Goal: Task Accomplishment & Management: Manage account settings

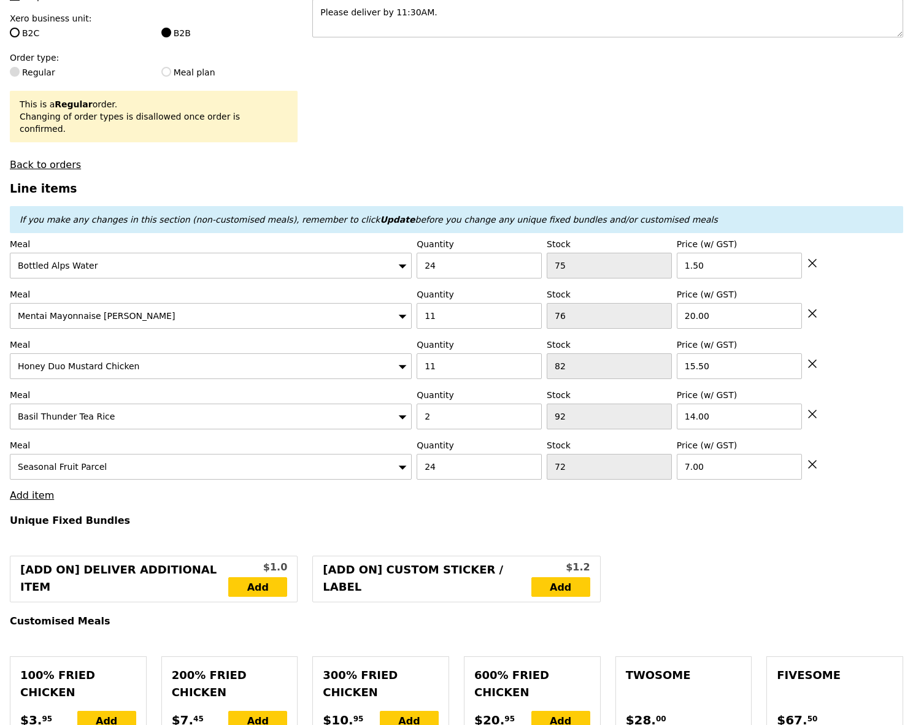
scroll to position [274, 0]
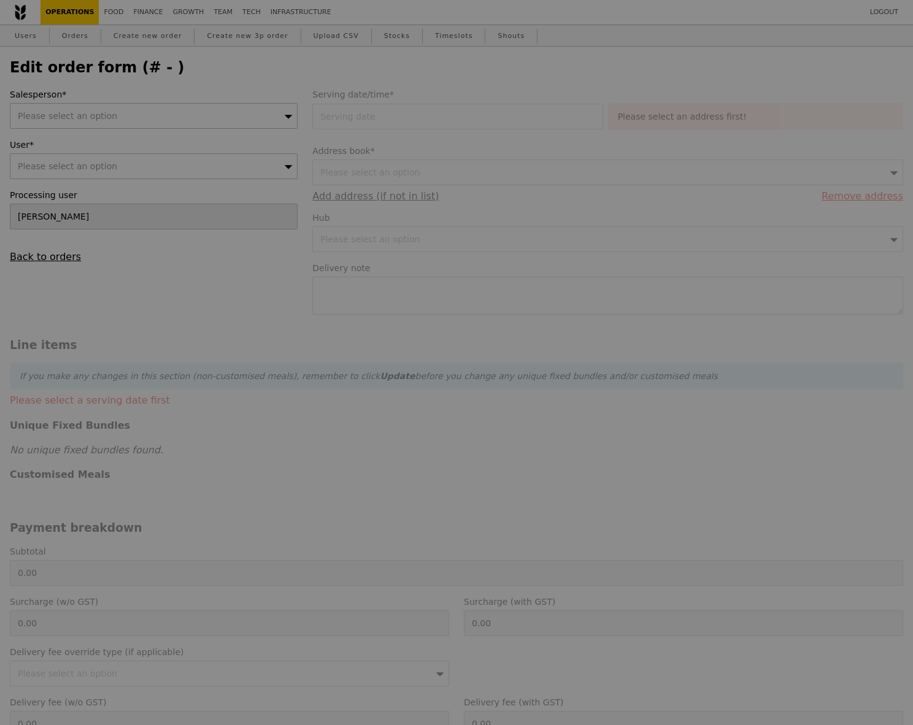
type input "14 Aug 2025"
type textarea "Please deliver by 11:30AM."
type input "622.50"
type input "3.62"
type input "3.95"
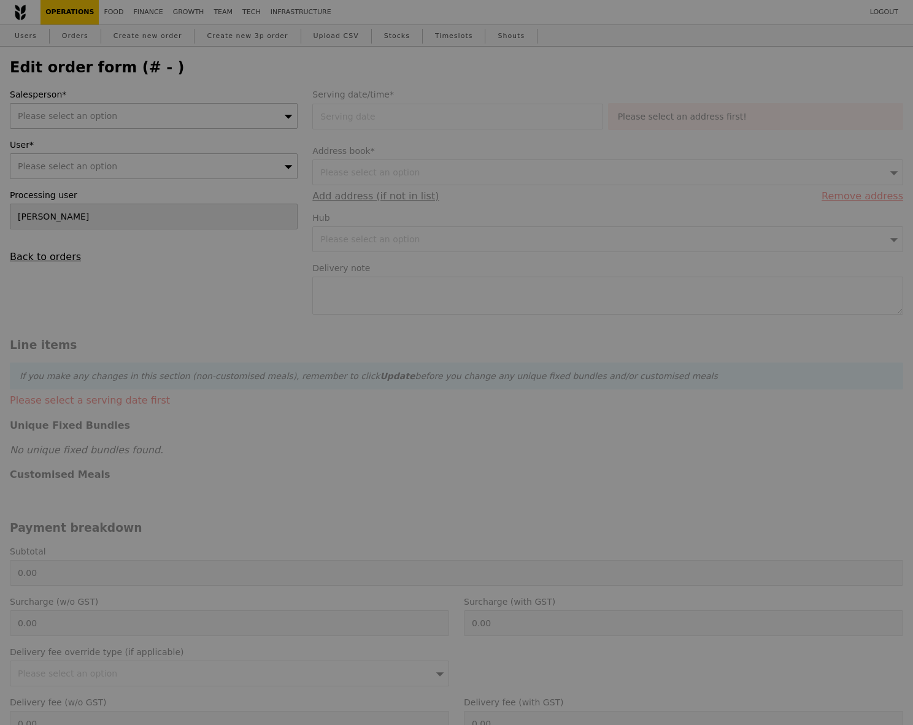
type input "626.45"
type input "Loading..."
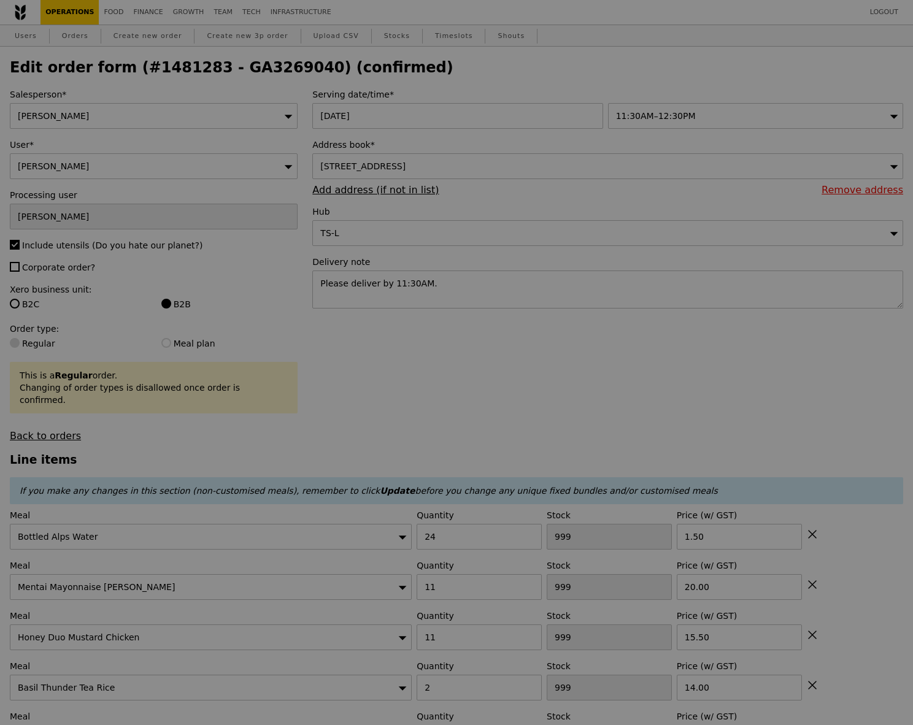
type input "63"
type input "72"
type input "80"
type input "92"
type input "72"
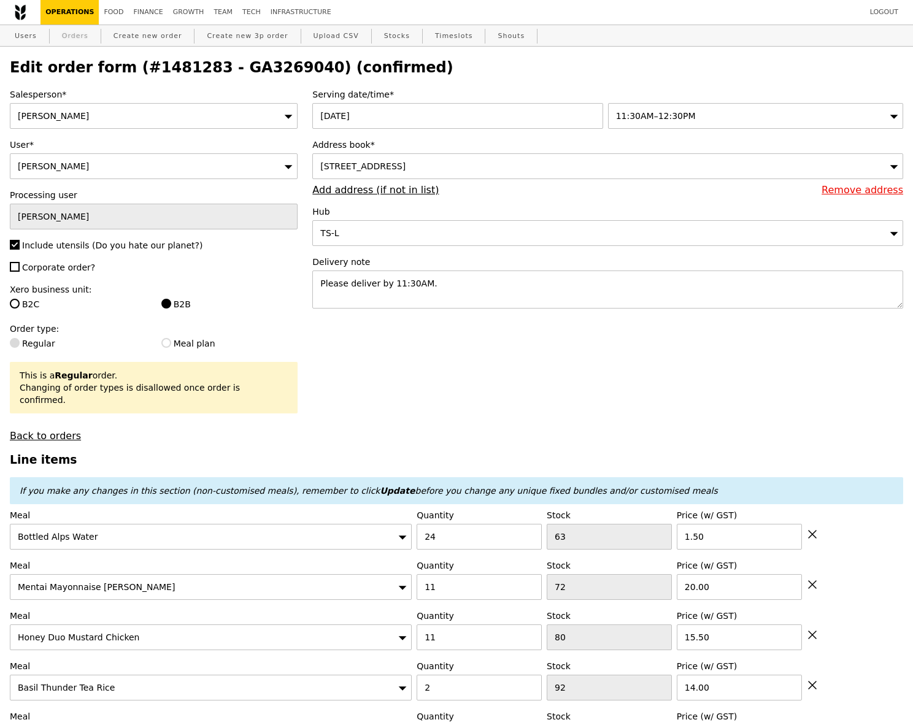
click at [72, 44] on link "Orders" at bounding box center [75, 36] width 36 height 22
type input "Loading..."
select select "100"
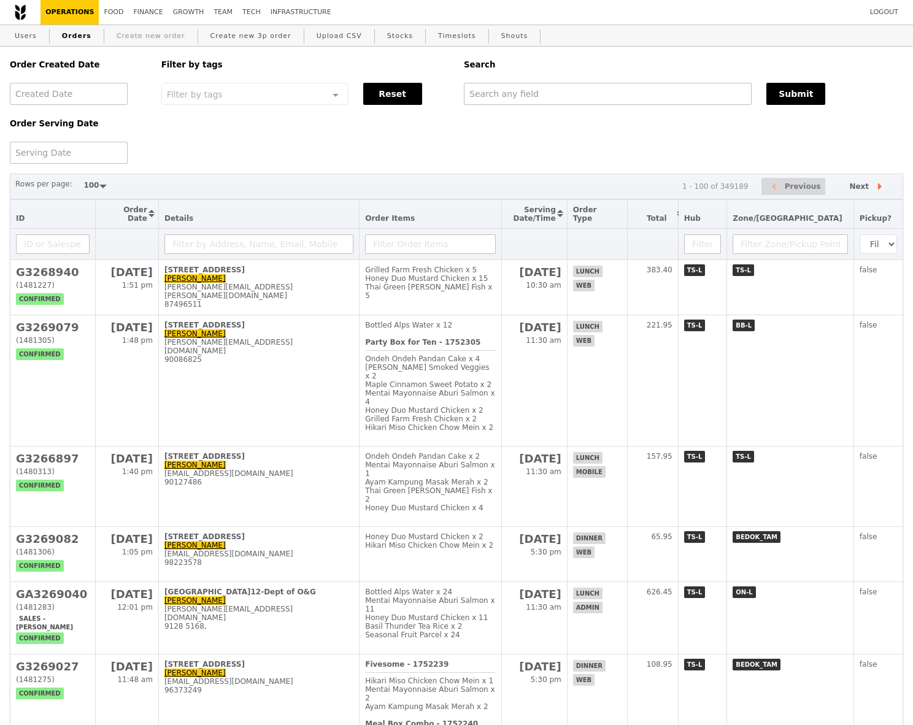
click at [129, 39] on link "Create new order" at bounding box center [151, 36] width 79 height 22
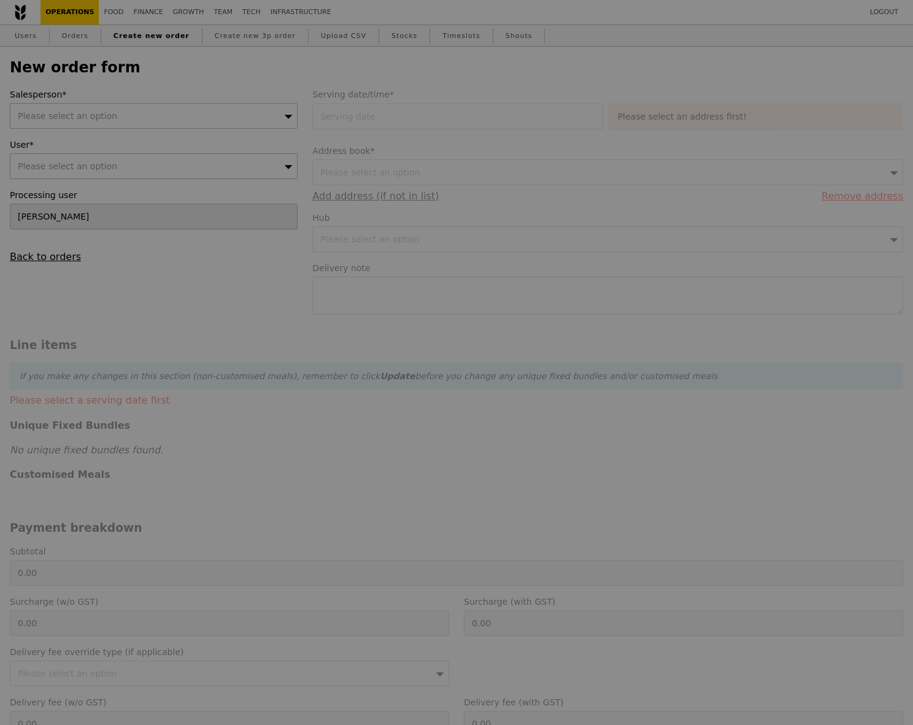
type input "Confirm"
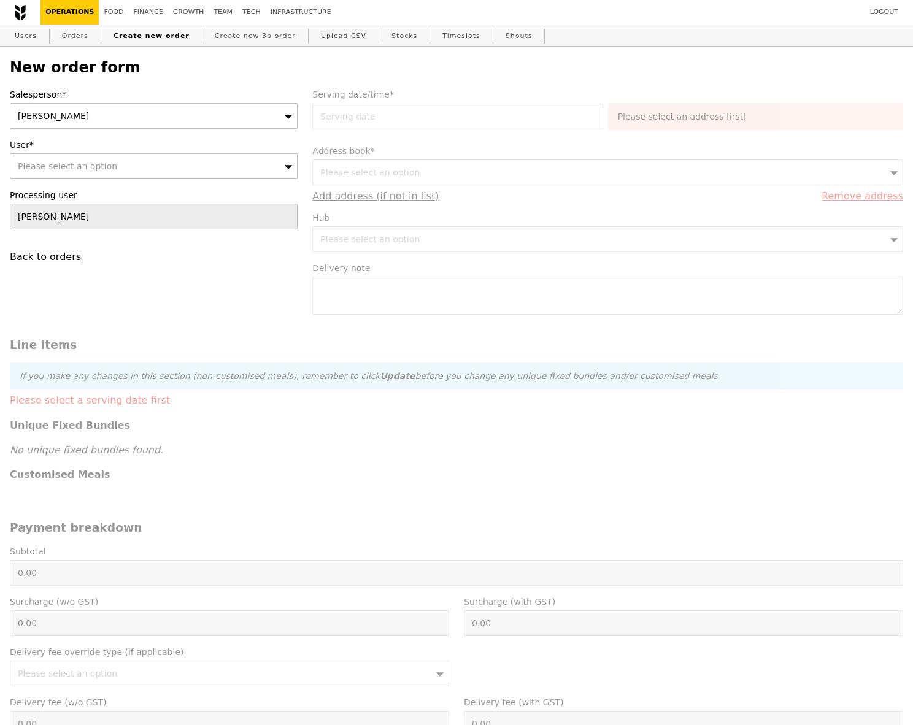
click at [183, 169] on div "Please select an option" at bounding box center [154, 166] width 288 height 26
type input "[EMAIL_ADDRESS][DOMAIN_NAME]"
type input "Confirm"
type input "[EMAIL_ADDRESS][DOMAIN_NAME]"
click at [157, 184] on div "Suny Lukito (suny.lukito@pfizer.com)" at bounding box center [118, 195] width 207 height 25
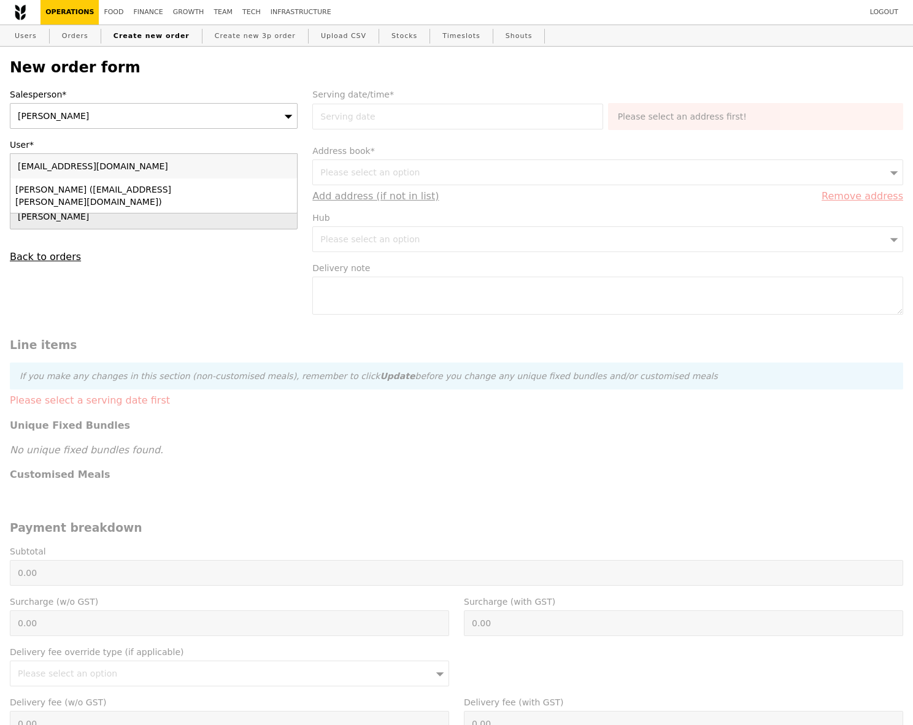
type input "Loading..."
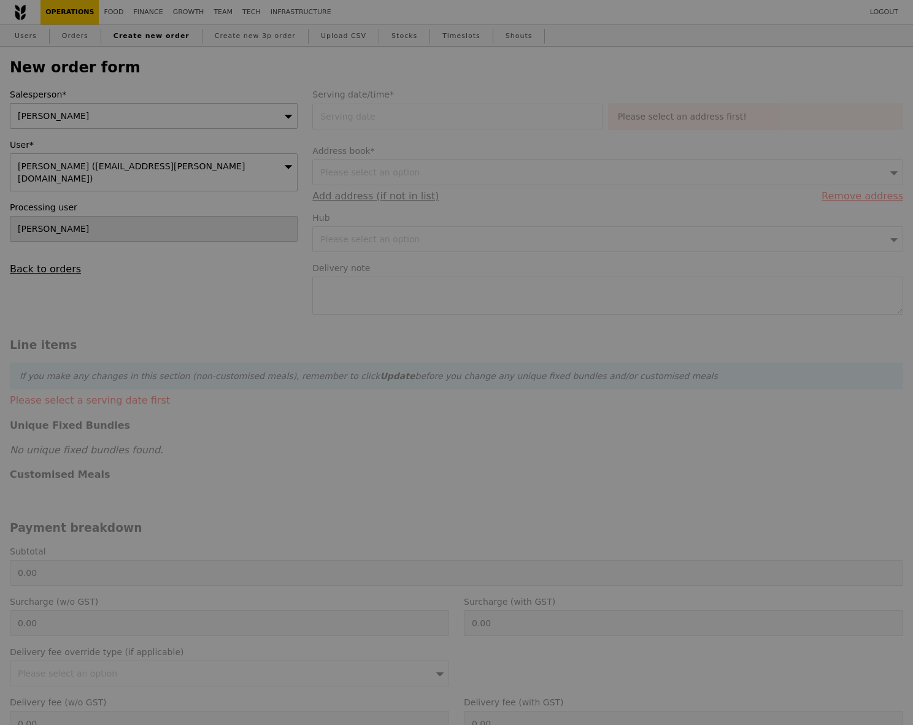
type input "13.76"
type input "15.00"
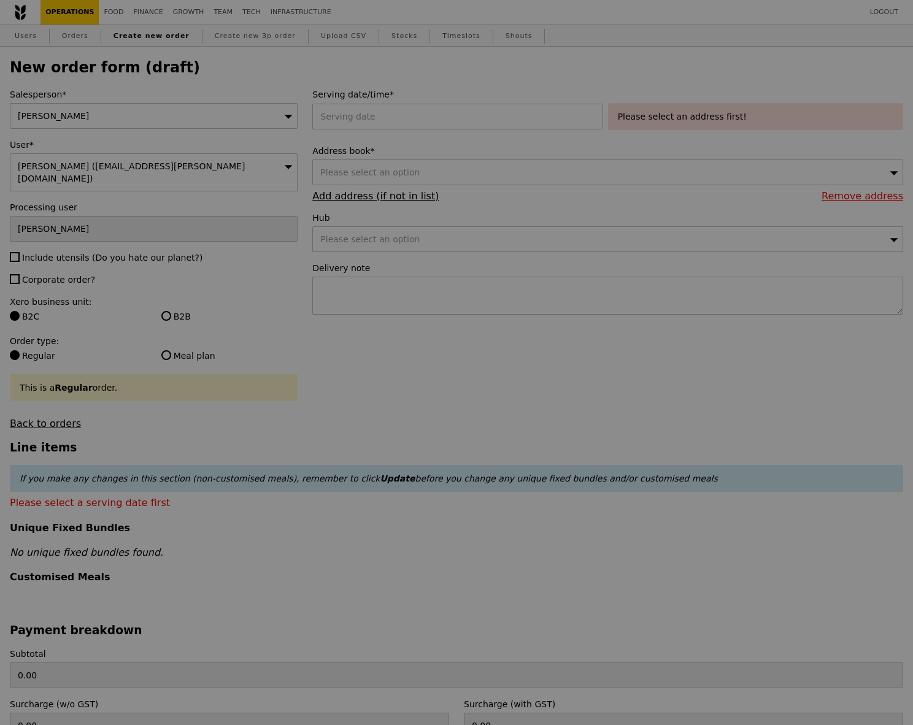
type input "Confirm"
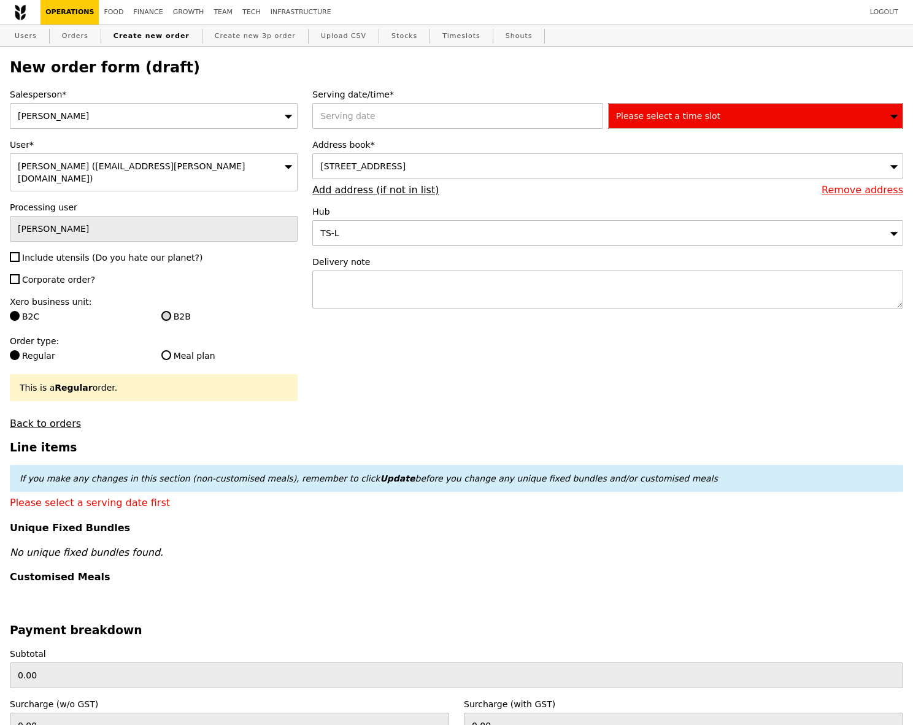
click at [168, 311] on input "B2B" at bounding box center [166, 316] width 10 height 10
radio input "true"
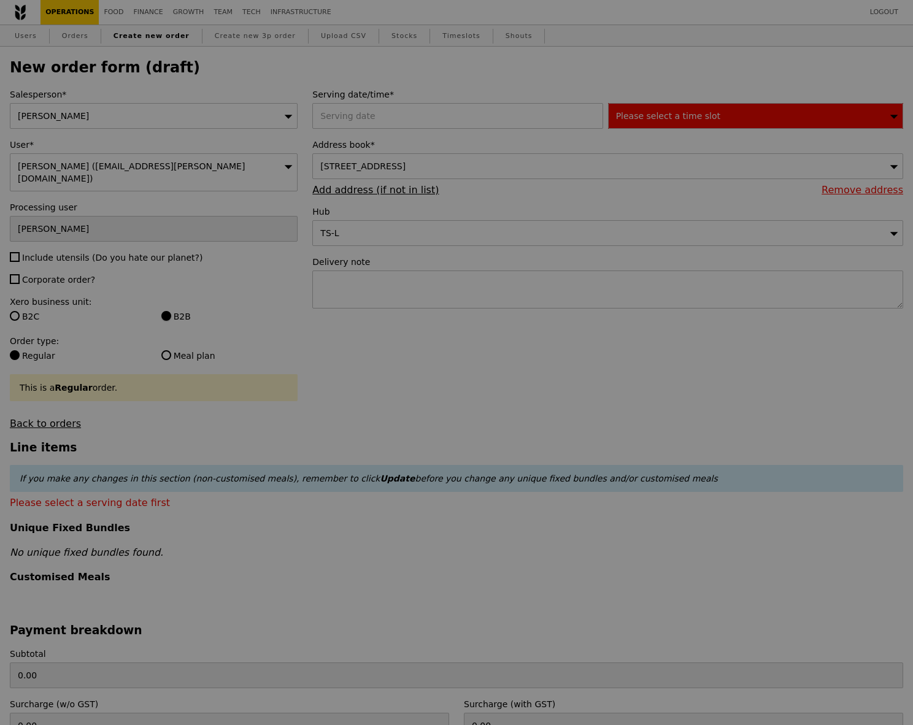
type input "Confirm"
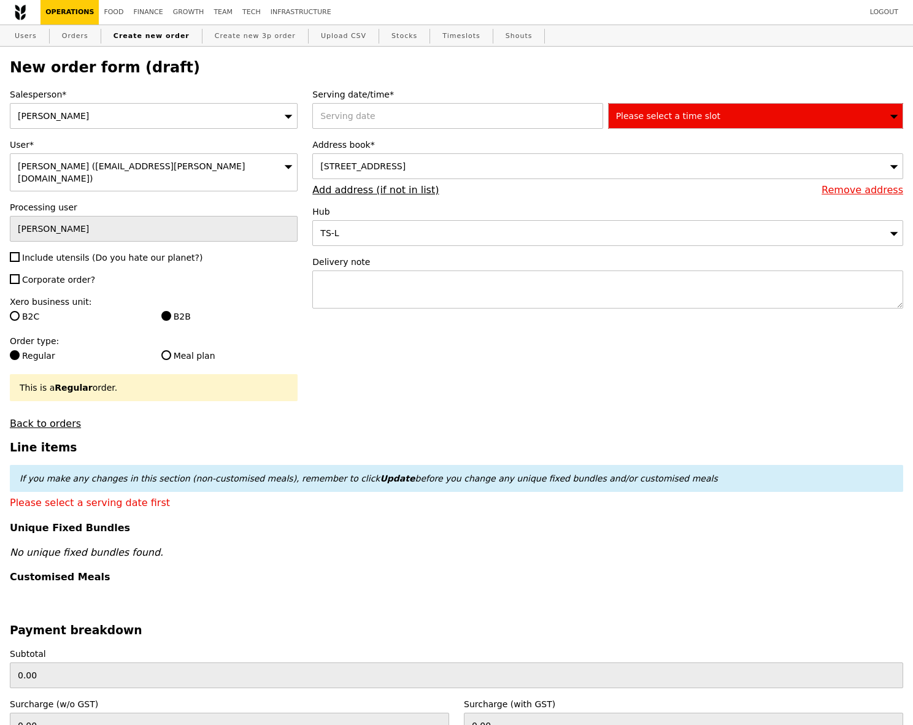
click at [37, 251] on label "Include utensils (Do you hate our planet?)" at bounding box center [154, 257] width 288 height 12
click at [20, 252] on input "Include utensils (Do you hate our planet?)" at bounding box center [15, 257] width 10 height 10
checkbox input "true"
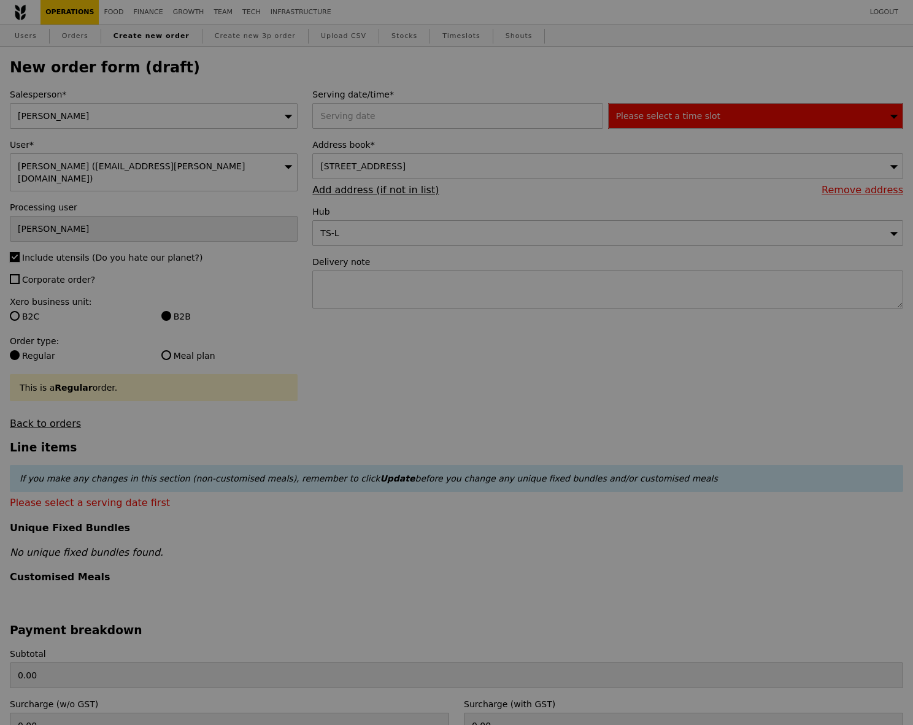
type input "Confirm"
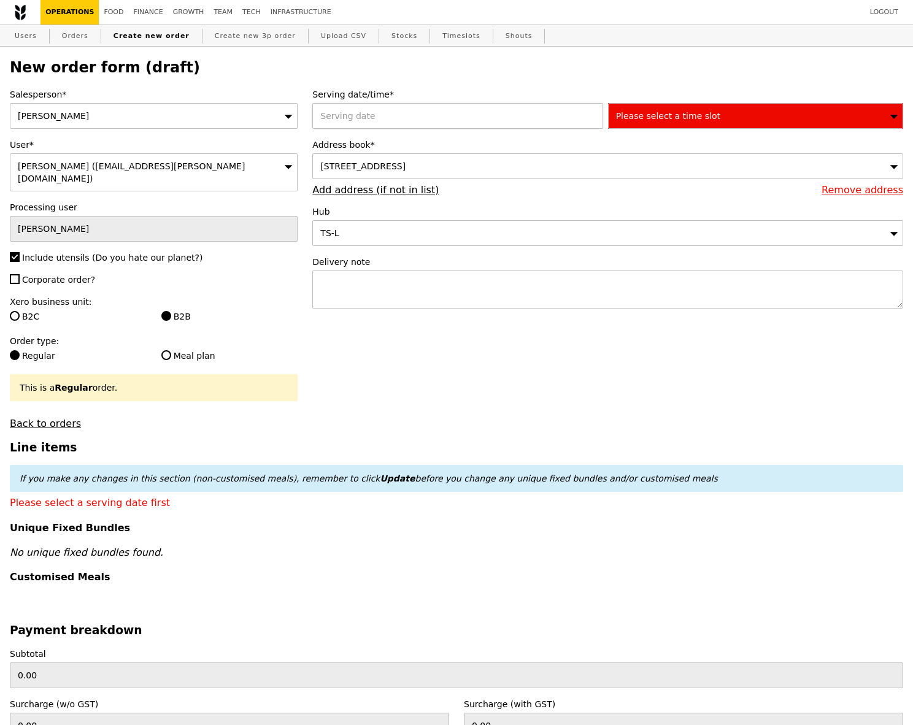
click at [434, 121] on div at bounding box center [459, 116] width 295 height 26
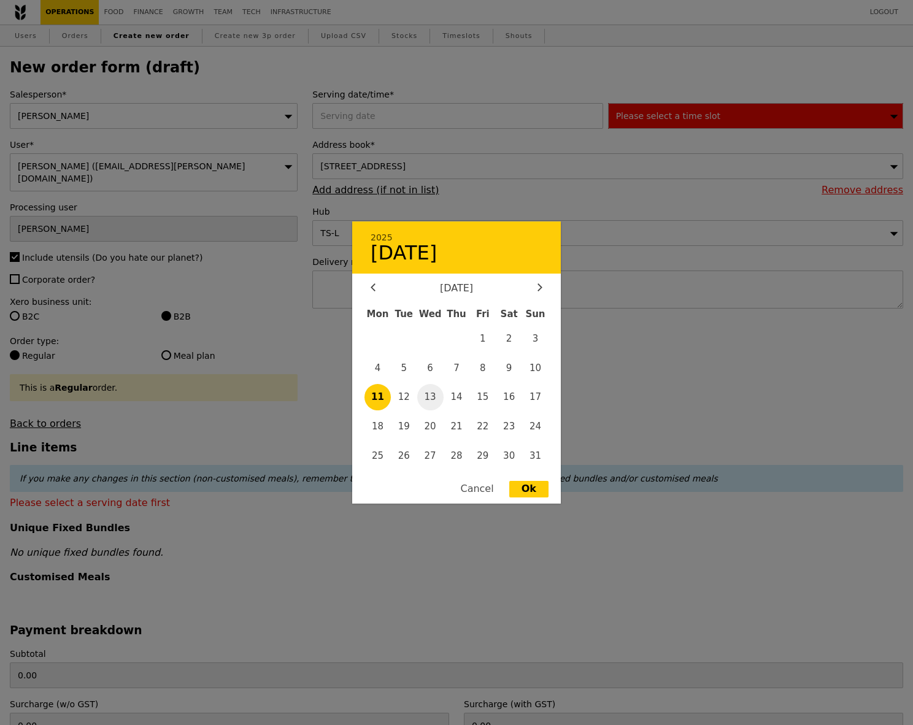
click at [435, 402] on span "13" at bounding box center [430, 397] width 26 height 26
type input "13 Aug 2025"
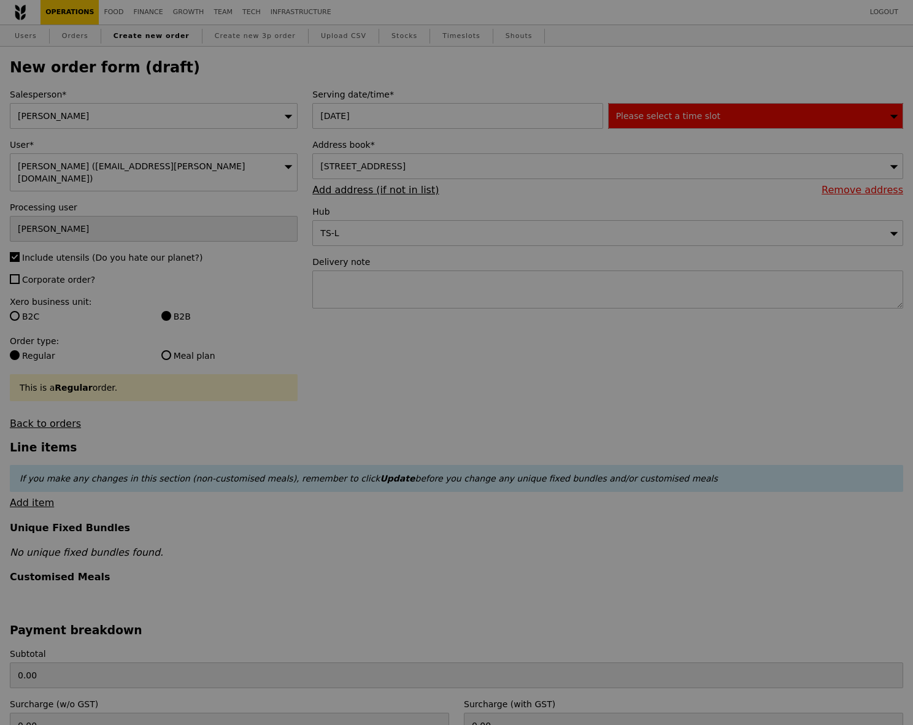
type input "Confirm"
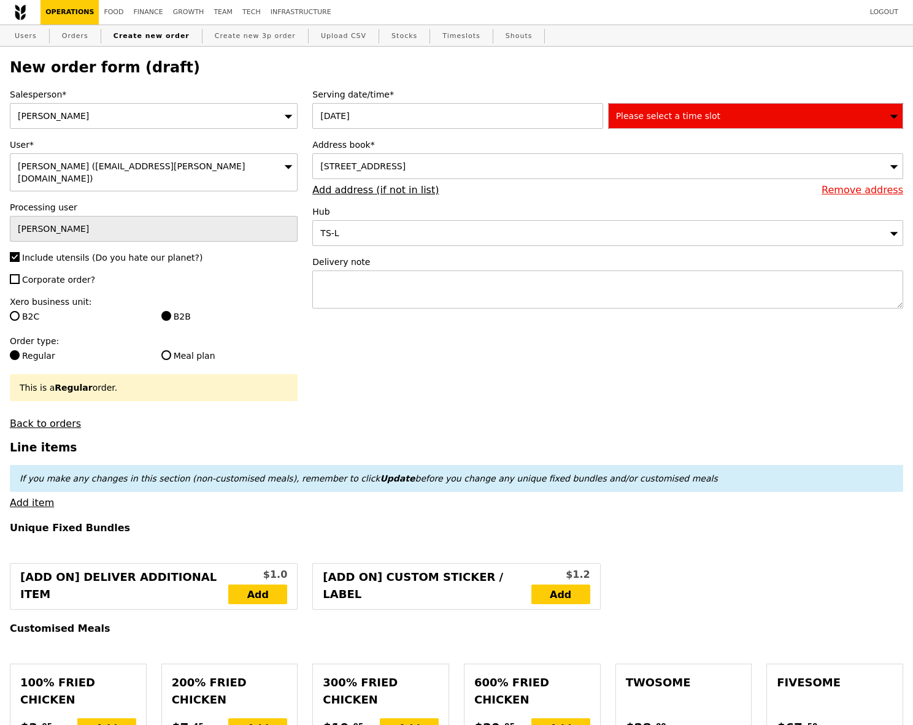
click at [676, 104] on div "Please select a time slot" at bounding box center [755, 116] width 295 height 26
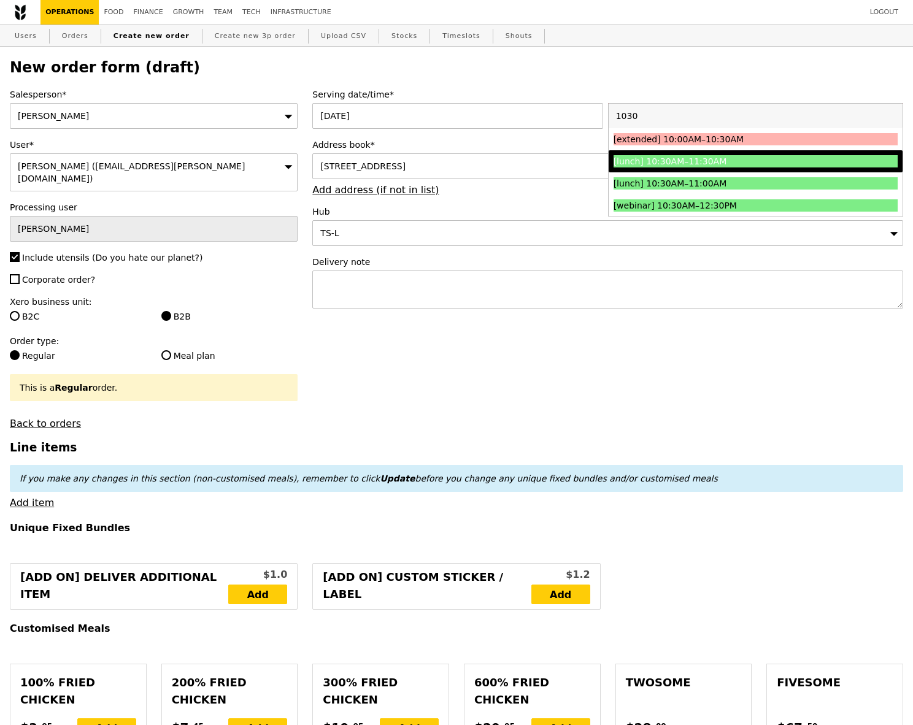
type input "1030"
click at [753, 167] on li "[lunch] 10:30AM–11:30AM" at bounding box center [755, 161] width 294 height 22
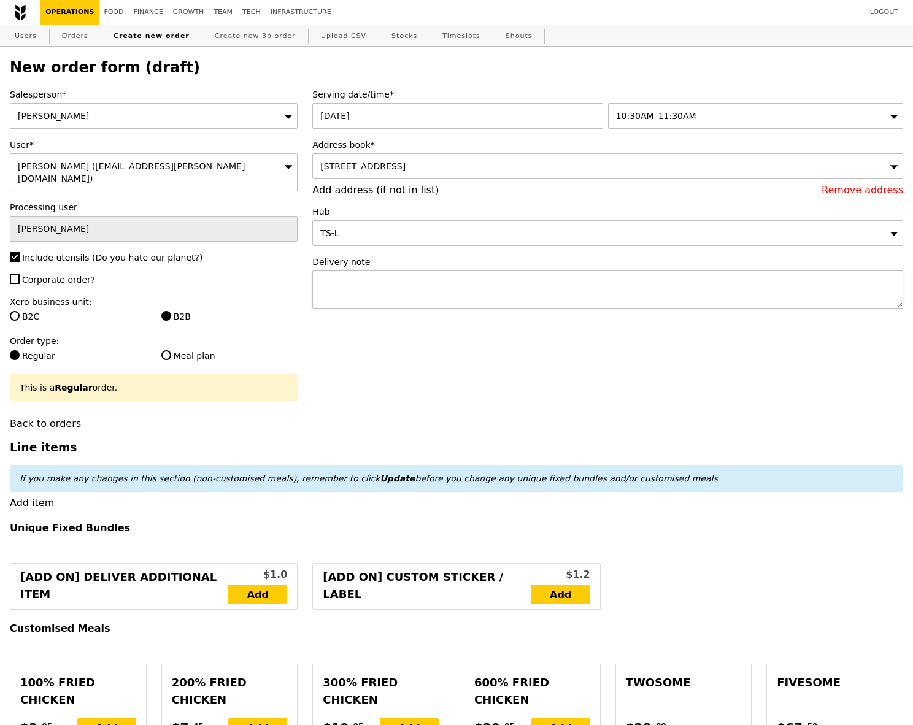
type input "Confirm"
click at [26, 497] on link "Add item" at bounding box center [32, 503] width 44 height 12
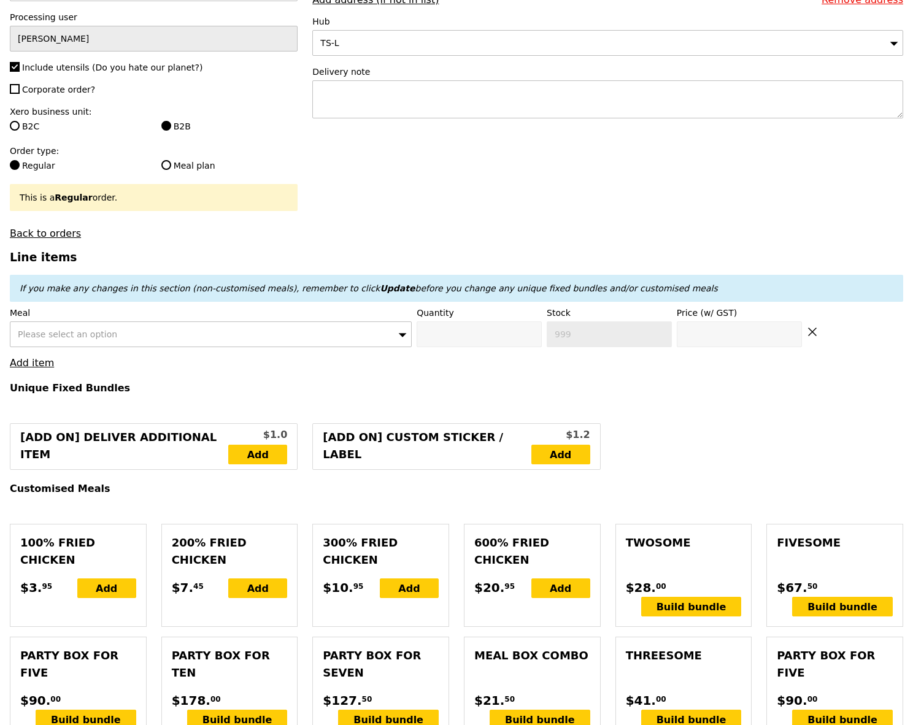
scroll to position [223, 0]
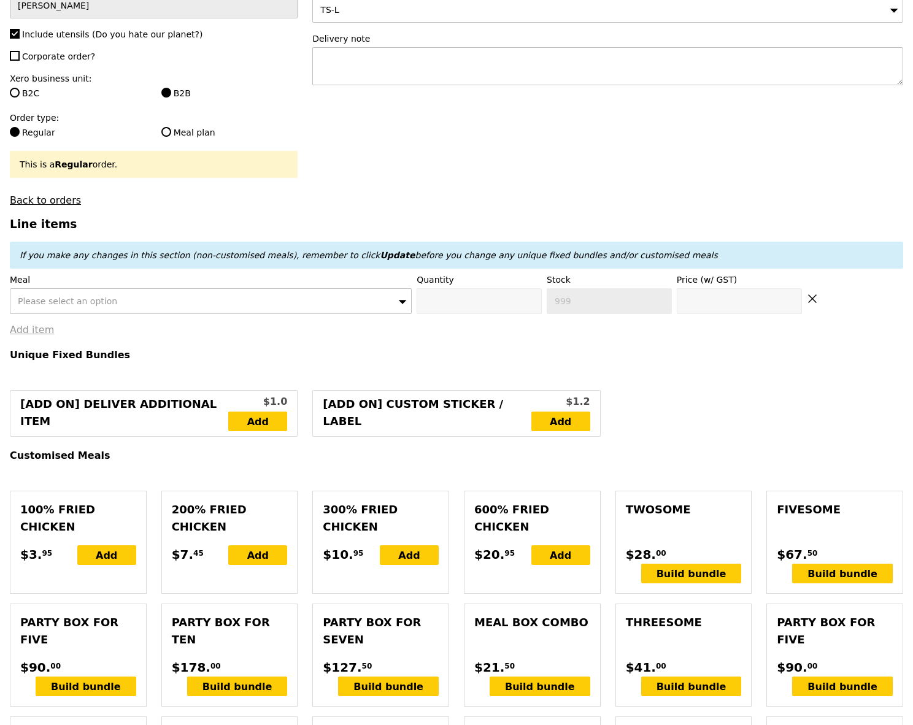
click at [29, 324] on link "Add item" at bounding box center [32, 330] width 44 height 12
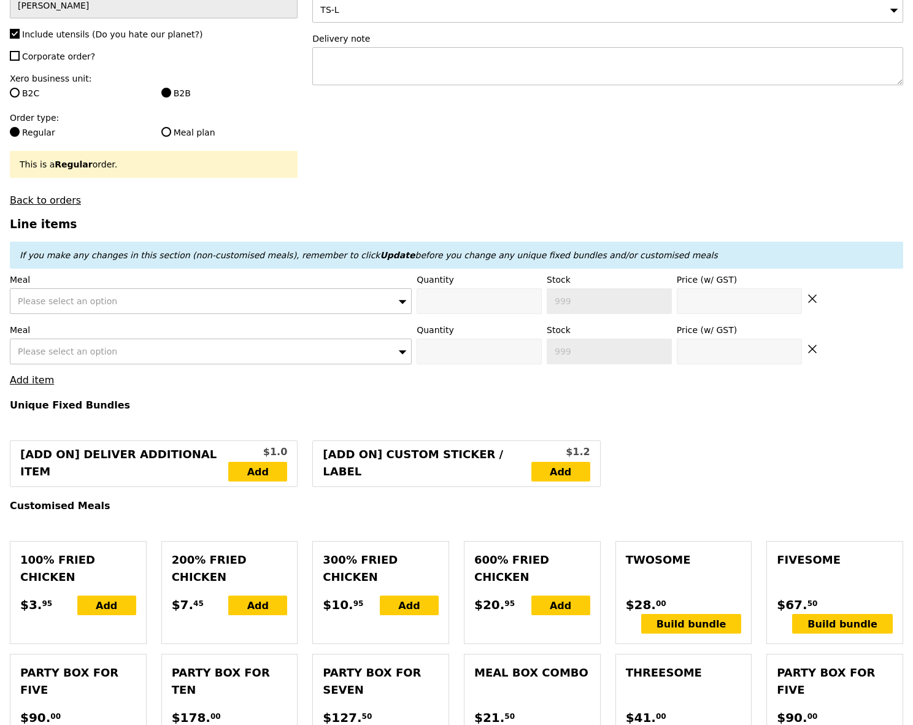
click at [73, 296] on span "Please select an option" at bounding box center [67, 301] width 99 height 10
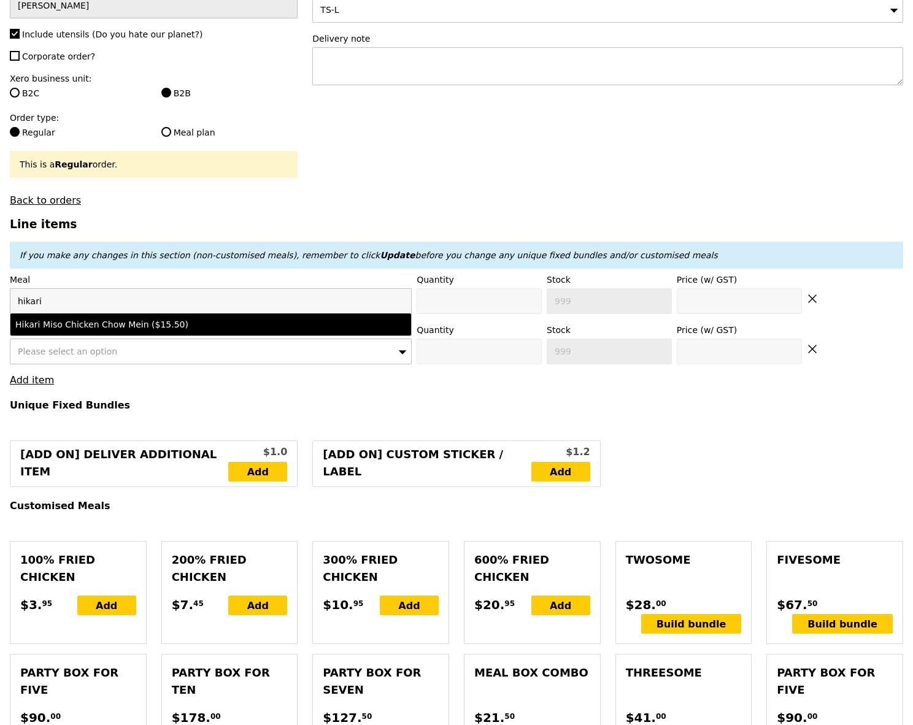
type input "hikari"
click at [80, 319] on li "Hikari Miso Chicken Chow Mein ($15.50)" at bounding box center [210, 324] width 400 height 22
type input "Confirm anyway"
type input "0"
type input "465"
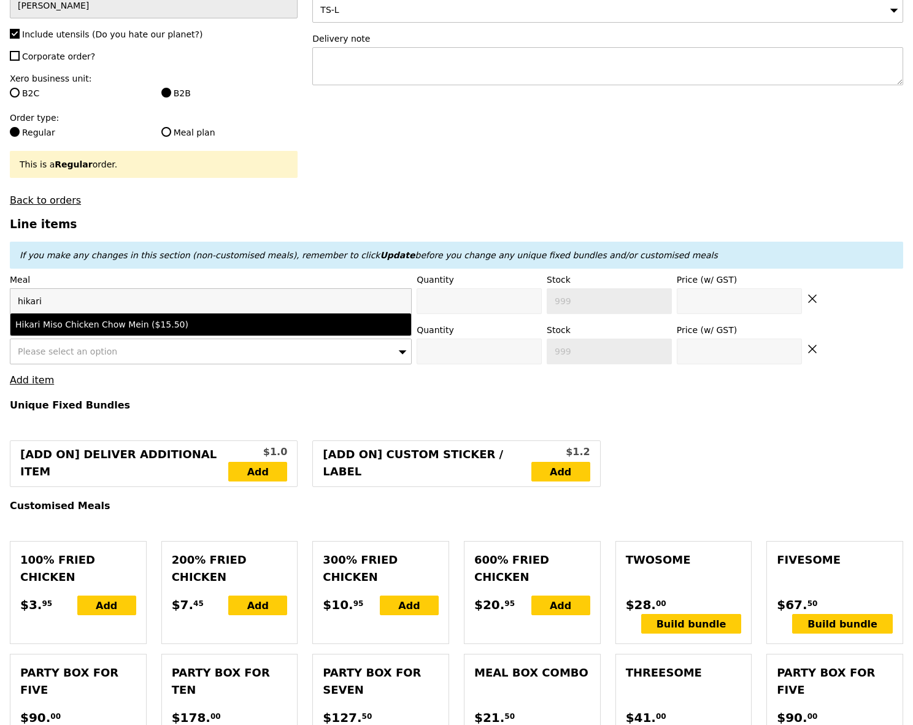
type input "15.5"
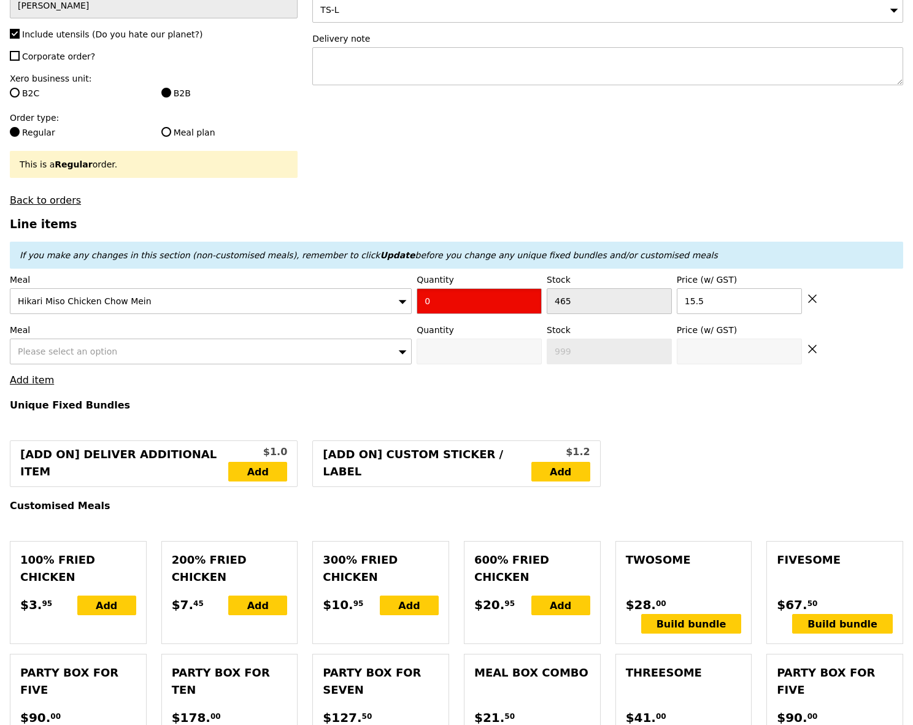
click at [476, 288] on input "0" at bounding box center [478, 301] width 125 height 26
type input "Confirm"
type input "1"
type input "Confirm anyway"
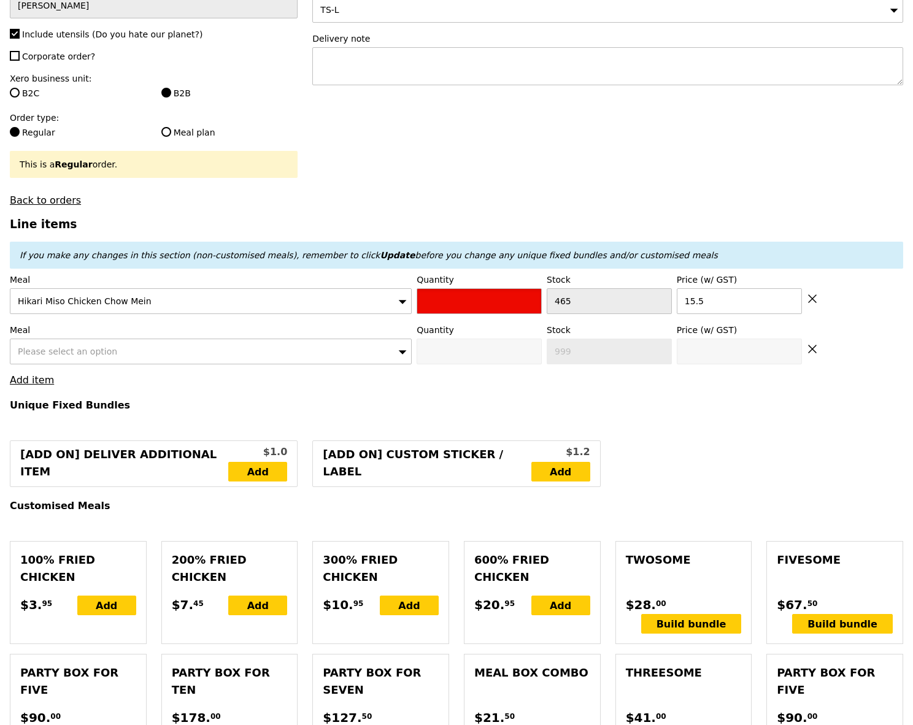
type input "Confirm"
type input "6"
click at [310, 339] on div "Please select an option" at bounding box center [211, 352] width 402 height 26
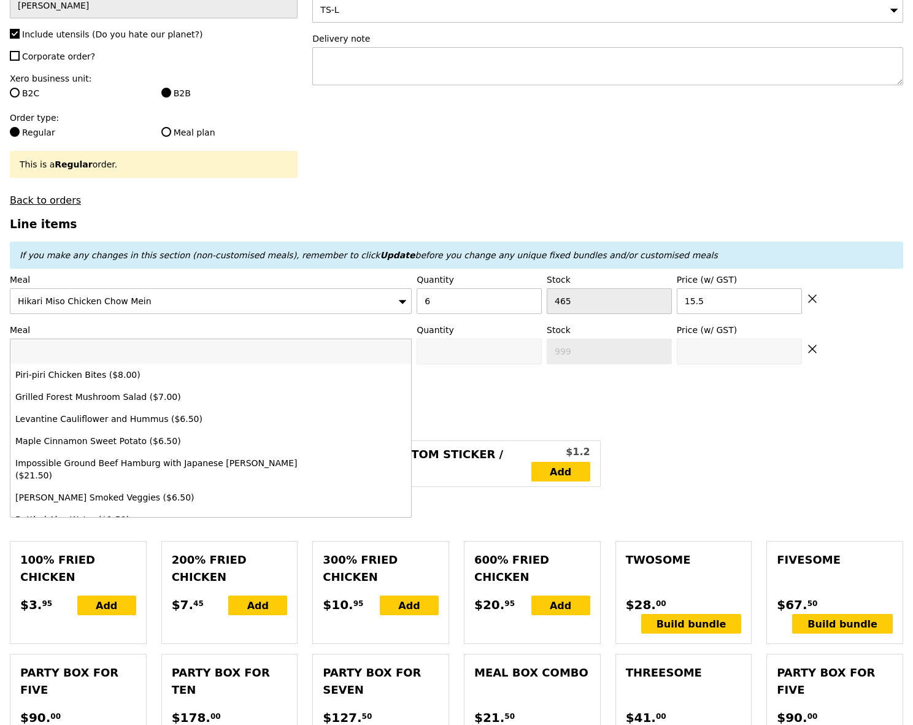
type input "Loading..."
type input "hon"
type input "93.00"
type input "108.00"
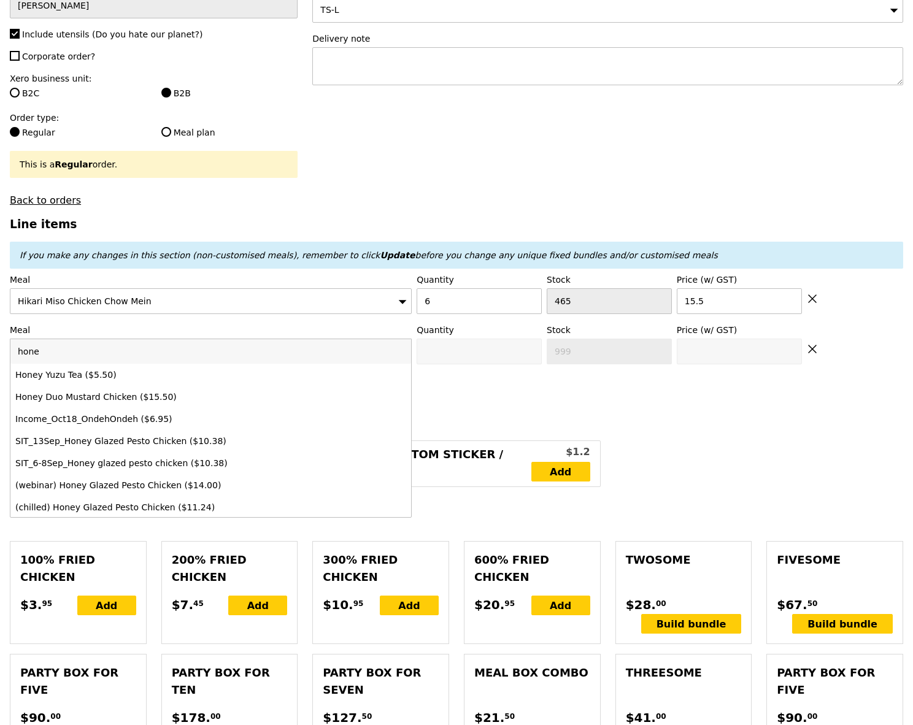
type input "honey"
type input "Confirm"
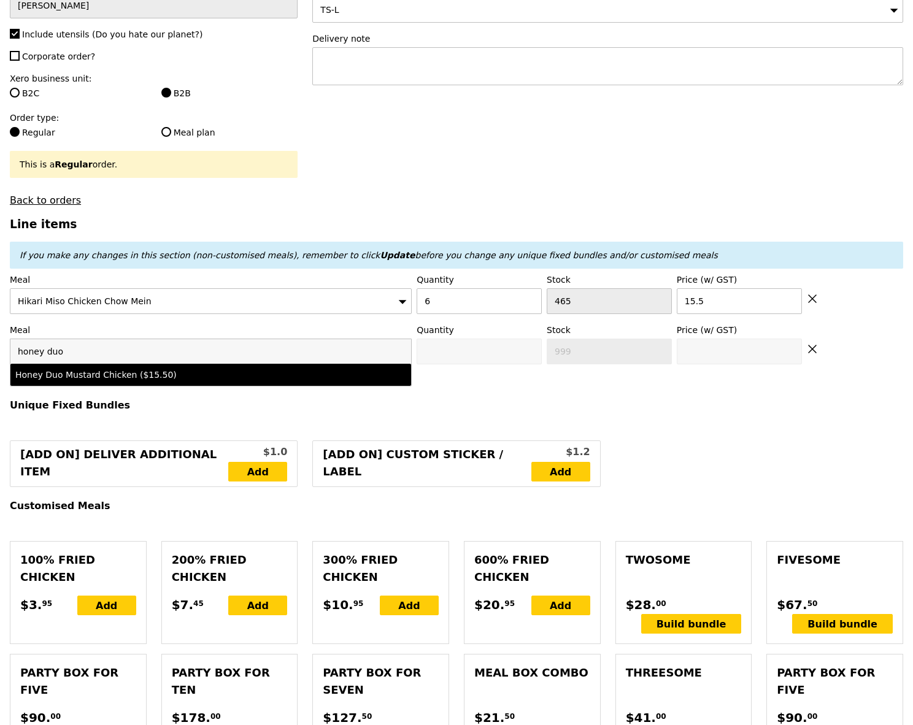
type input "honey duo"
click at [293, 369] on div "Honey Duo Mustard Chicken ($15.50)" at bounding box center [161, 375] width 293 height 12
type input "Confirm anyway"
type input "0"
type input "448"
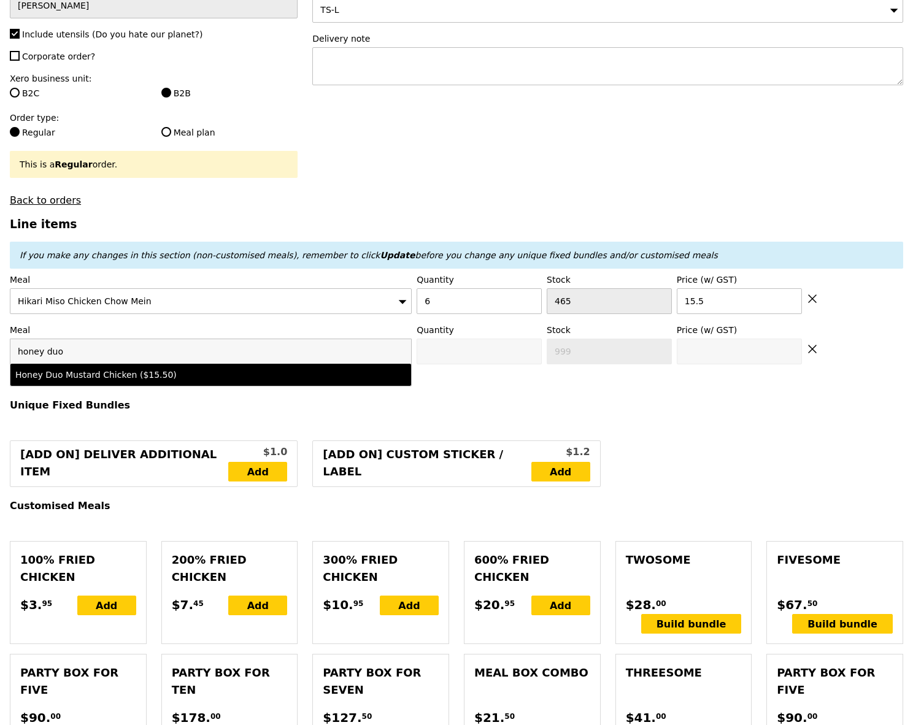
type input "15.5"
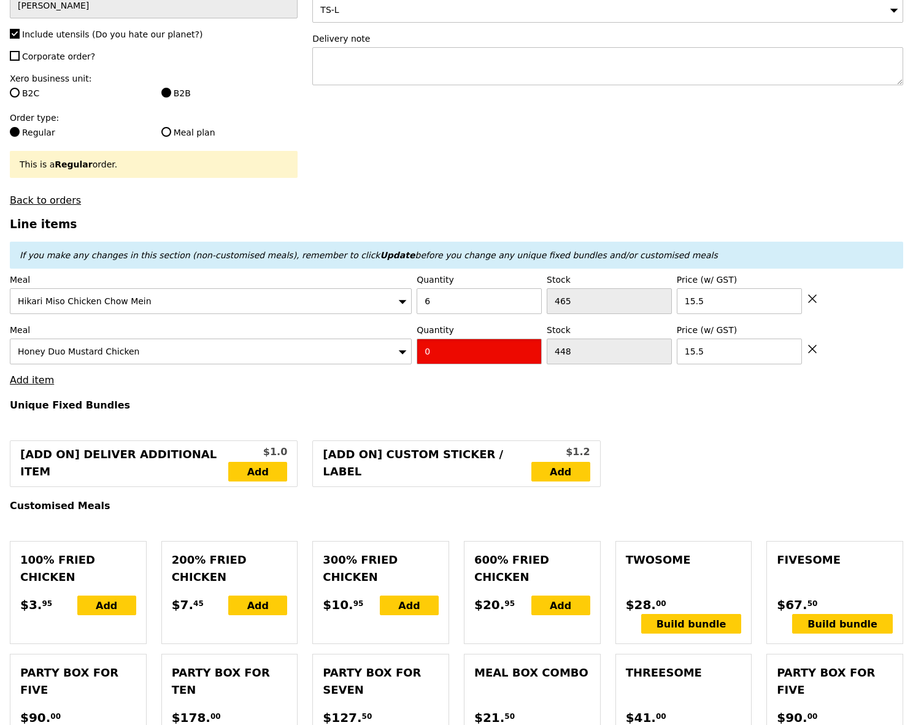
click at [450, 348] on input "0" at bounding box center [478, 352] width 125 height 26
type input "Confirm"
type input "6"
click at [36, 374] on link "Add item" at bounding box center [32, 380] width 44 height 12
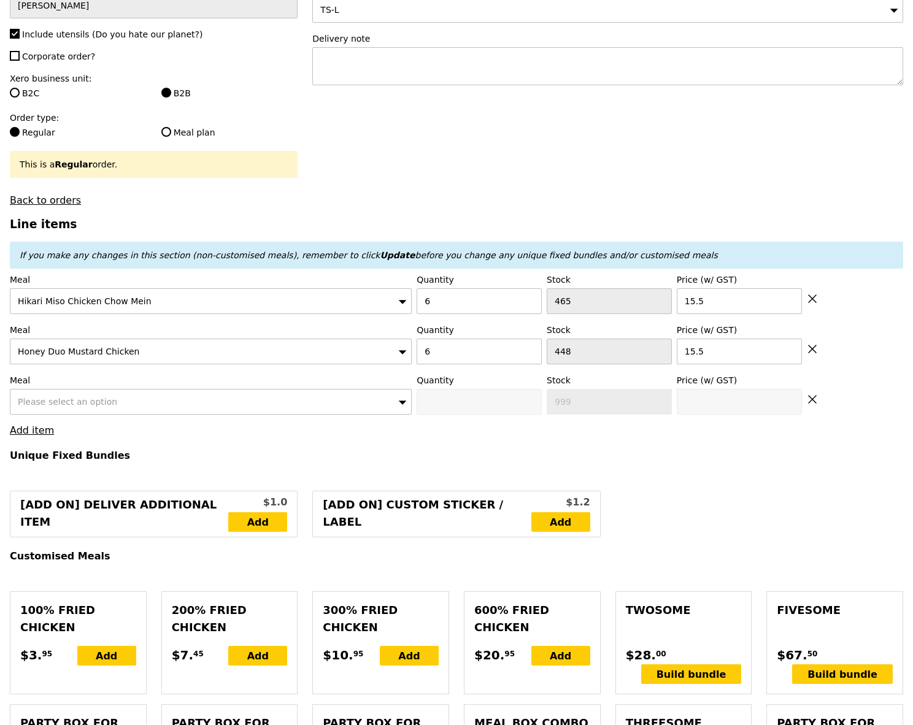
type input "Loading..."
type input "186.00"
type input "13.30"
type input "14.50"
type input "200.50"
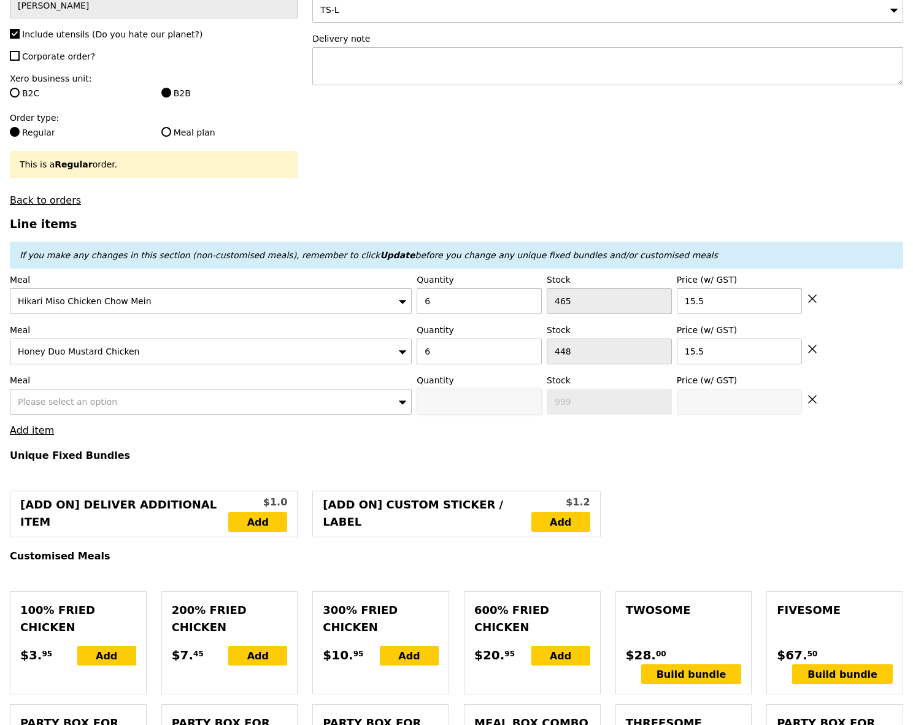
type input "Confirm"
click at [267, 389] on div "Please select an option" at bounding box center [211, 402] width 402 height 26
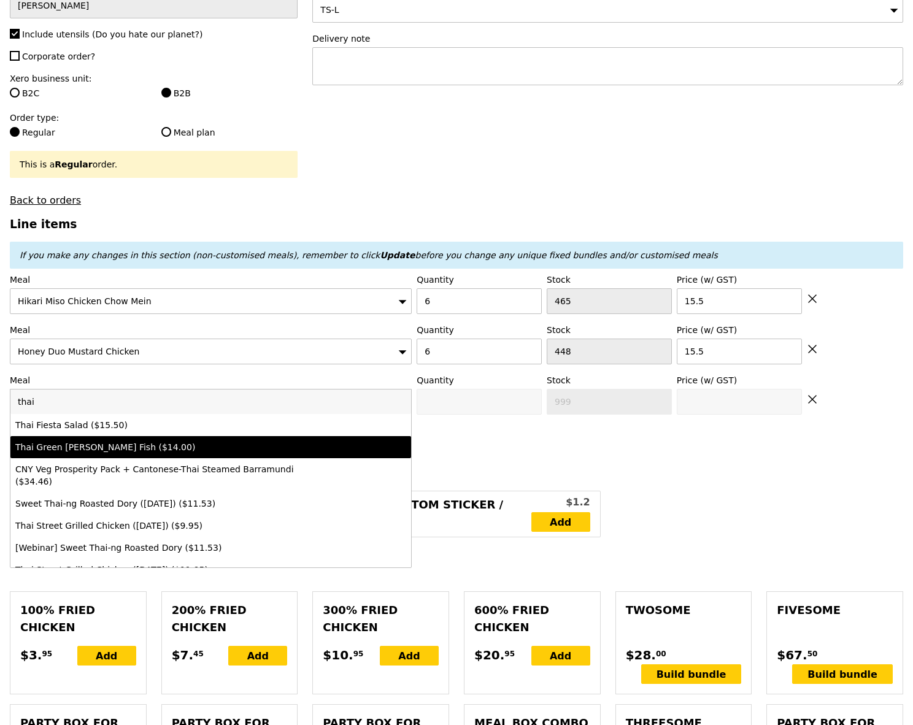
type input "thai"
click at [252, 441] on div "Thai Green [PERSON_NAME] Fish ($14.00)" at bounding box center [161, 447] width 293 height 12
type input "Confirm anyway"
type input "0"
type input "482"
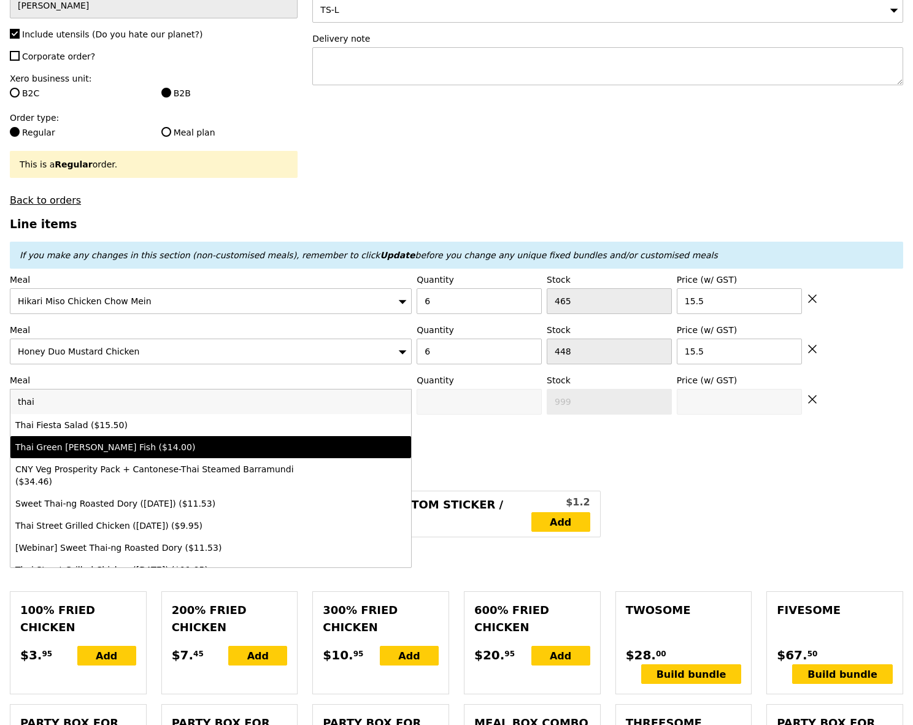
type input "14.0"
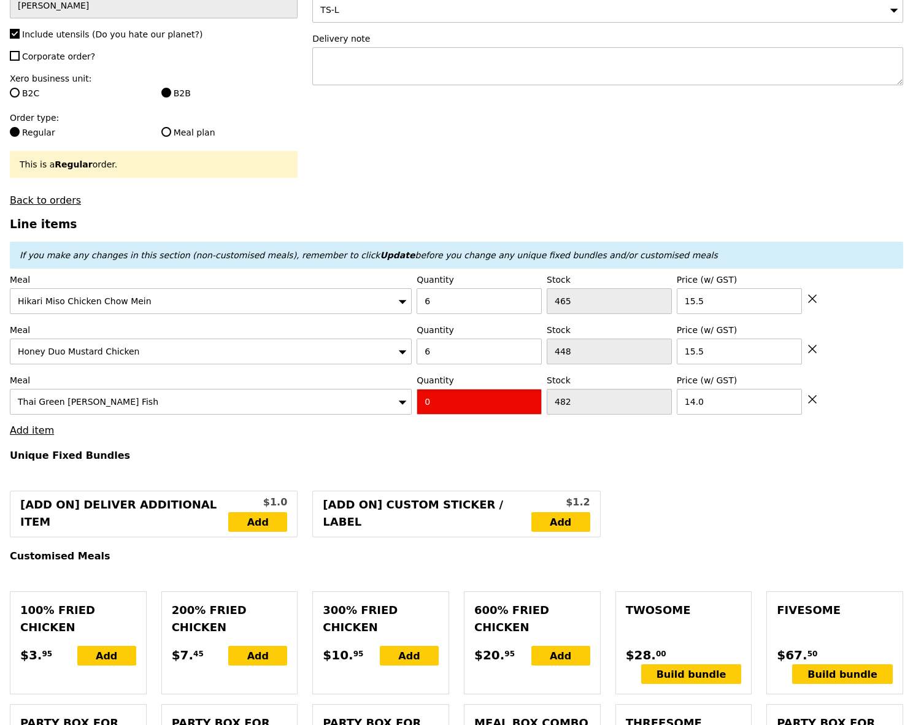
click at [440, 389] on input "0" at bounding box center [478, 402] width 125 height 26
click at [440, 339] on input "6" at bounding box center [478, 352] width 125 height 26
type input "Confirm anyway"
type input "7"
click at [440, 393] on input "number" at bounding box center [478, 402] width 125 height 26
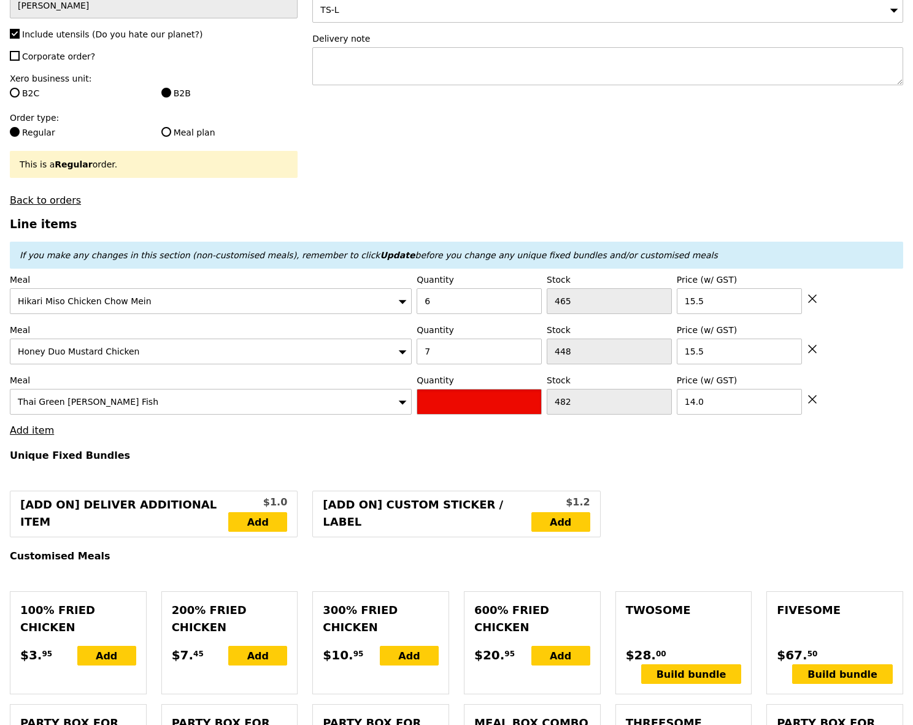
type input "Confirm"
type input "6"
type input "Loading..."
type input "201.50"
type input "11.88"
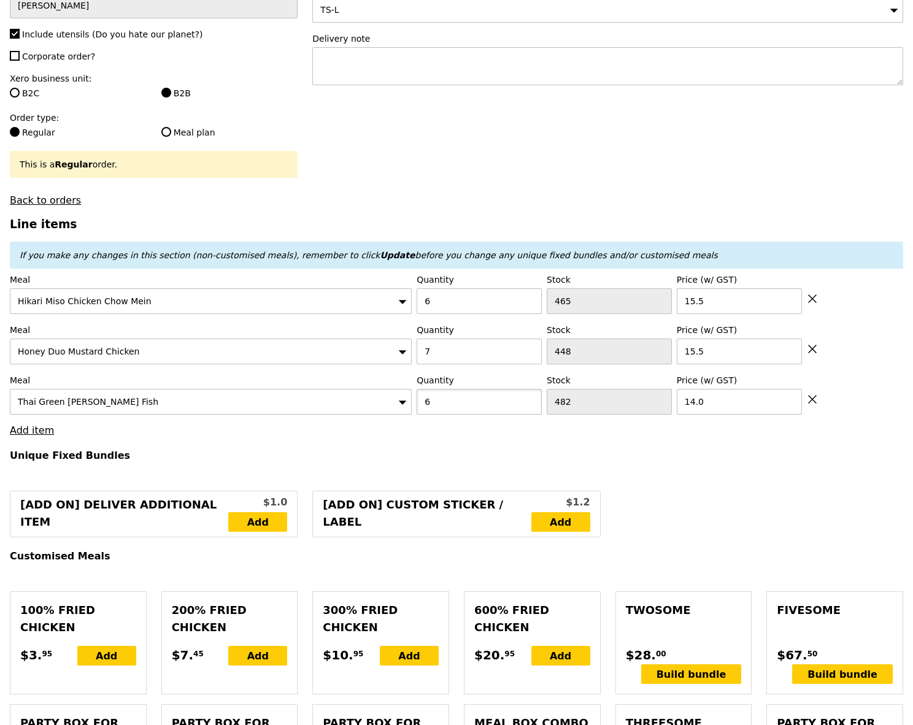
type input "12.95"
type input "214.45"
type input "Confirm"
type input "461"
type input "443"
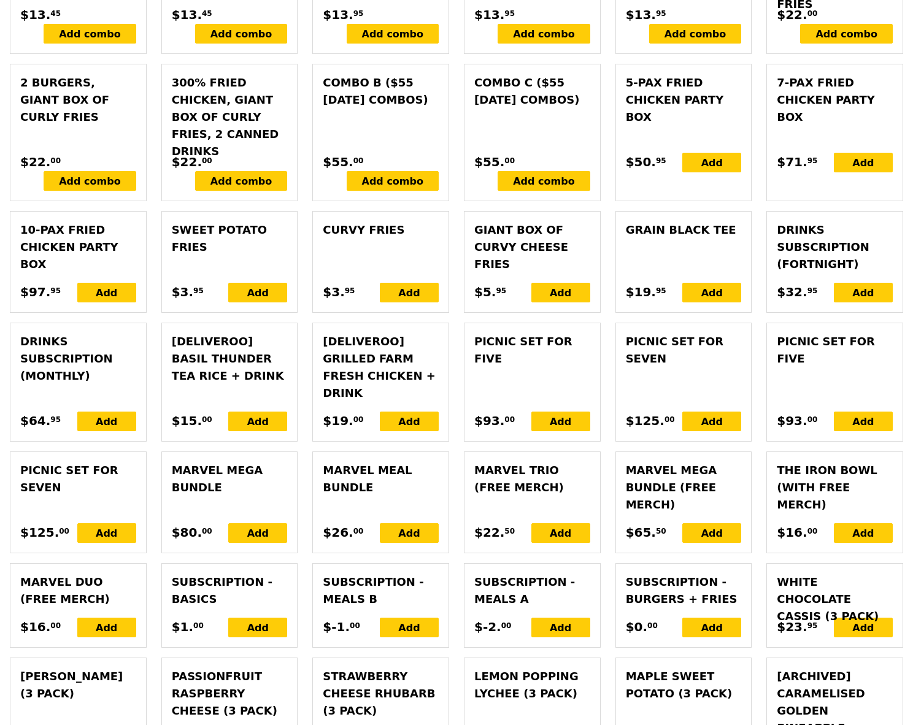
scroll to position [3074, 0]
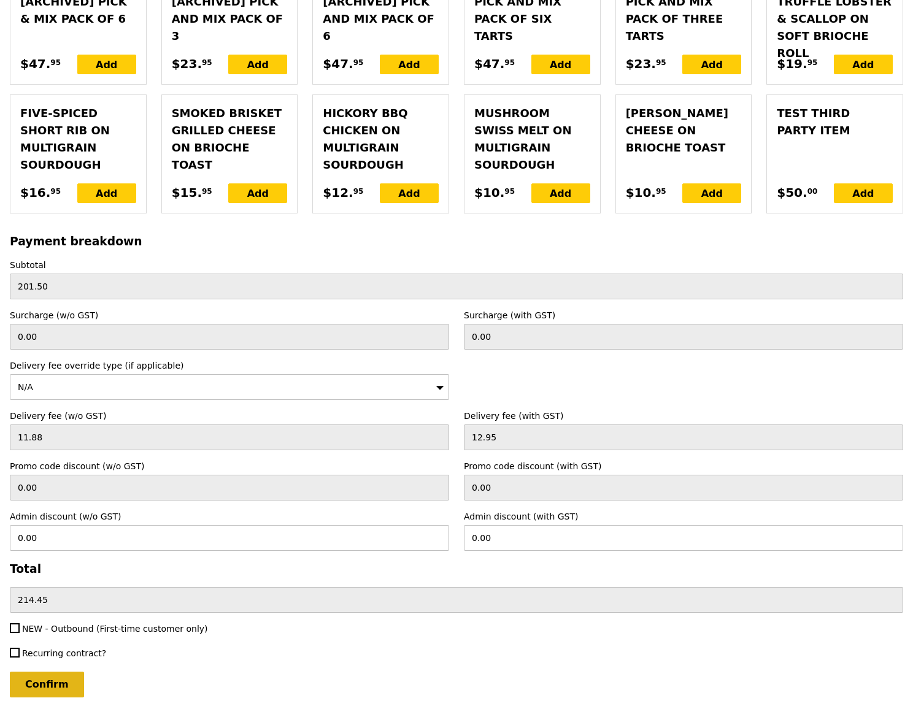
type input "6"
click at [64, 675] on input "Confirm" at bounding box center [47, 685] width 74 height 26
type input "Loading..."
type input "285.50"
type input "4.17"
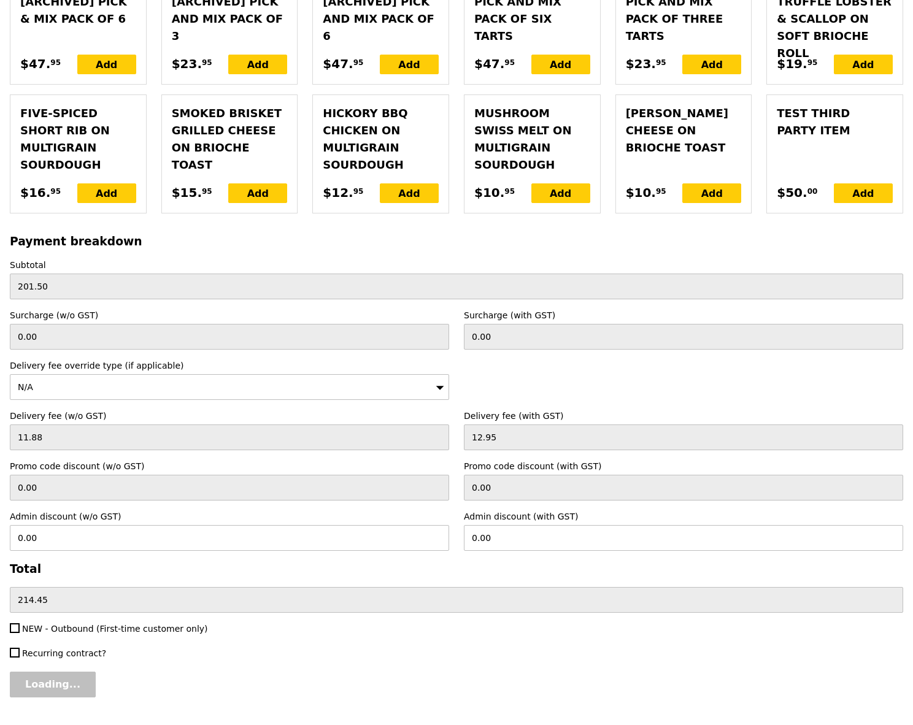
type input "4.55"
type input "290.05"
type input "Confirm"
click at [63, 624] on span "NEW - Outbound (First-time customer only)" at bounding box center [115, 629] width 186 height 10
click at [20, 623] on input "NEW - Outbound (First-time customer only)" at bounding box center [15, 628] width 10 height 10
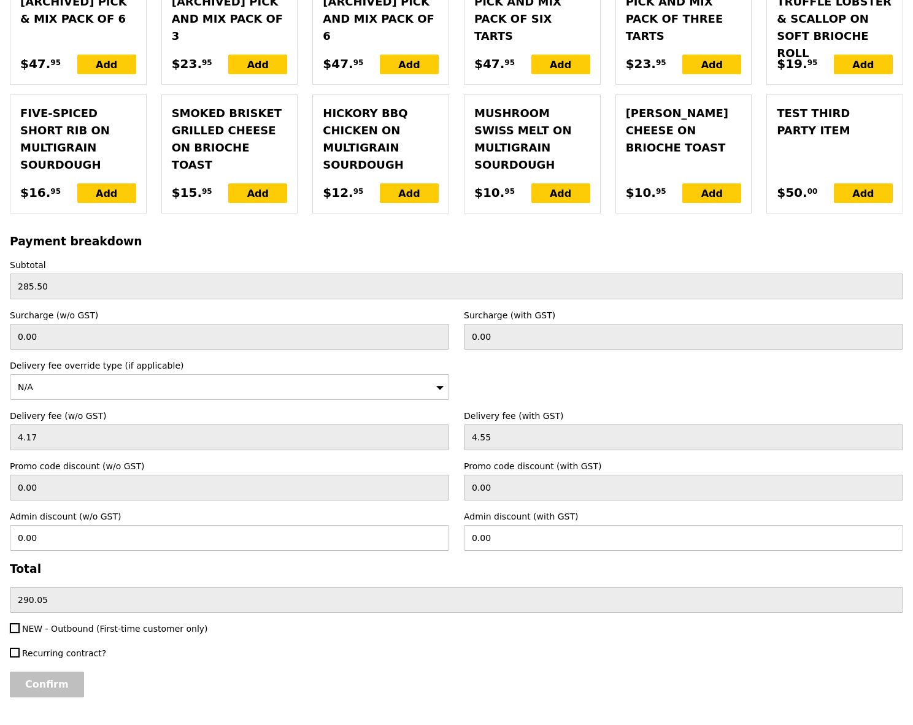
checkbox input "true"
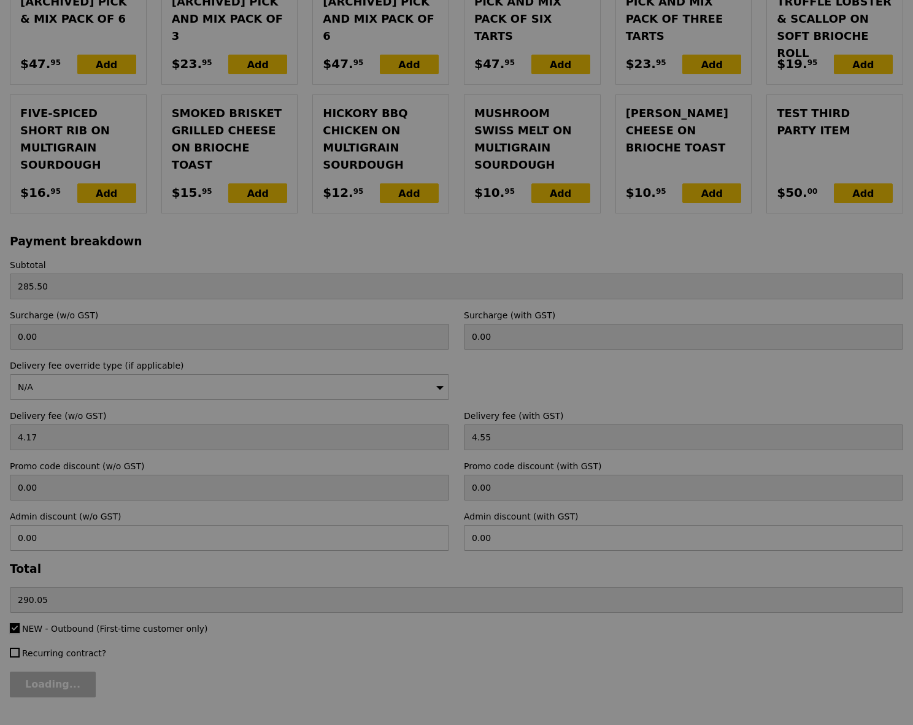
type input "Confirm"
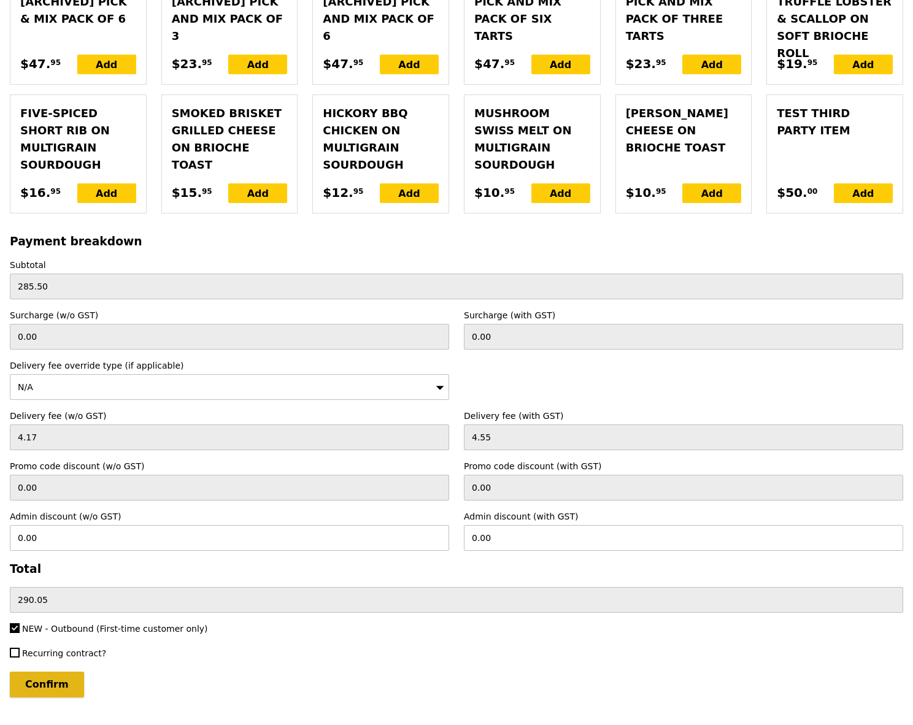
click at [55, 676] on input "Confirm" at bounding box center [47, 685] width 74 height 26
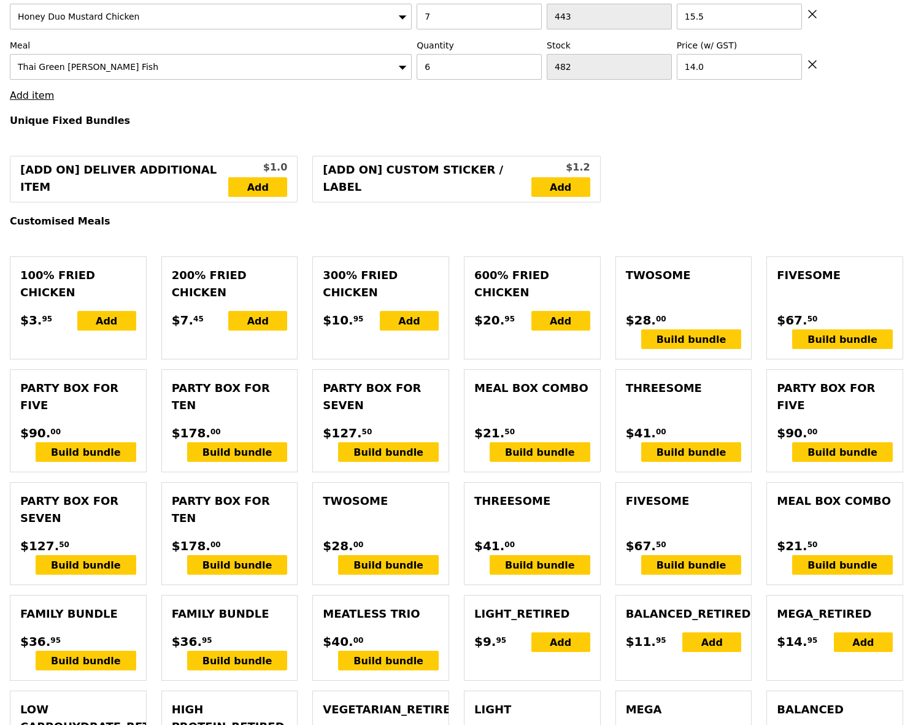
scroll to position [0, 0]
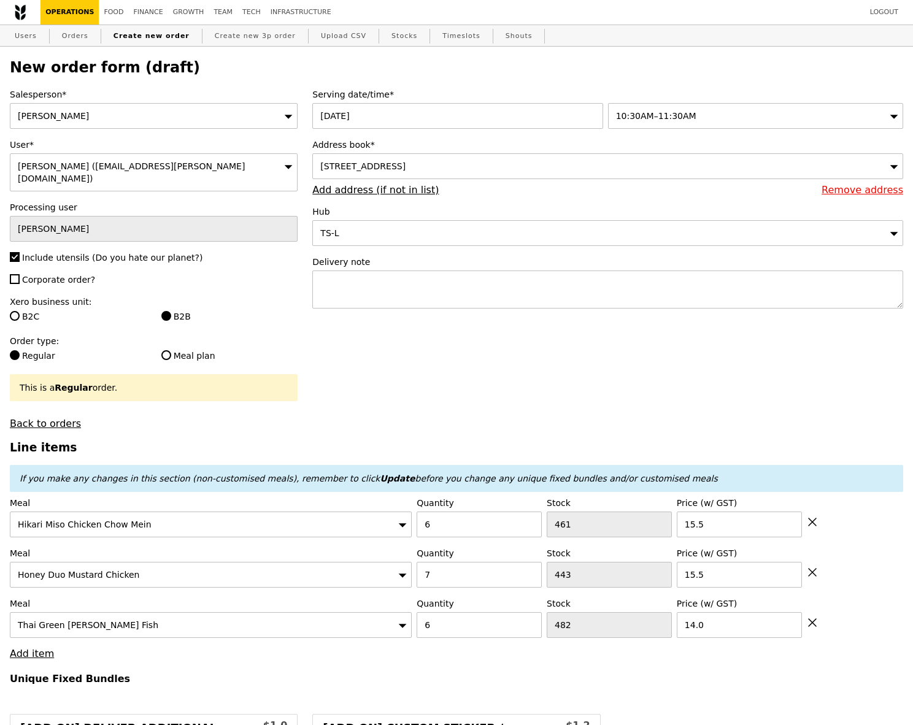
click at [535, 173] on div "31 Tuas South Avenue 6, #NA-NA, Singapore 637578" at bounding box center [607, 166] width 591 height 26
click at [330, 168] on input "4a Tuas Bay Street Singapore 637578" at bounding box center [607, 166] width 589 height 25
type input "4A Tuas Bay Street Singapore 637578"
click at [405, 231] on div "TS-L" at bounding box center [607, 233] width 591 height 26
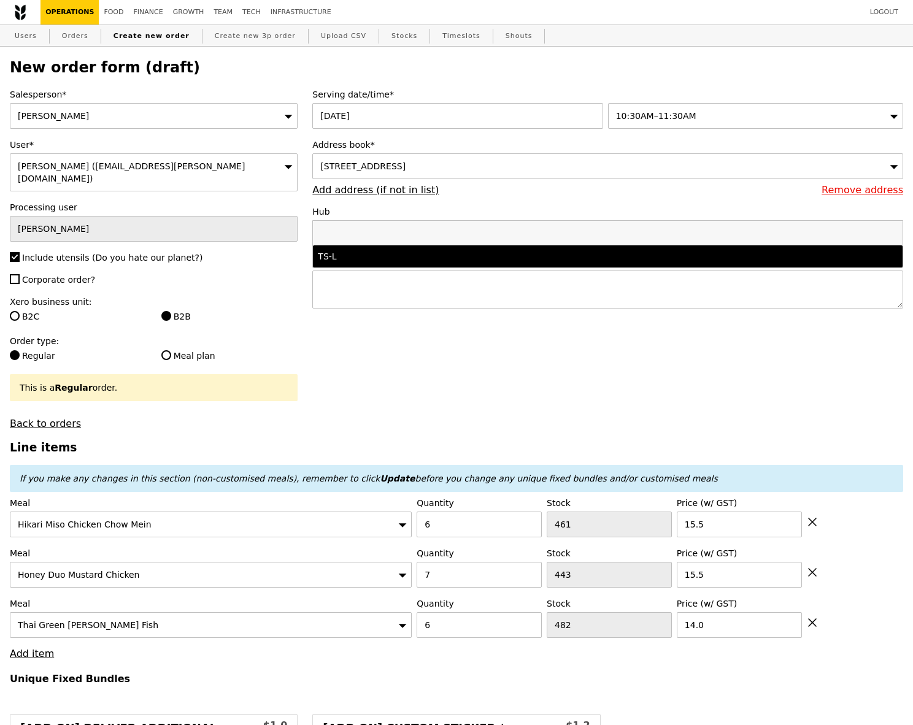
click at [389, 196] on div "Serving date/time* 13 Aug 2025 10:30AM–11:30AM Address book* 31 Tuas South Aven…" at bounding box center [607, 204] width 605 height 232
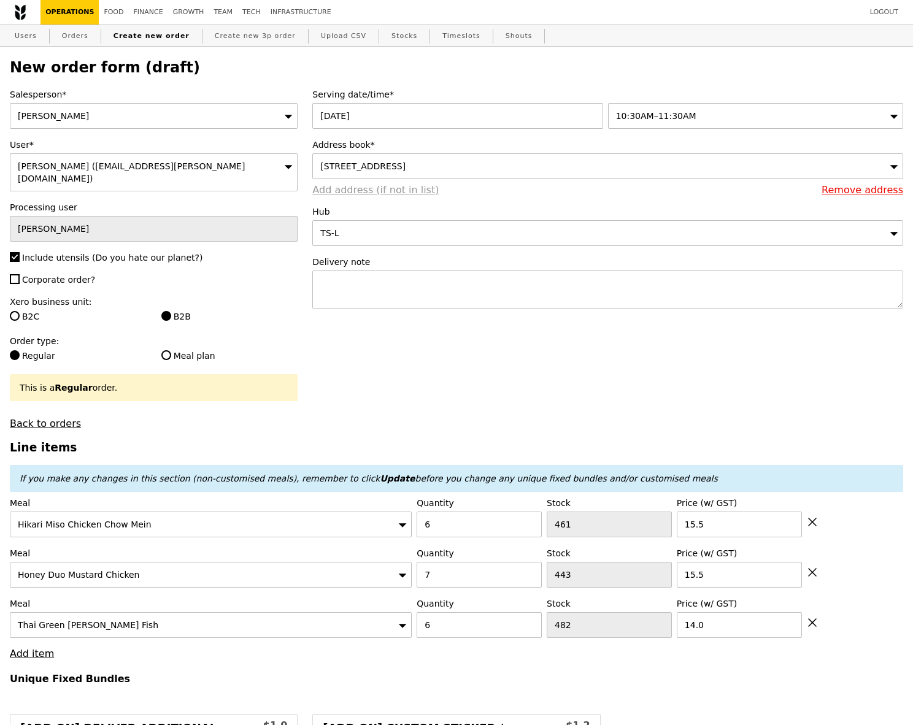
click at [396, 191] on link "Add address (if not in list)" at bounding box center [375, 190] width 126 height 12
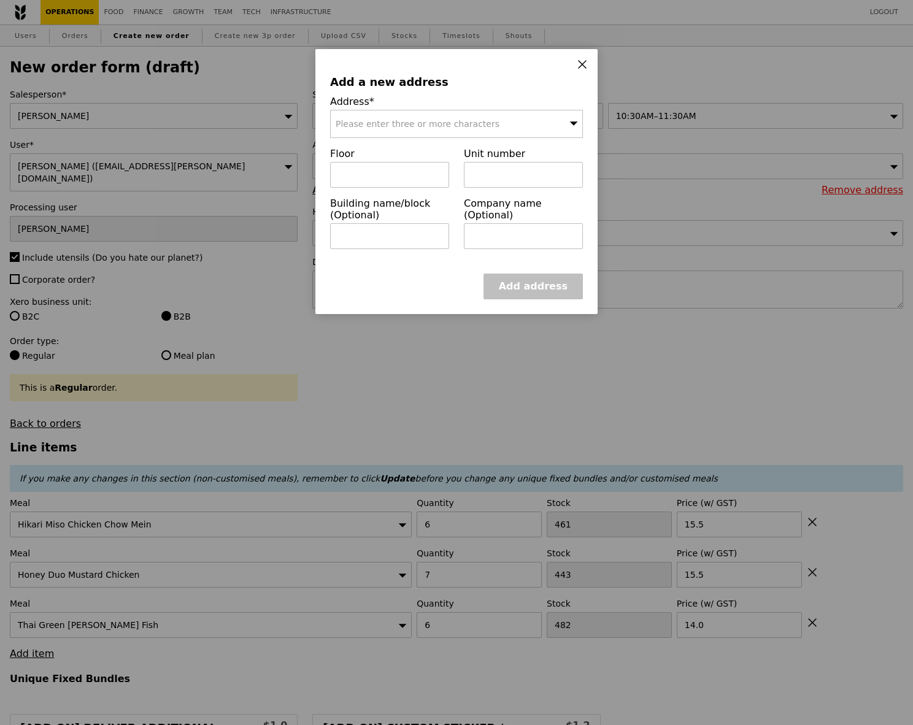
click at [432, 124] on span "Please enter three or more characters" at bounding box center [417, 124] width 164 height 10
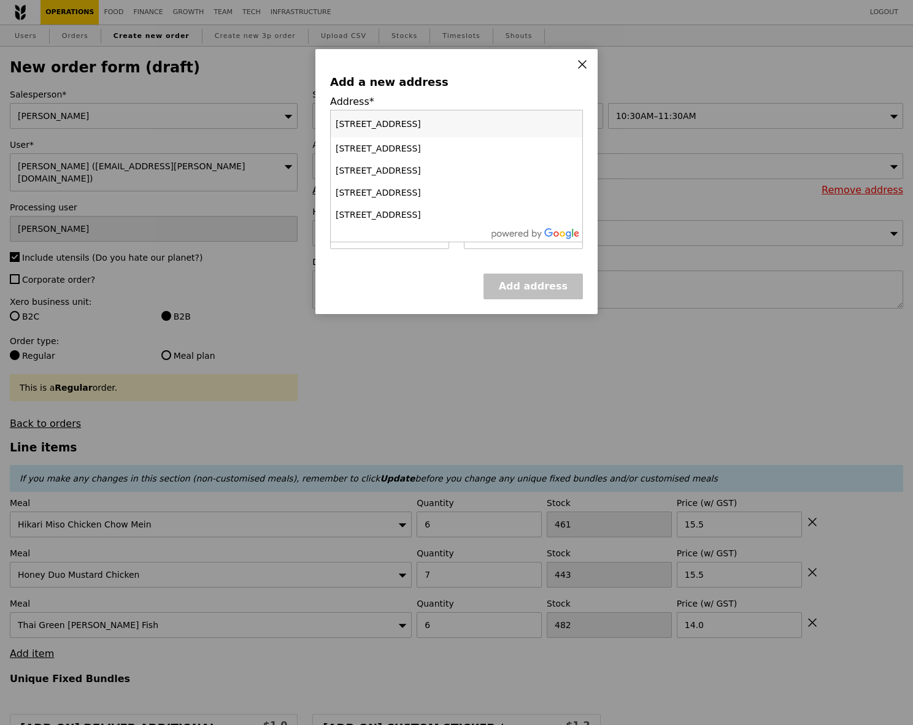
click at [416, 123] on input "4a Tuas Bay Street Singapore 637578" at bounding box center [456, 123] width 251 height 27
drag, startPoint x: 459, startPoint y: 123, endPoint x: 329, endPoint y: 123, distance: 129.4
click at [330, 123] on div "4a Tuas Bay Street Singapore 637578 4a Third Avenue 4a Thrift Drive 4a Tay Lian…" at bounding box center [456, 176] width 253 height 132
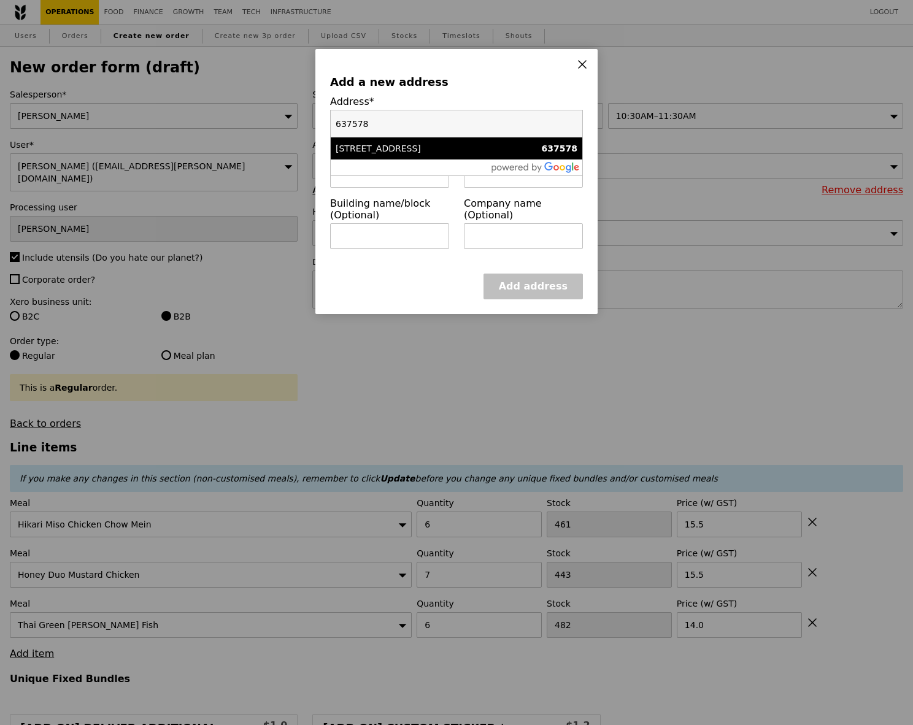
type input "637578"
click at [385, 148] on div "31 Tuas South Avenue 6" at bounding box center [426, 148] width 182 height 12
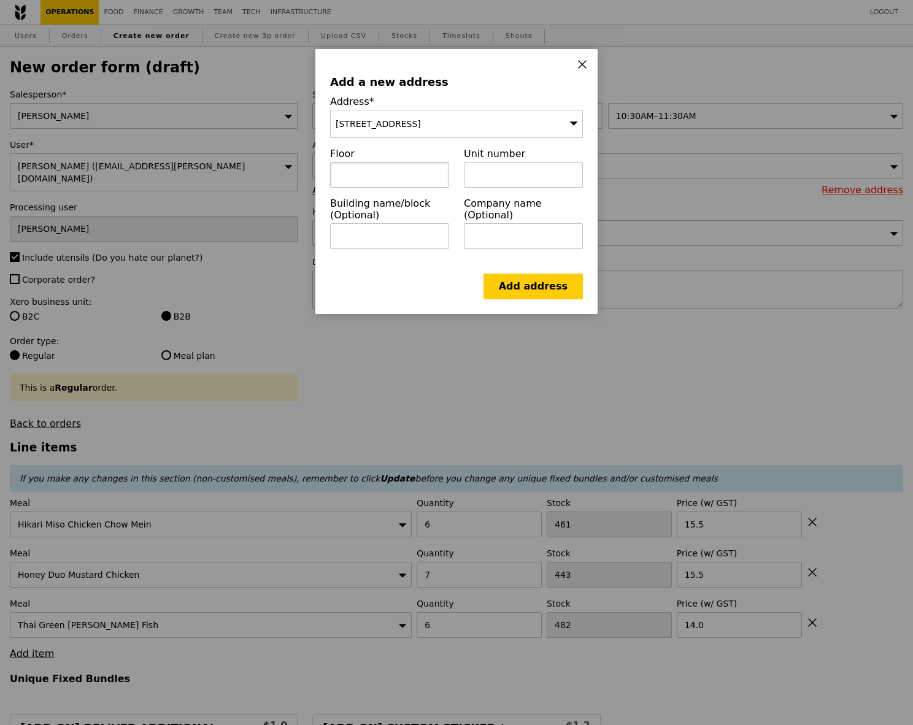
click at [385, 172] on input "text" at bounding box center [389, 175] width 119 height 26
click at [522, 172] on input "text" at bounding box center [523, 175] width 119 height 26
type input "4A Tuas Bay Street"
click at [542, 286] on link "Add address" at bounding box center [532, 287] width 99 height 26
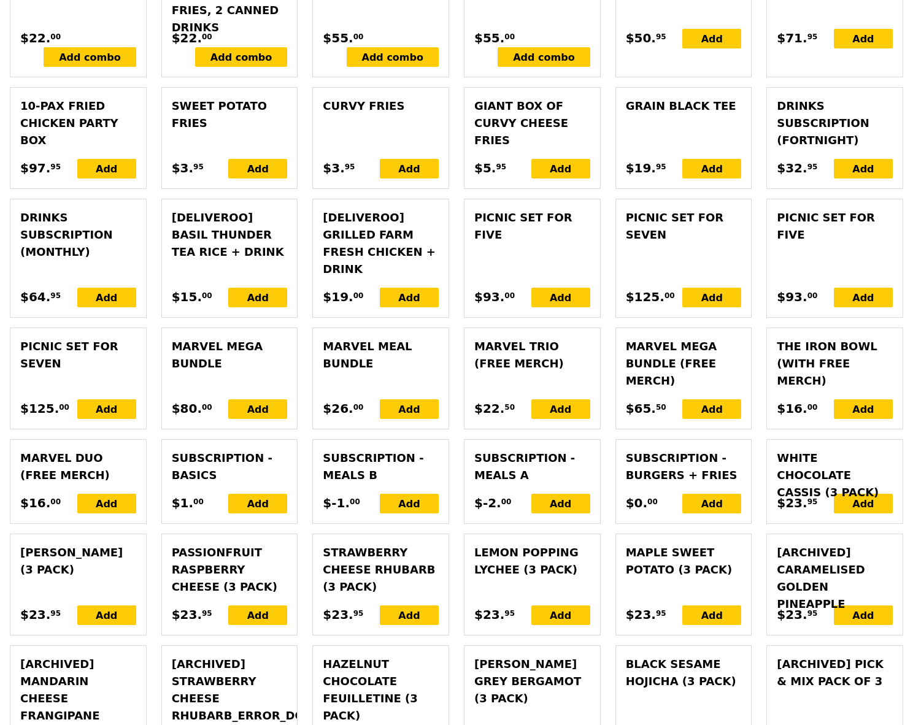
scroll to position [3092, 0]
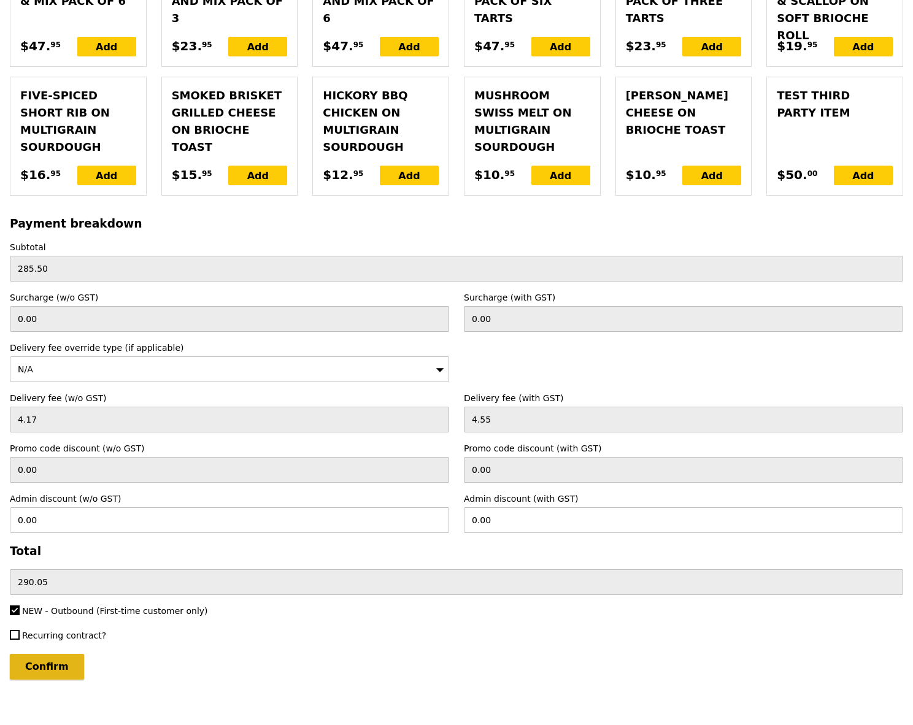
click at [54, 656] on input "Confirm" at bounding box center [47, 667] width 74 height 26
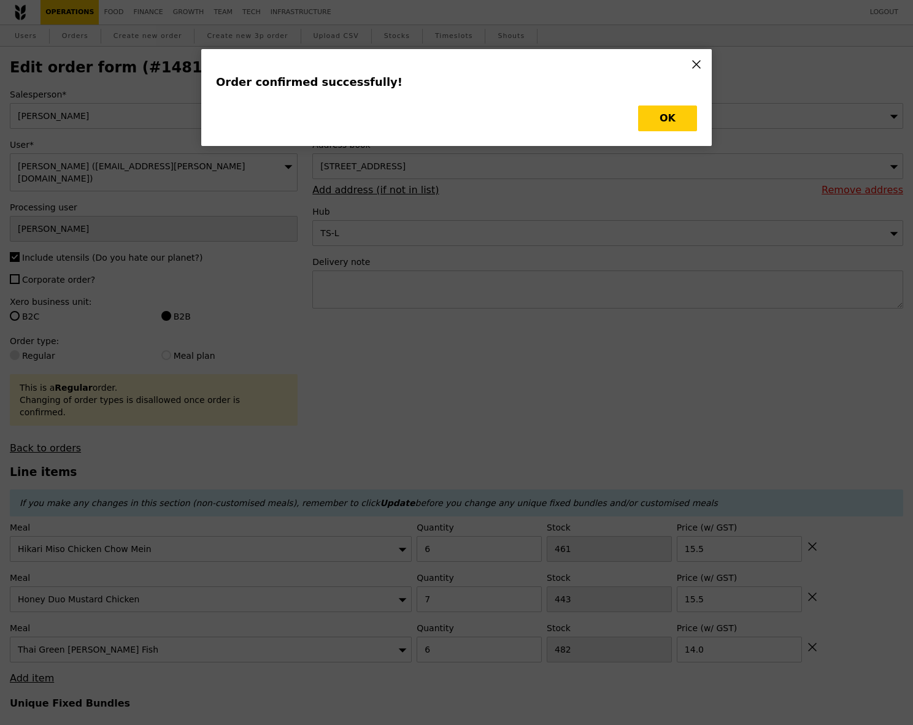
type input "Loading..."
type input "482"
type input "14.00"
type input "15.50"
type input "461"
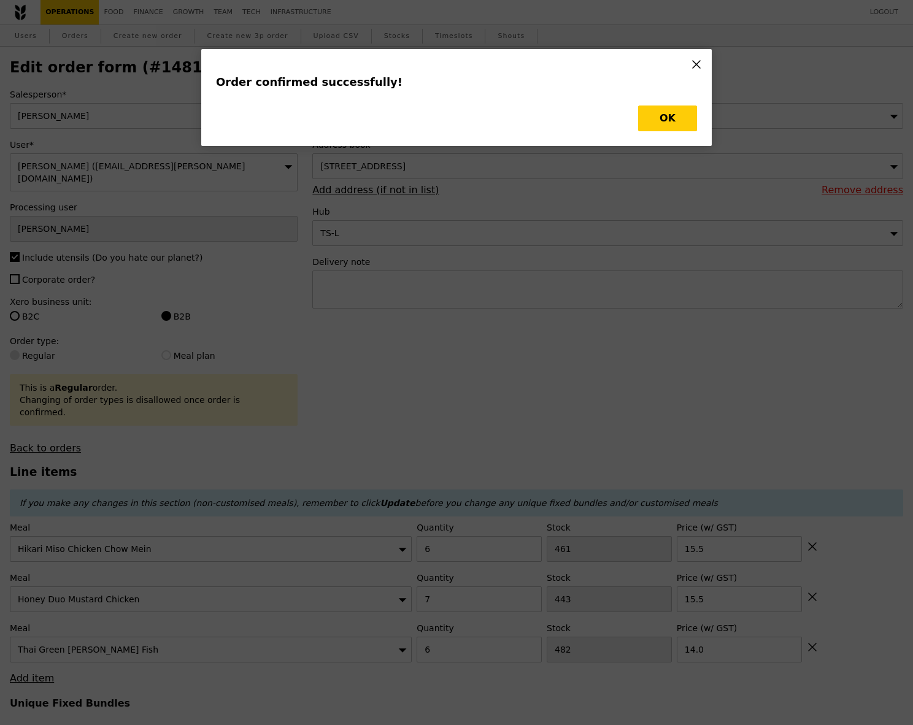
type input "15.50"
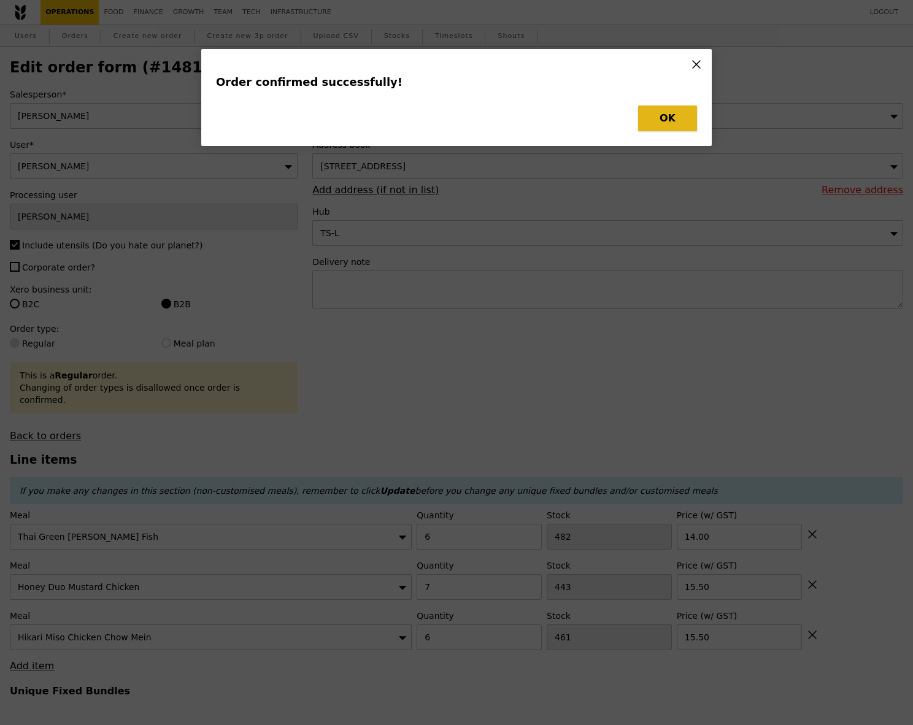
click at [673, 128] on button "OK" at bounding box center [667, 118] width 59 height 26
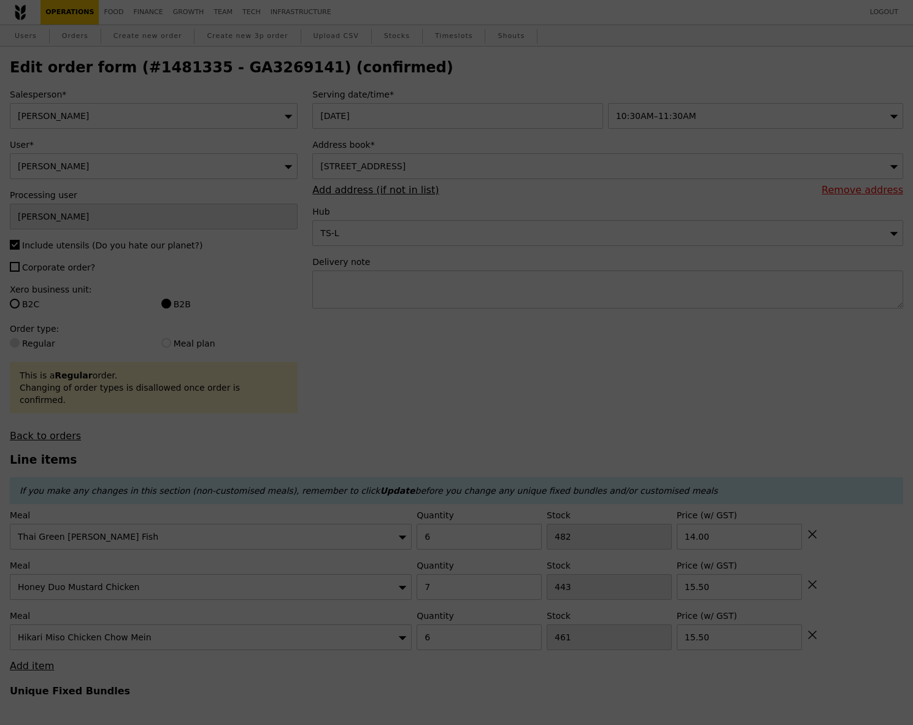
type input "476"
type input "436"
type input "455"
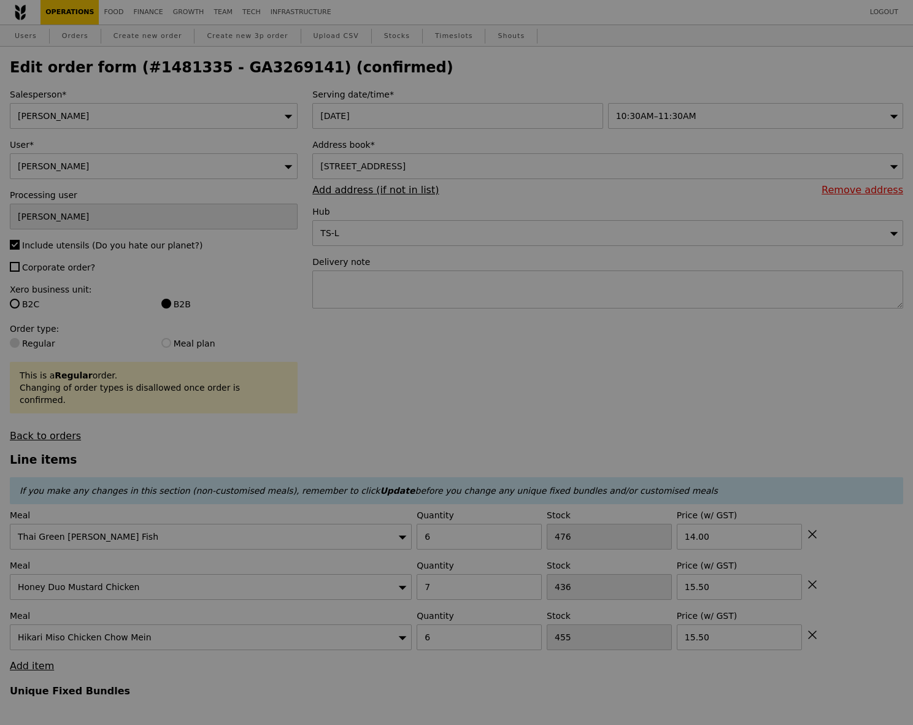
type input "Update"
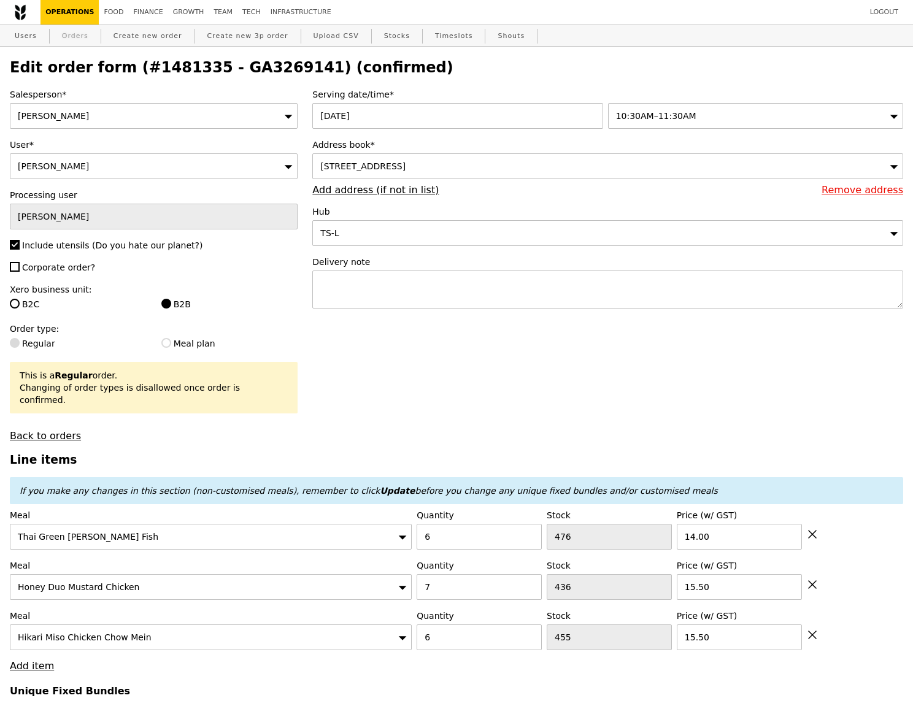
click at [85, 39] on link "Orders" at bounding box center [75, 36] width 36 height 22
select select "100"
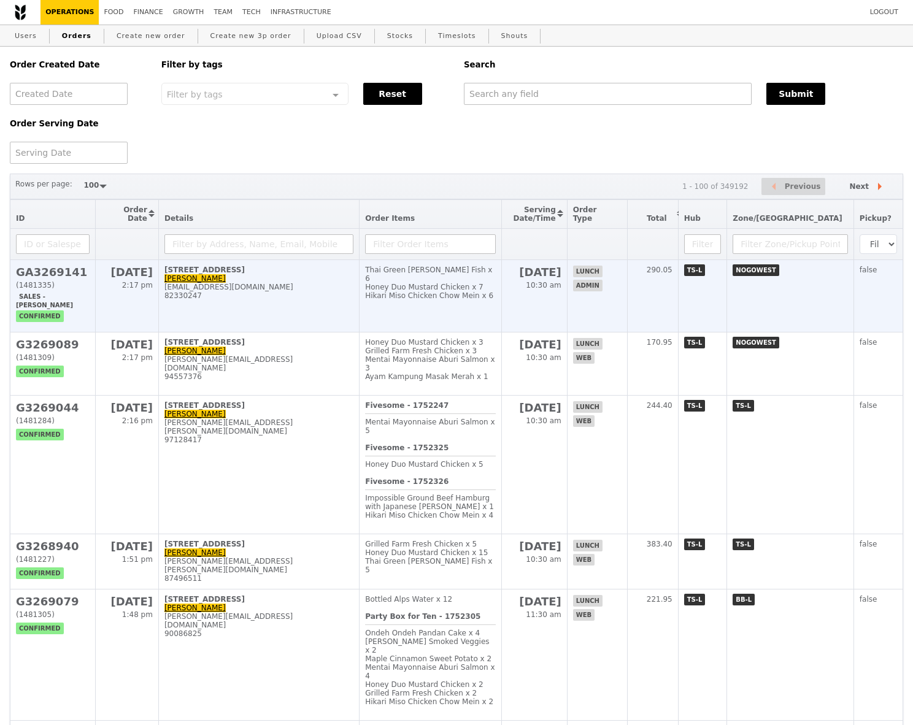
click at [102, 278] on h2 "[DATE]" at bounding box center [127, 272] width 52 height 13
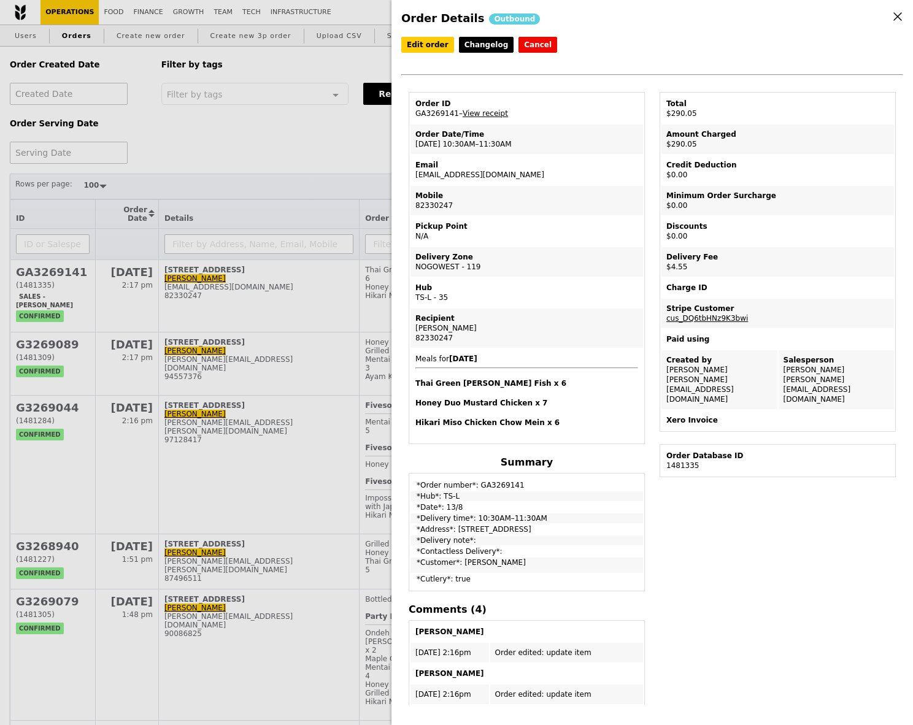
click at [486, 106] on div "Order ID" at bounding box center [526, 104] width 223 height 10
click at [486, 109] on link "View receipt" at bounding box center [484, 113] width 45 height 9
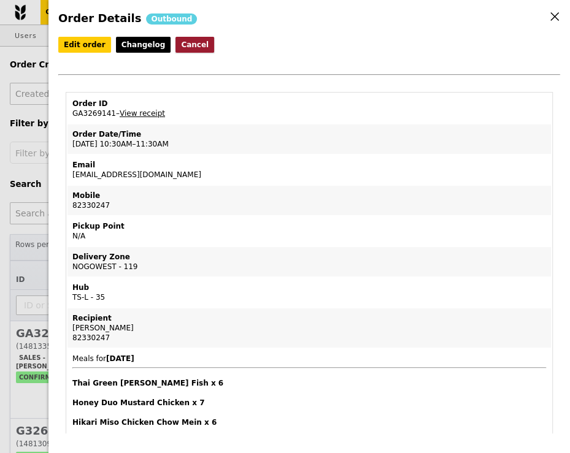
click at [191, 47] on button "Cancel" at bounding box center [194, 45] width 39 height 16
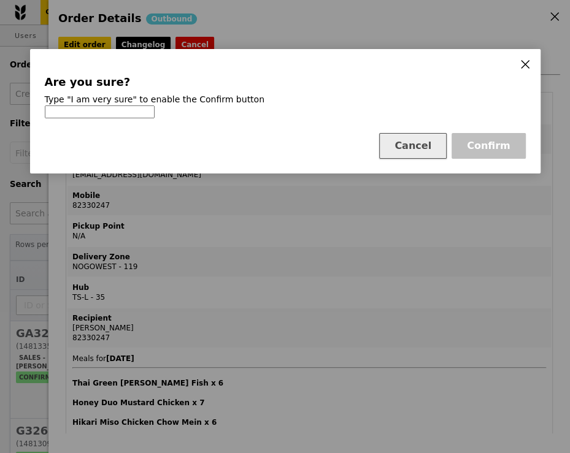
click at [423, 150] on button "Cancel" at bounding box center [412, 146] width 67 height 26
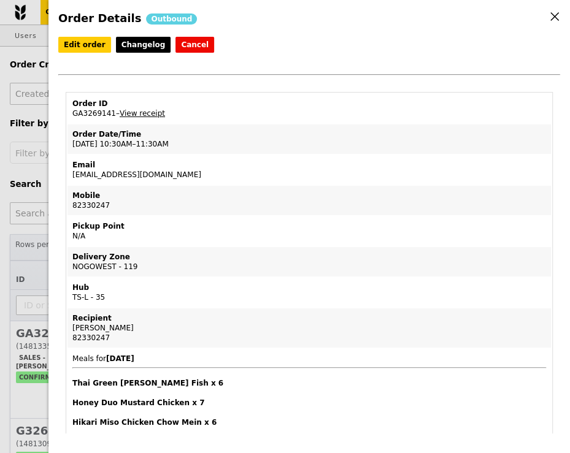
click at [554, 13] on icon at bounding box center [554, 16] width 11 height 11
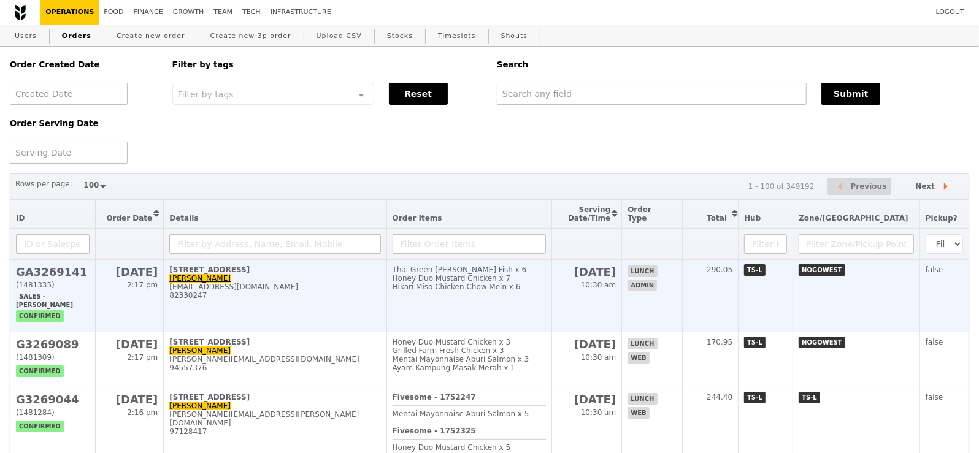
click at [39, 271] on h2 "GA3269141" at bounding box center [53, 272] width 74 height 13
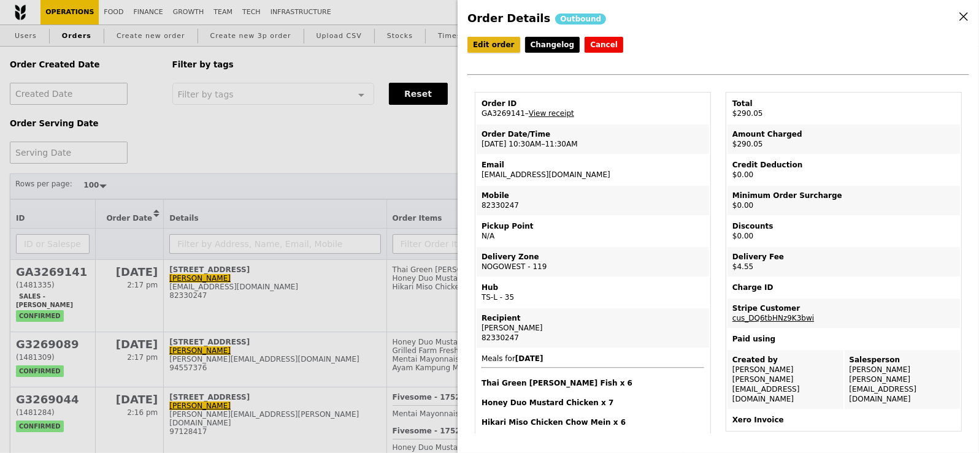
click at [497, 43] on link "Edit order" at bounding box center [493, 45] width 53 height 16
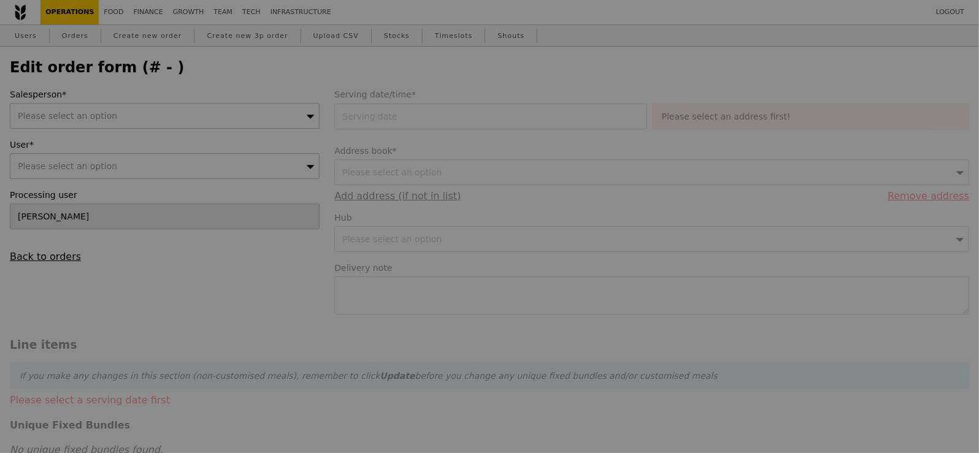
type input "13 Aug 2025"
type input "285.50"
type input "4.17"
type input "4.55"
type input "290.05"
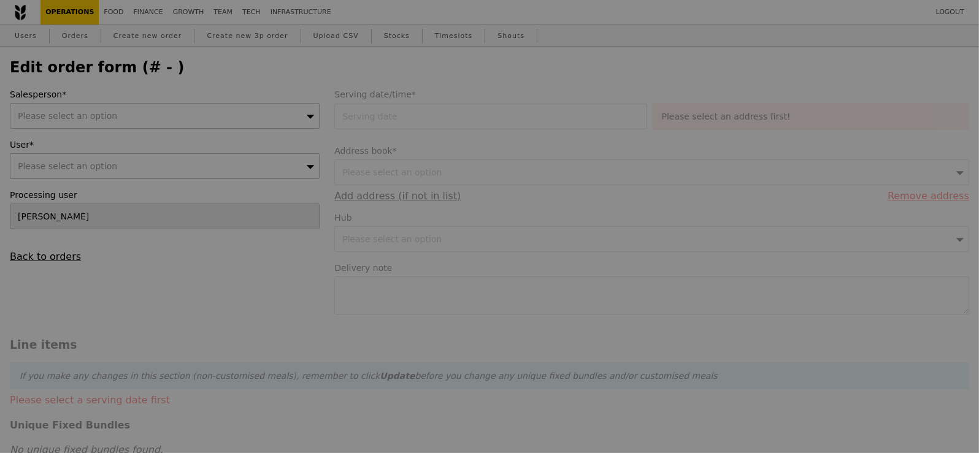
checkbox input "true"
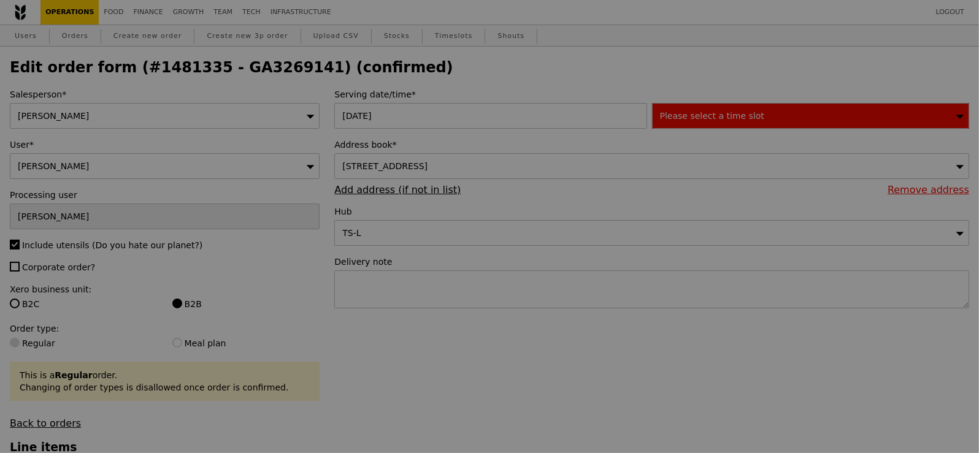
type input "476"
type input "436"
type input "455"
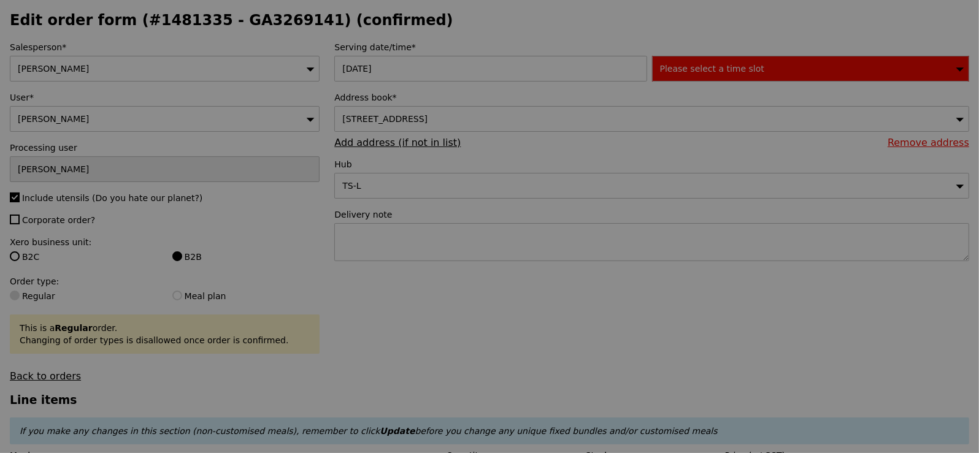
type input "Update"
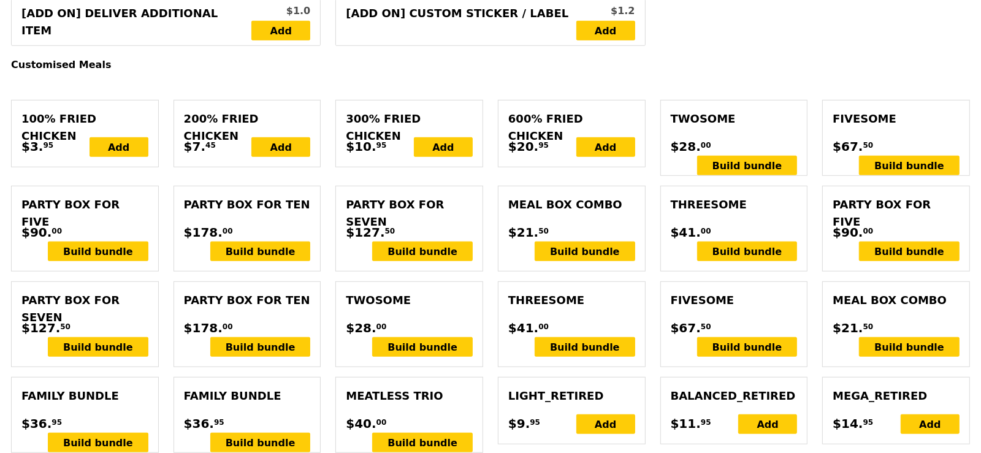
scroll to position [718, 0]
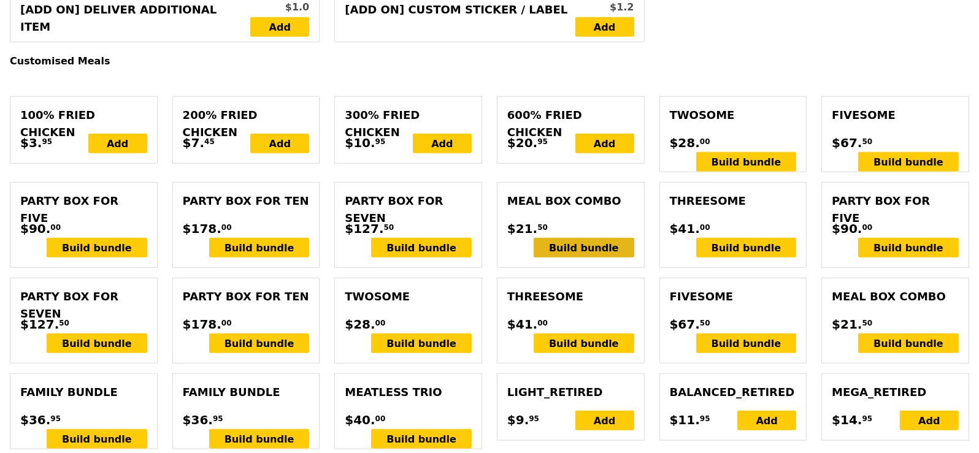
click at [605, 238] on div "Build bundle" at bounding box center [584, 248] width 101 height 20
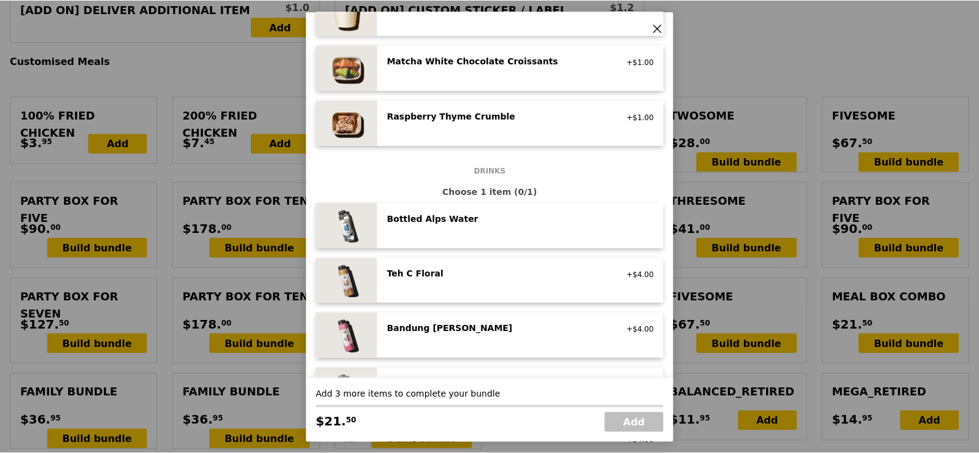
scroll to position [1405, 0]
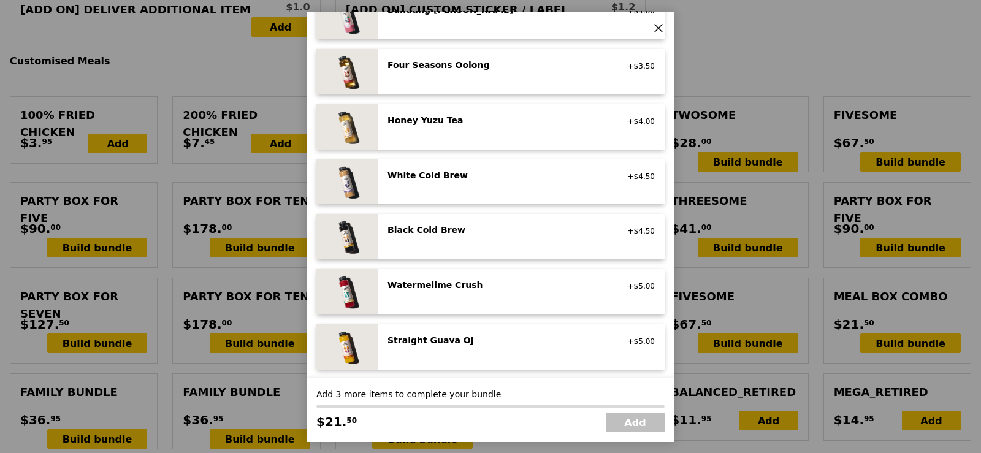
click at [657, 39] on div "Drinks Choose 1 item (0/1) Bottled Alps Water no sugar added, no caffeine, vega…" at bounding box center [490, 111] width 348 height 518
click at [662, 28] on icon at bounding box center [658, 27] width 11 height 11
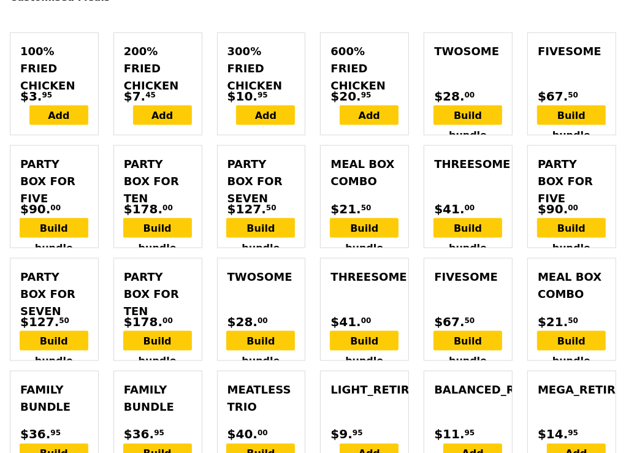
scroll to position [0, 0]
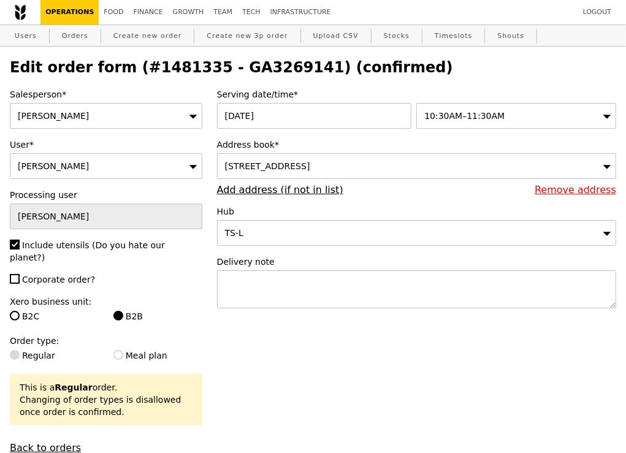
click at [485, 198] on div "Serving date/time* 13 Aug 2025 10:30AM–11:30AM Address book* 31 Tuas South Aven…" at bounding box center [417, 204] width 414 height 232
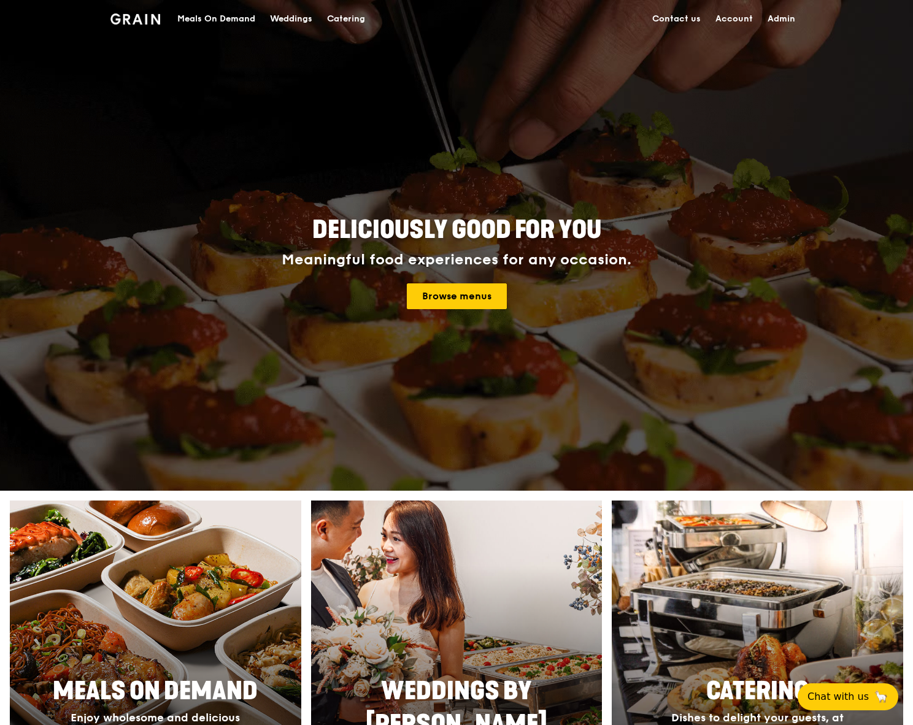
click at [186, 17] on div "Meals On Demand" at bounding box center [216, 19] width 78 height 37
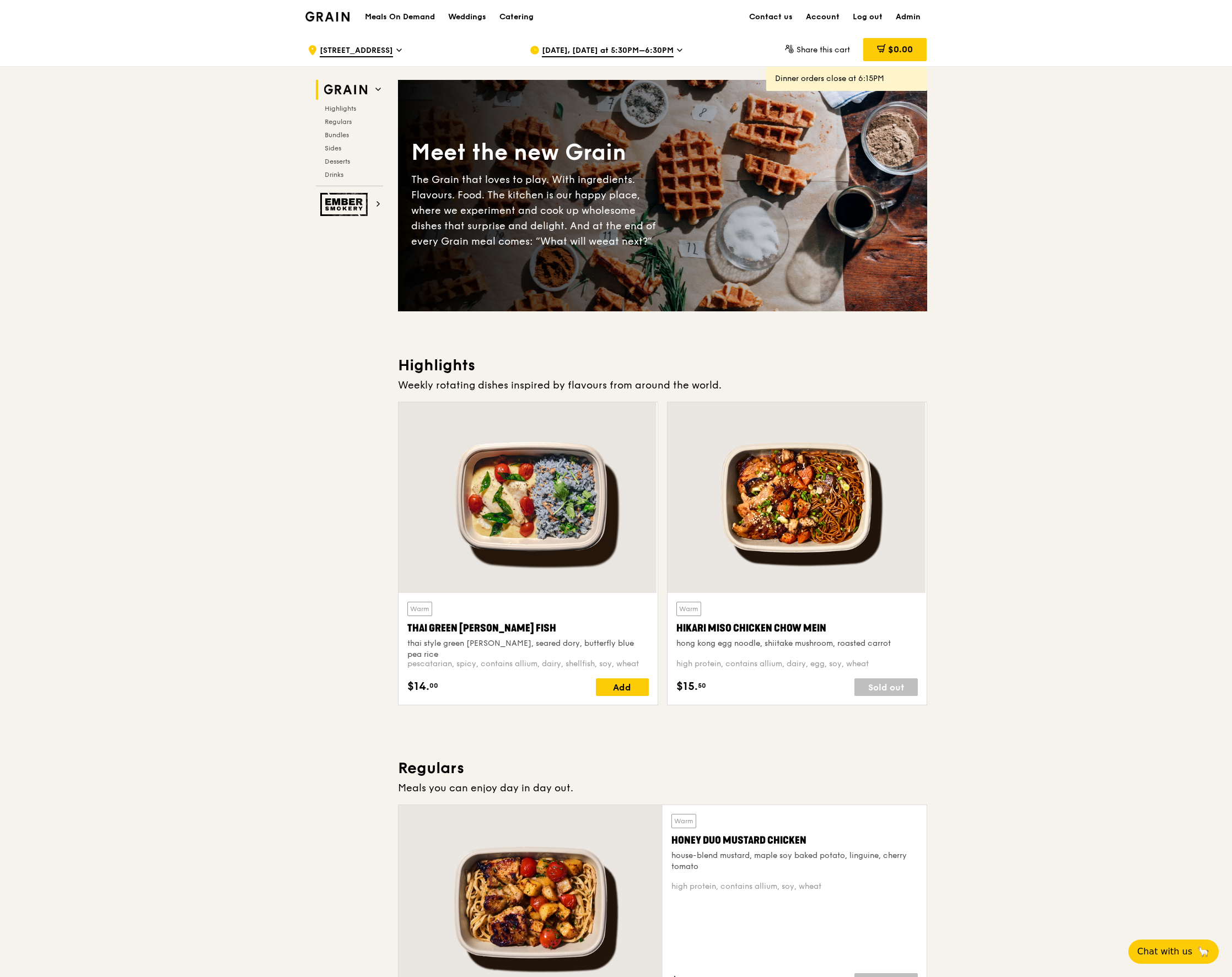
click at [572, 60] on div "Aug 11, Today at 5:30PM–6:30PM" at bounding box center [632, 49] width 205 height 33
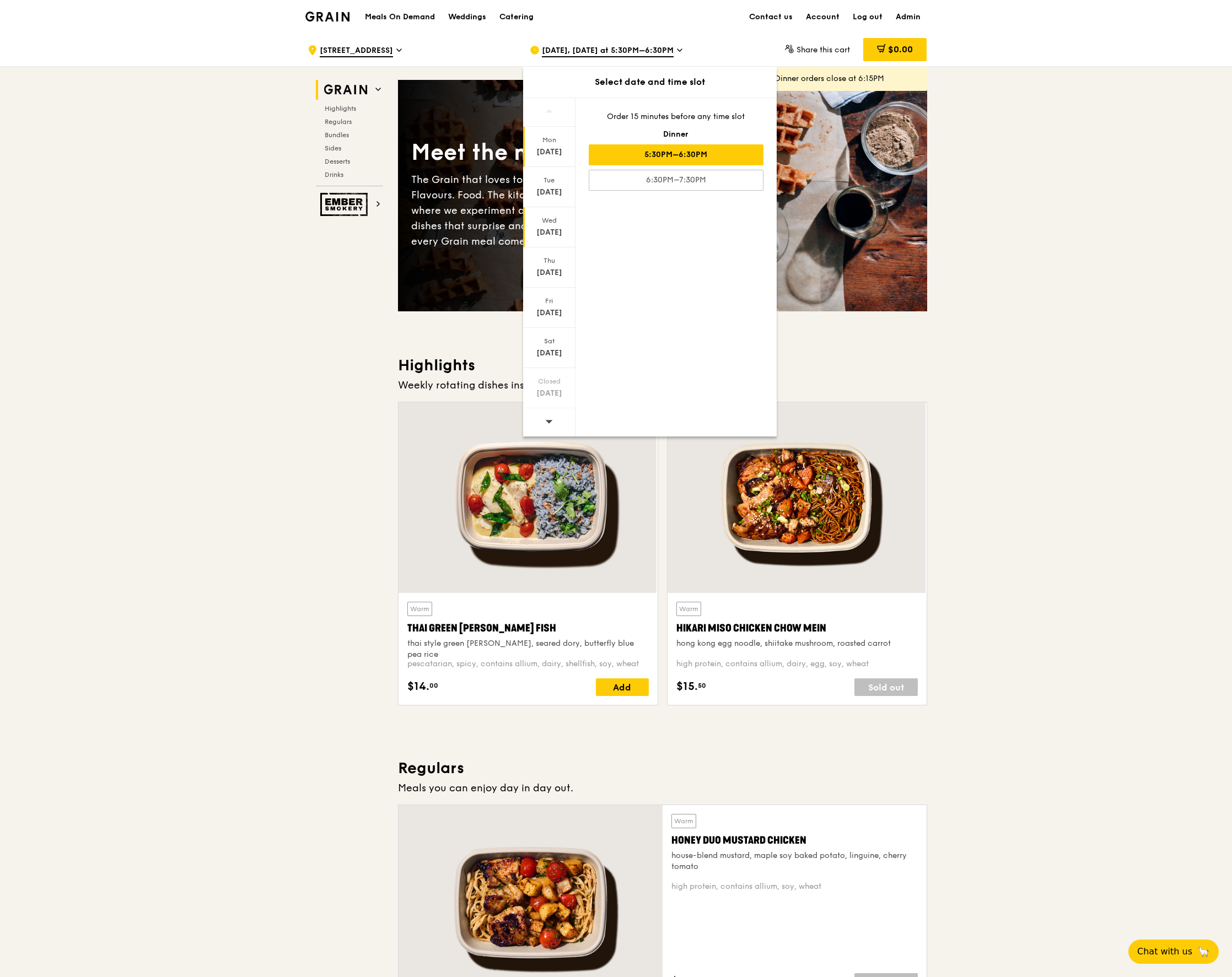
click at [553, 230] on div "Aug 13" at bounding box center [549, 233] width 49 height 11
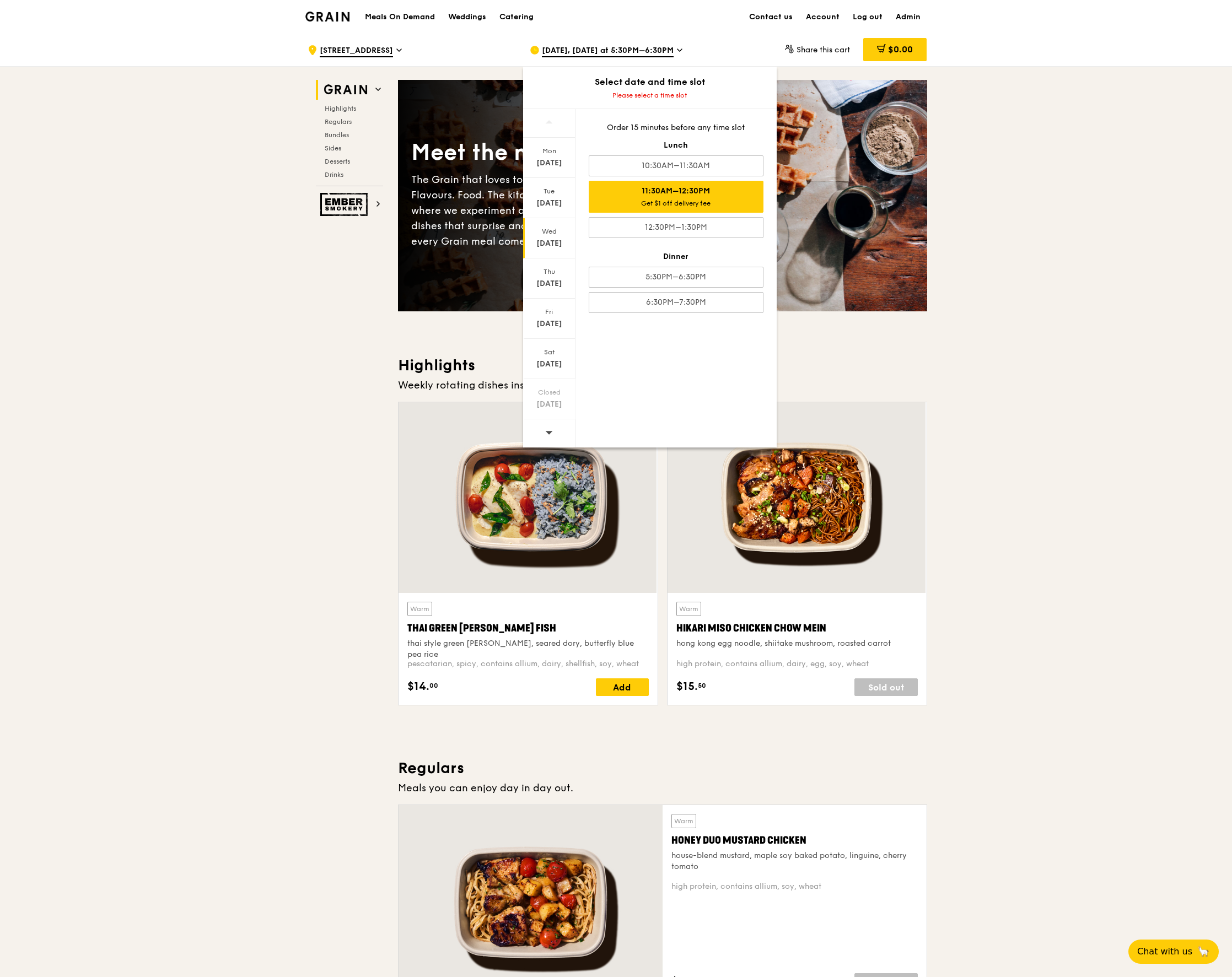
click at [724, 199] on div "Get $1 off delivery fee" at bounding box center [676, 203] width 164 height 9
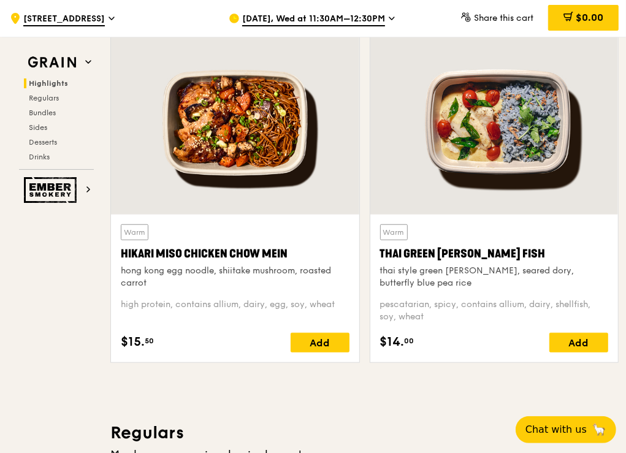
scroll to position [554, 0]
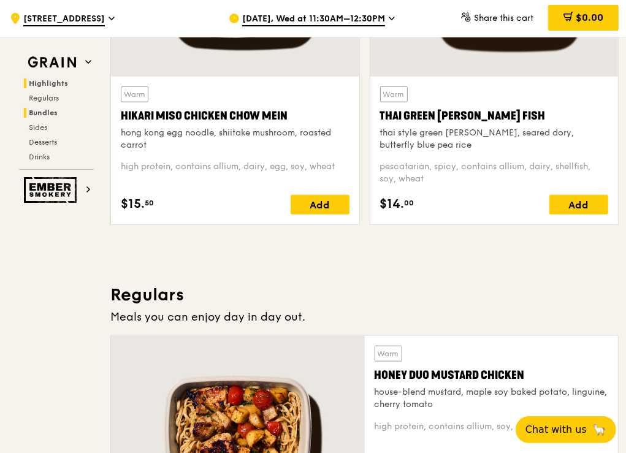
click at [64, 117] on h2 "Bundles" at bounding box center [59, 113] width 70 height 10
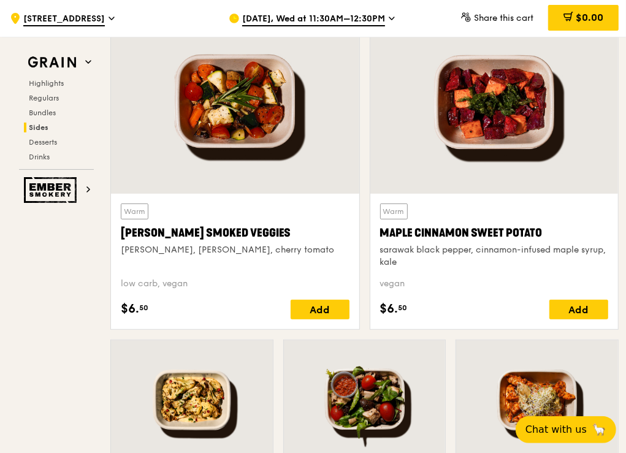
scroll to position [2713, 0]
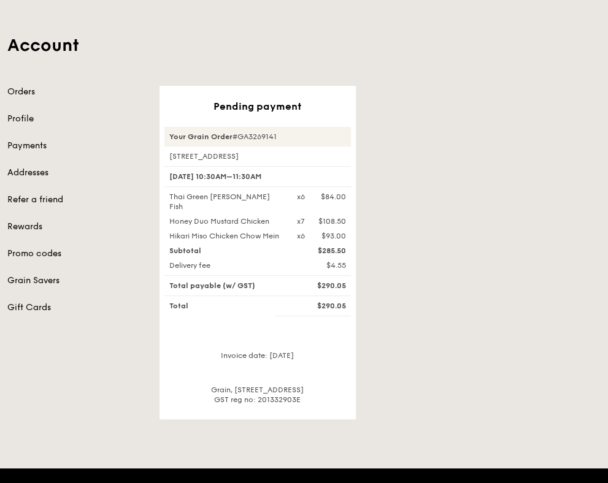
scroll to position [53, 0]
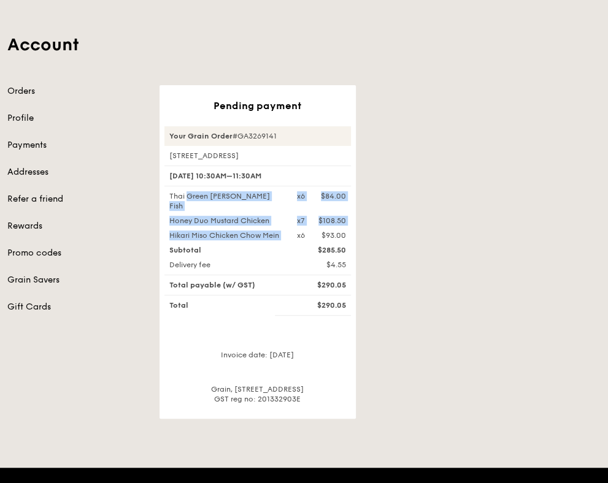
drag, startPoint x: 168, startPoint y: 193, endPoint x: 354, endPoint y: 229, distance: 189.3
click at [354, 229] on div "Pending payment Your Grain Order #GA3269141 [STREET_ADDRESS] [DATE] 10:30AM–11:…" at bounding box center [257, 252] width 196 height 334
click at [350, 231] on div "x6 $93.00" at bounding box center [321, 236] width 64 height 10
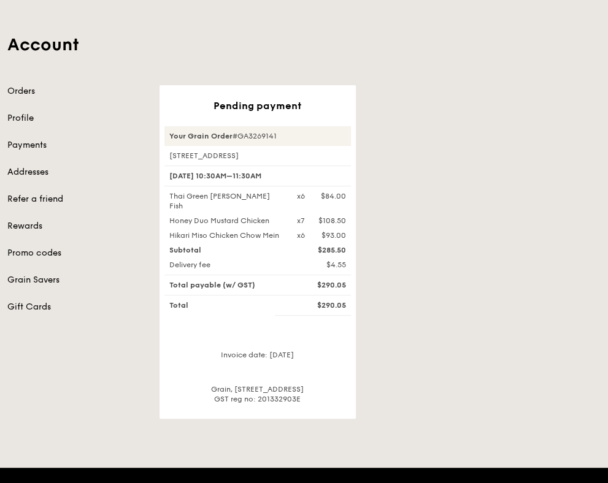
click at [332, 231] on div "$93.00" at bounding box center [333, 236] width 25 height 10
click at [347, 231] on div "x6 $93.00" at bounding box center [321, 236] width 64 height 10
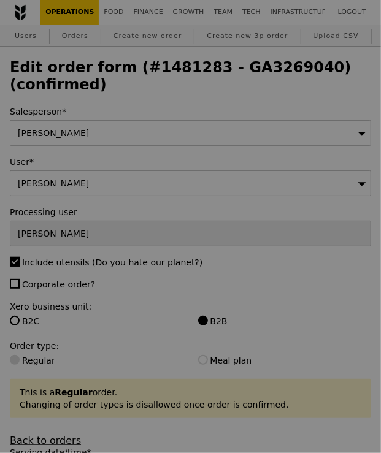
type input "63"
type input "69"
type input "77"
type input "92"
type input "72"
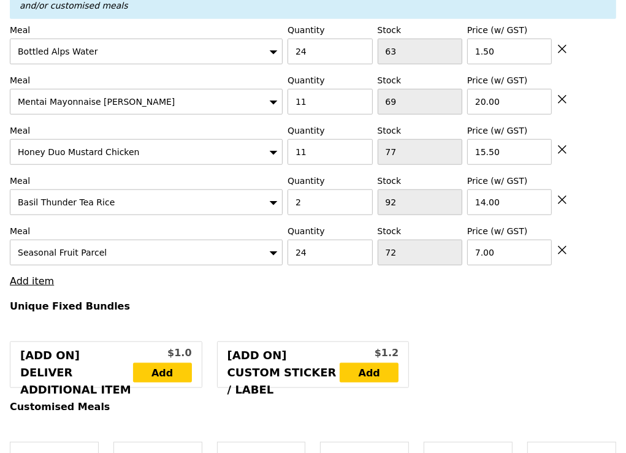
scroll to position [428, 0]
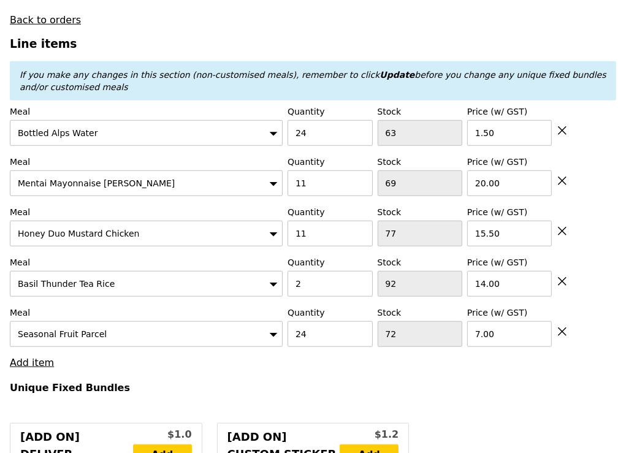
click at [383, 326] on icon at bounding box center [562, 331] width 11 height 11
type input "Loading..."
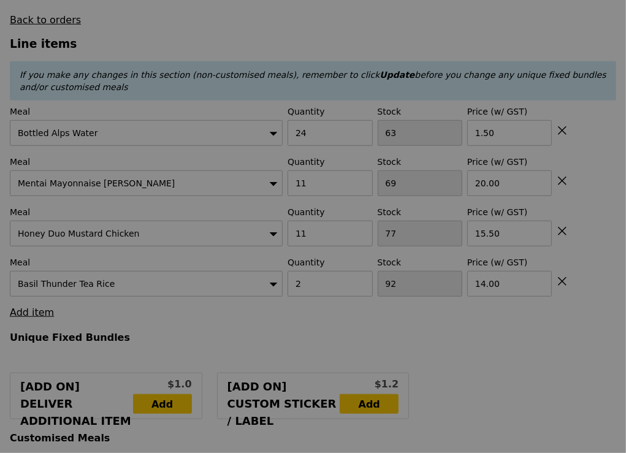
type input "0.00"
type input "3.95"
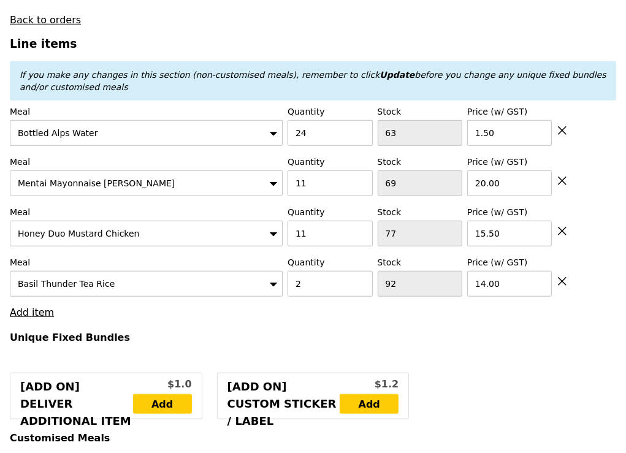
click at [383, 276] on icon at bounding box center [562, 281] width 11 height 11
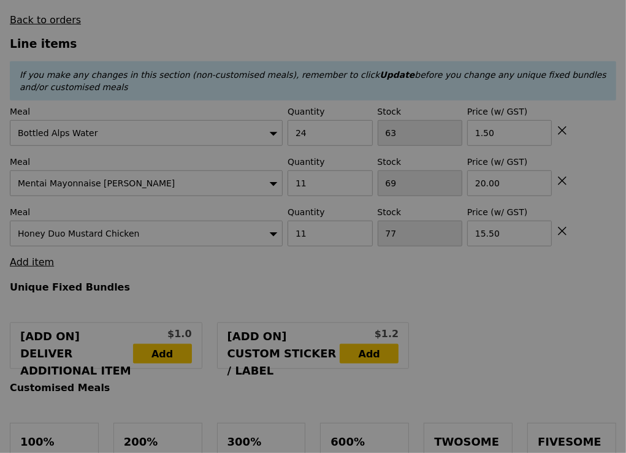
click at [383, 266] on div at bounding box center [313, 226] width 626 height 453
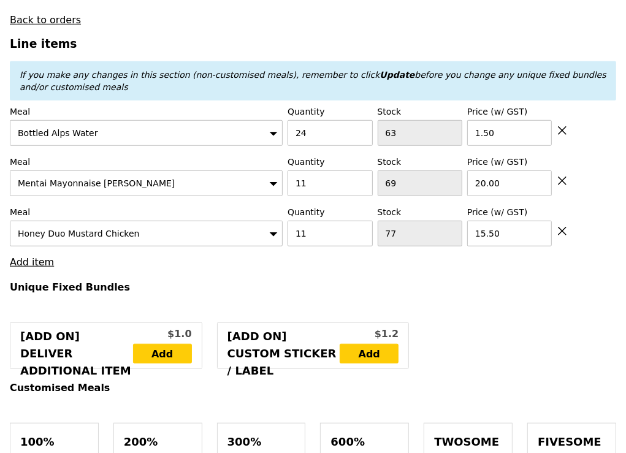
click at [383, 207] on div "Meal Honey Duo Mustard Chicken Quantity 11 Stock 77 Price (w/ GST) 15.50" at bounding box center [313, 226] width 607 height 40
click at [383, 228] on icon at bounding box center [562, 231] width 7 height 7
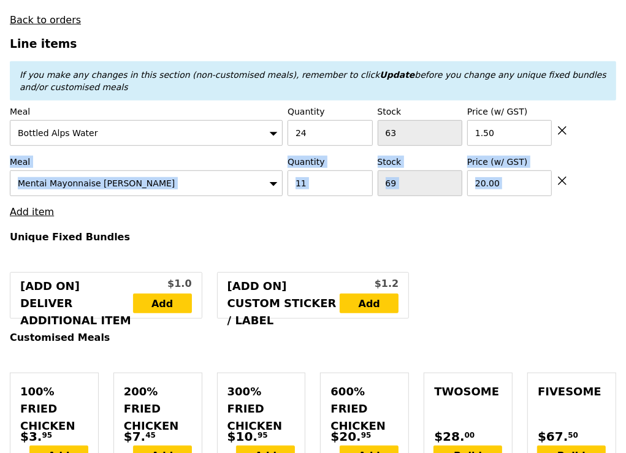
click at [383, 175] on icon at bounding box center [562, 180] width 11 height 11
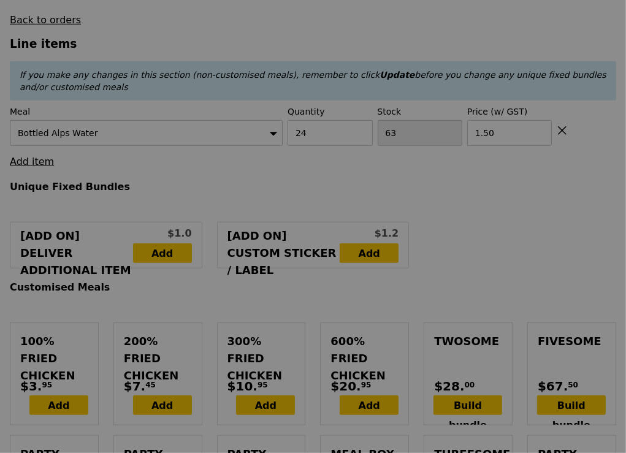
click at [383, 165] on div at bounding box center [313, 226] width 626 height 453
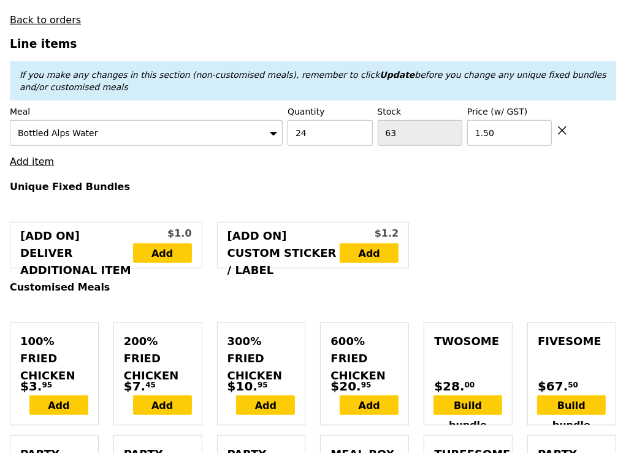
click at [383, 125] on icon at bounding box center [562, 130] width 11 height 11
type input "Loading..."
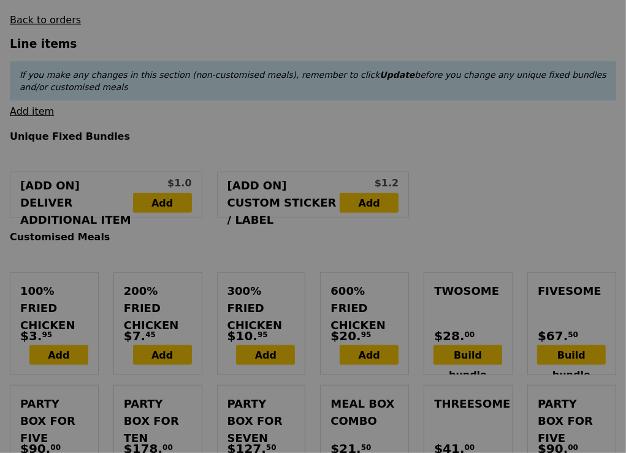
type input "12.06"
type input "13.15"
type input "Update"
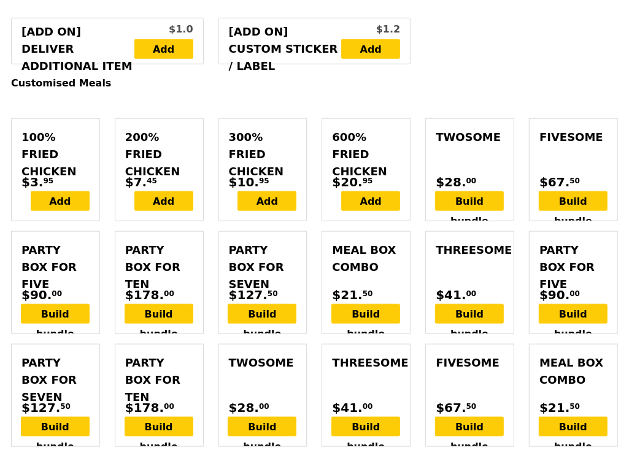
scroll to position [585, 0]
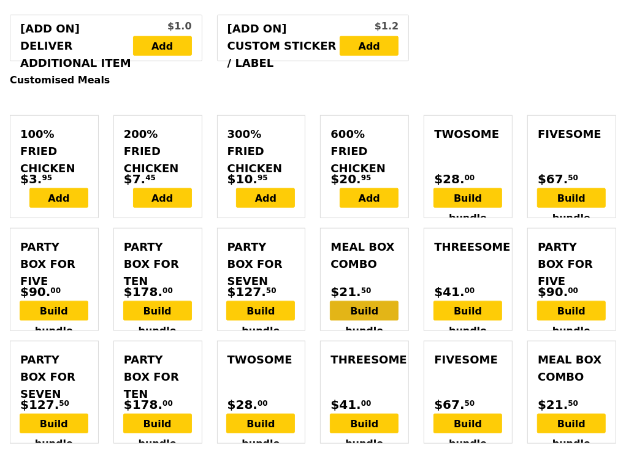
click at [364, 301] on div "Build bundle" at bounding box center [364, 311] width 69 height 20
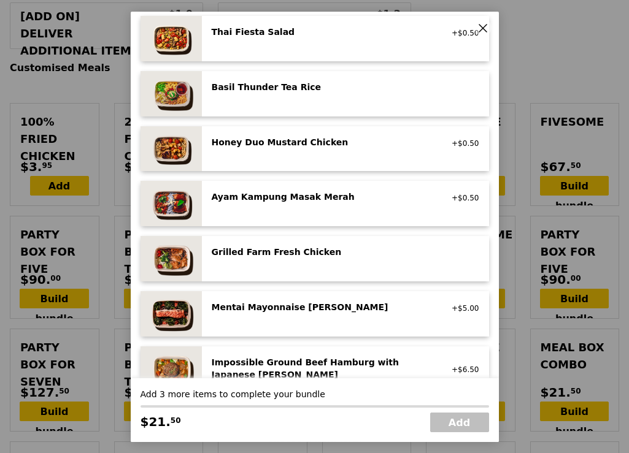
scroll to position [421, 0]
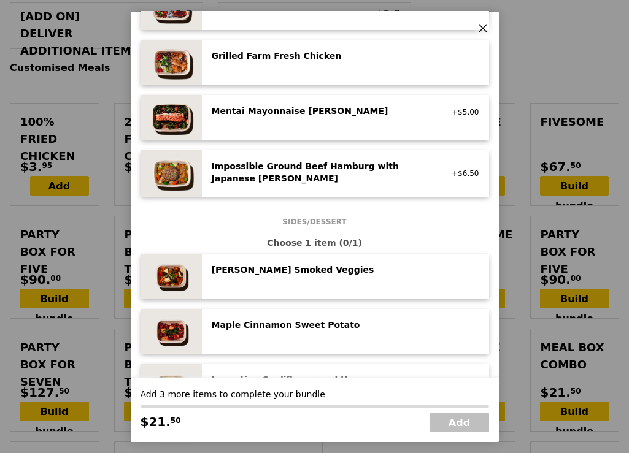
click at [348, 120] on div "Mentai Mayonnaise Aburi Salmon pescatarian, contains egg, soy, wheat +$5.00" at bounding box center [345, 118] width 267 height 26
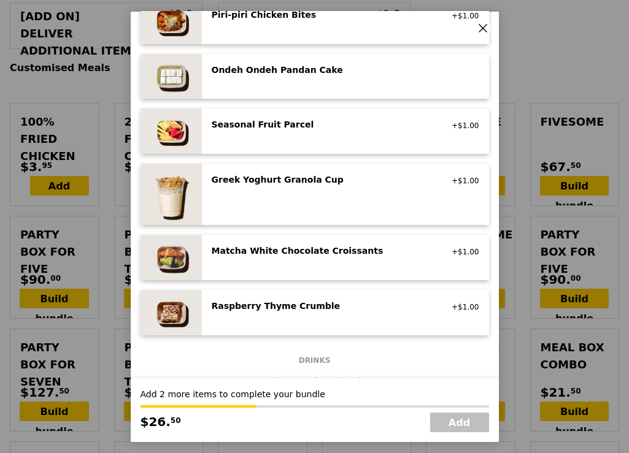
click at [347, 121] on div "Seasonal Fruit Parcel" at bounding box center [322, 124] width 220 height 12
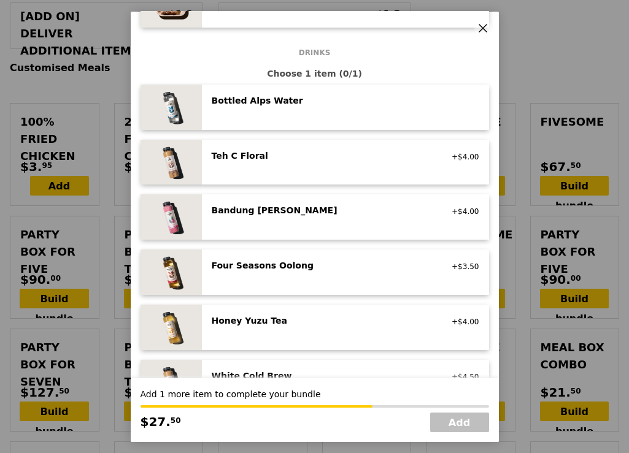
scroll to position [1203, 0]
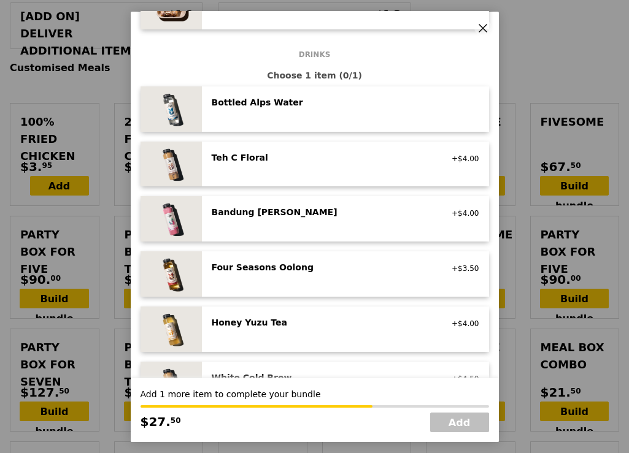
click at [347, 121] on div "Bottled Alps Water no sugar added, no caffeine, vegan" at bounding box center [345, 108] width 287 height 45
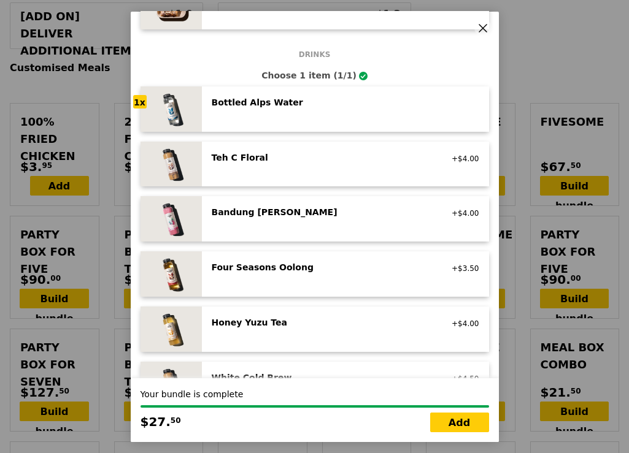
scroll to position [584, 0]
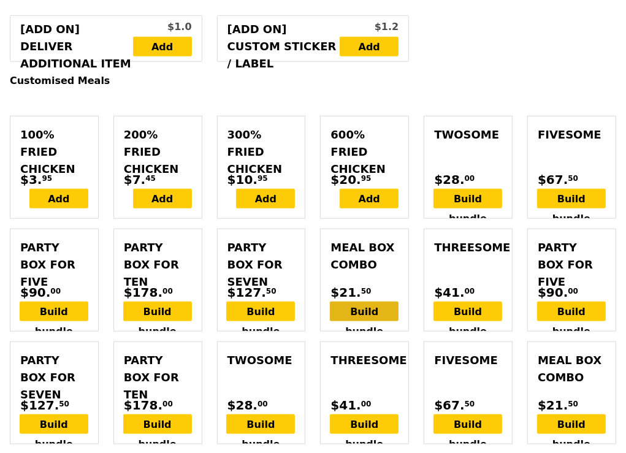
click at [353, 302] on div "Build bundle" at bounding box center [364, 312] width 69 height 20
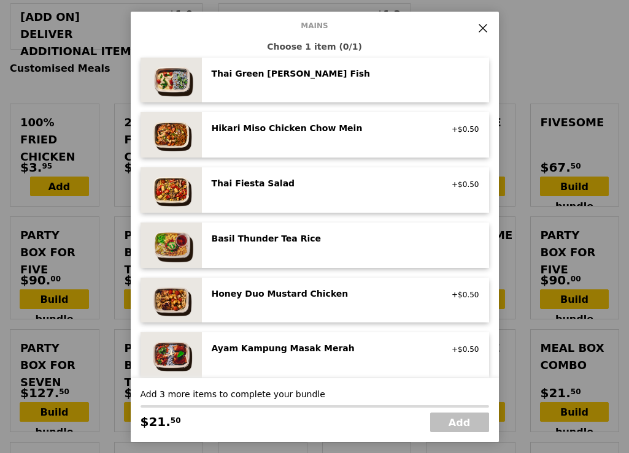
scroll to position [56, 0]
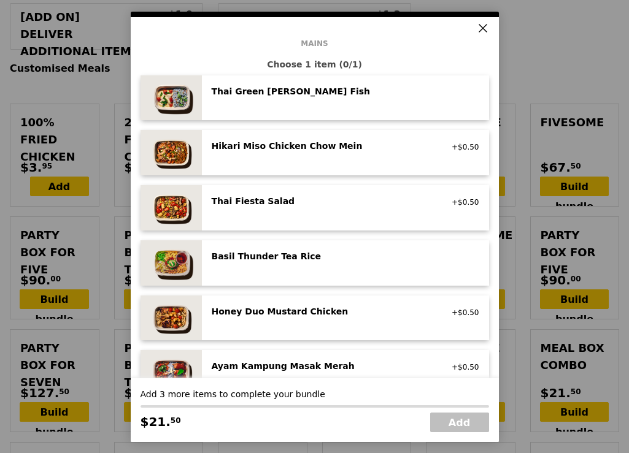
click at [383, 32] on span at bounding box center [482, 26] width 17 height 17
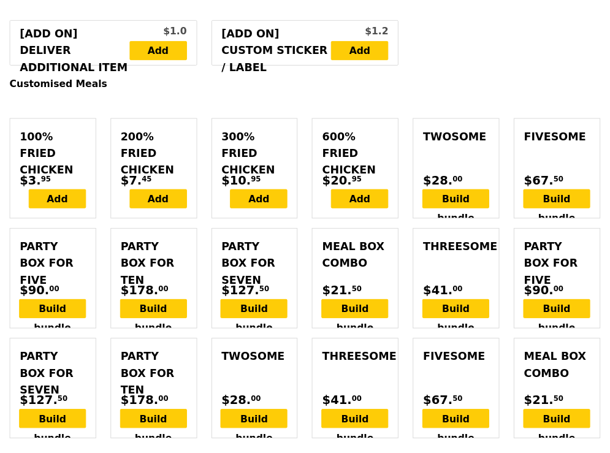
scroll to position [0, 0]
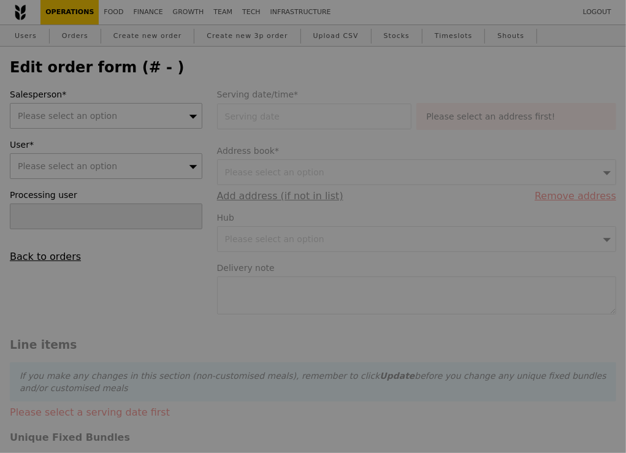
type input "[PERSON_NAME]"
type input "[DATE]"
type input "285.50"
type input "4.17"
type input "4.55"
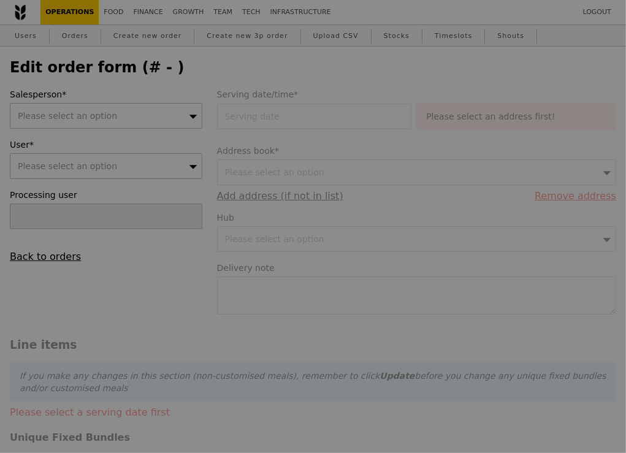
type input "290.05"
checkbox input "true"
type input "Loading..."
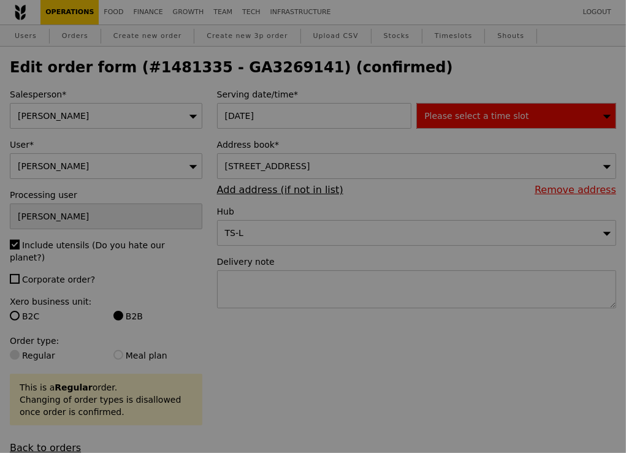
type input "467"
type input "436"
type input "455"
type input "Update"
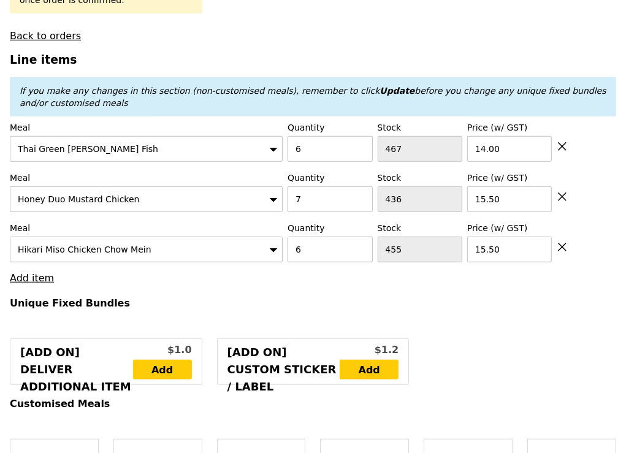
scroll to position [417, 0]
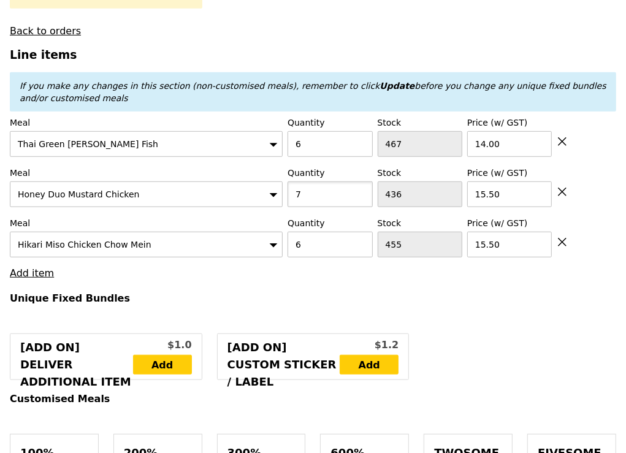
click at [321, 182] on input "7" at bounding box center [330, 195] width 85 height 26
type input "5"
click at [312, 232] on input "6" at bounding box center [330, 245] width 85 height 26
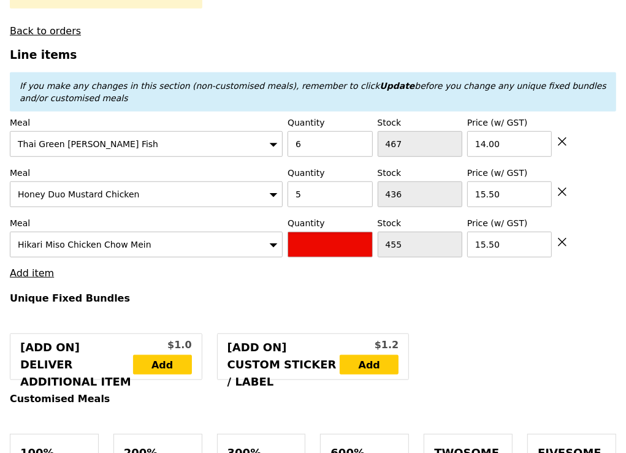
type input "5"
type input "Loading..."
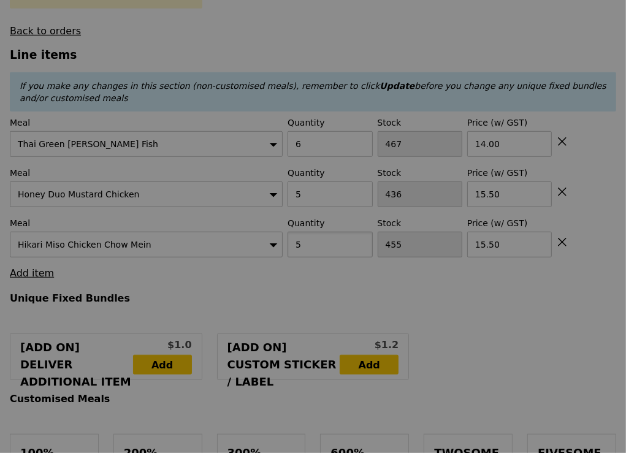
type input "5"
type input "0.00"
type input "8.44"
type input "9.20"
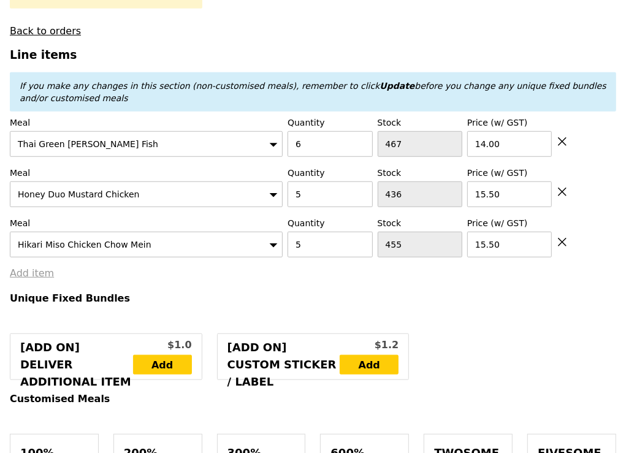
click at [32, 267] on link "Add item" at bounding box center [32, 273] width 44 height 12
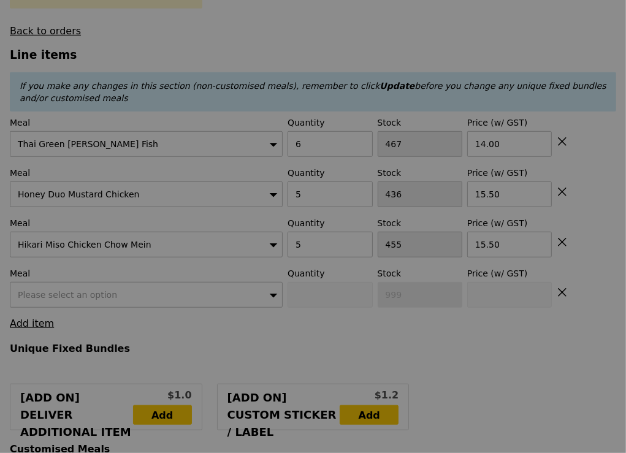
type input "Update"
drag, startPoint x: 83, startPoint y: 284, endPoint x: 91, endPoint y: 280, distance: 9.1
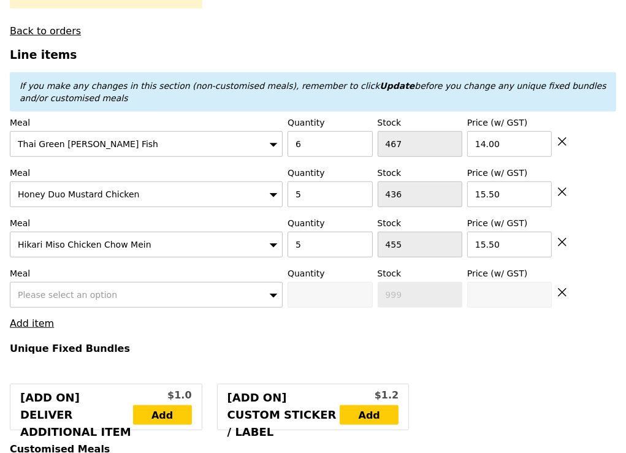
click at [91, 290] on span "Please select an option" at bounding box center [67, 295] width 99 height 10
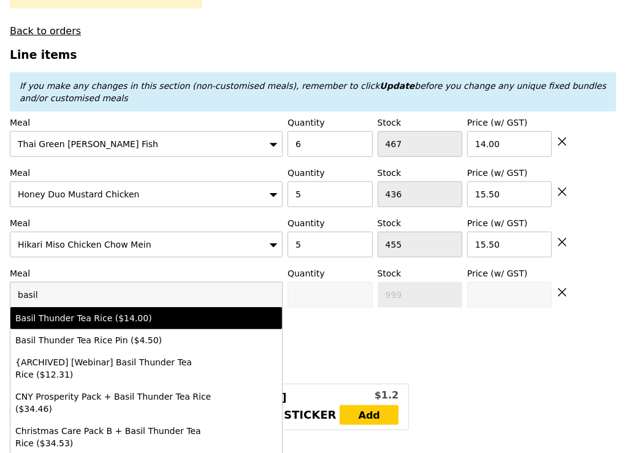
type input "basil"
click at [89, 312] on div "Basil Thunder Tea Rice ($14.00)" at bounding box center [113, 318] width 196 height 12
type input "0"
type input "484"
type input "14.0"
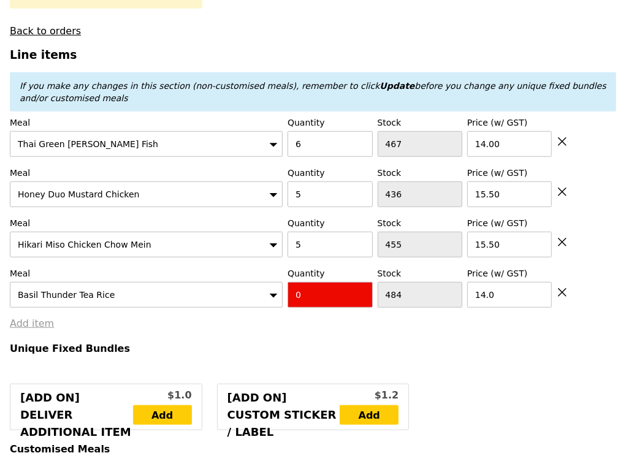
click at [42, 318] on link "Add item" at bounding box center [32, 324] width 44 height 12
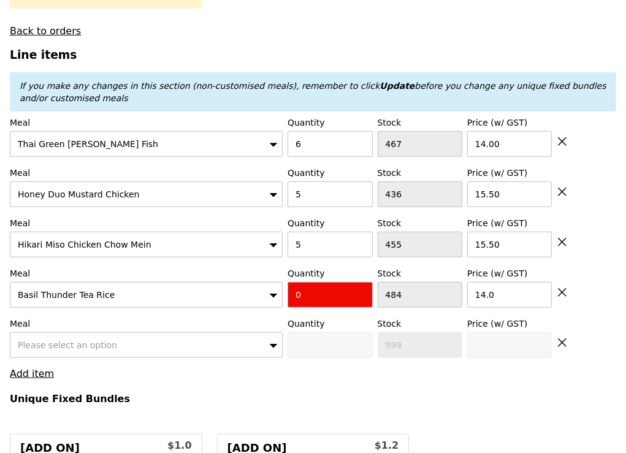
click at [50, 340] on span "Please select an option" at bounding box center [67, 345] width 99 height 10
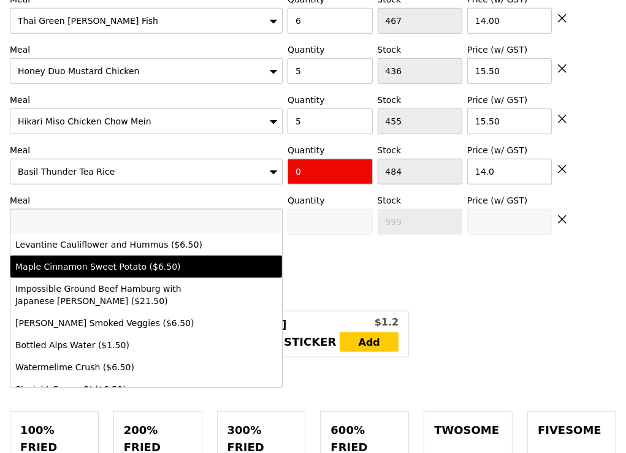
scroll to position [50, 0]
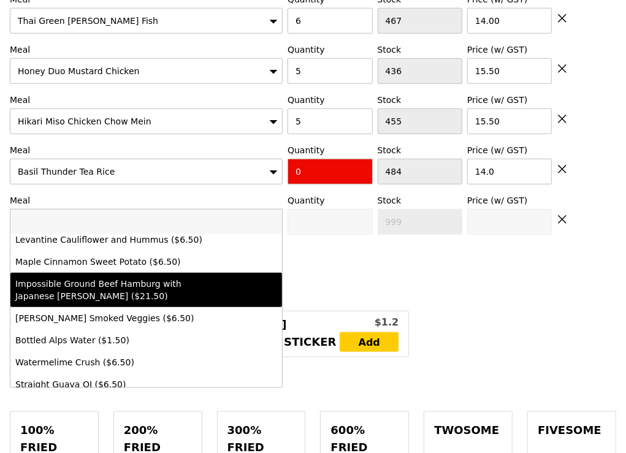
click at [98, 278] on div "Impossible Ground Beef Hamburg with Japanese Curry ($21.50)" at bounding box center [113, 290] width 196 height 25
type input "0"
type input "496"
type input "21.5"
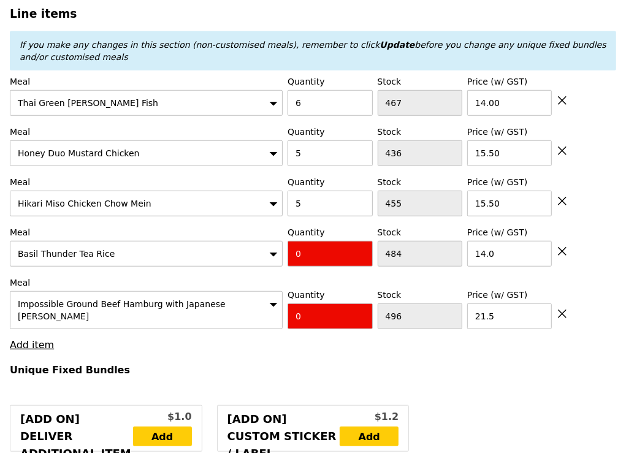
scroll to position [437, 0]
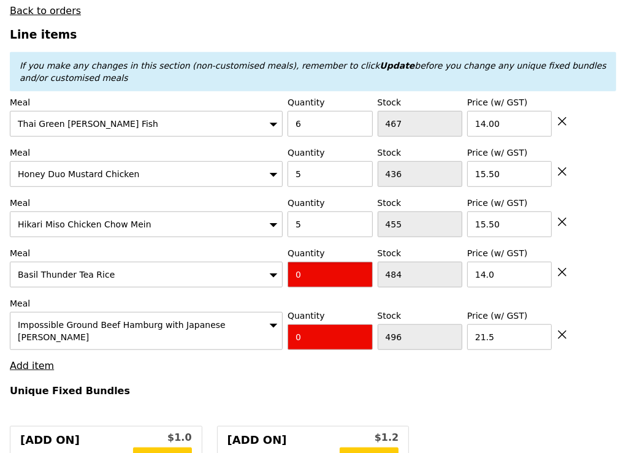
click at [318, 262] on input "0" at bounding box center [330, 275] width 85 height 26
type input "3"
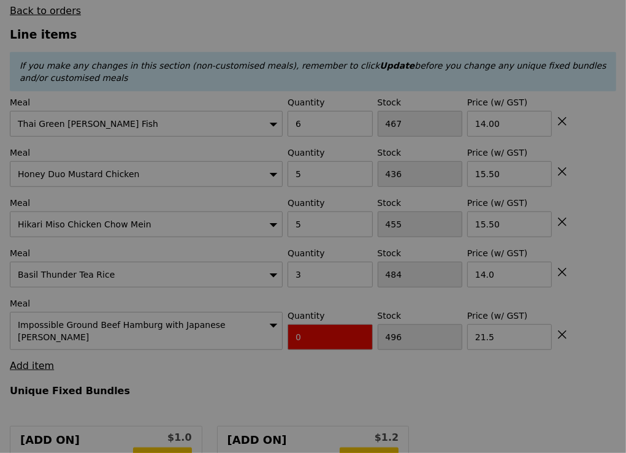
click at [562, 307] on div at bounding box center [313, 226] width 626 height 453
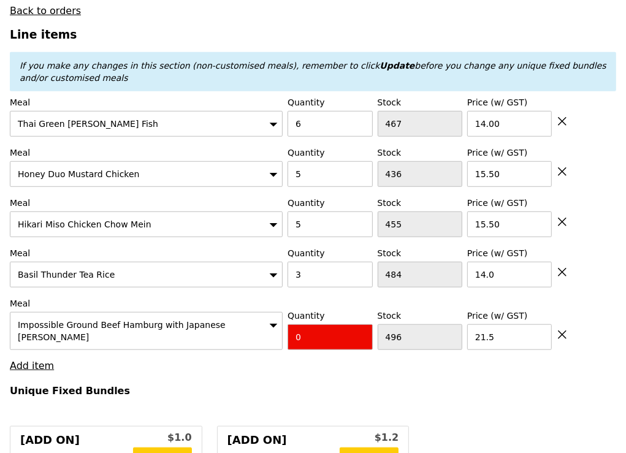
click at [565, 329] on icon at bounding box center [562, 334] width 11 height 11
type input "Loading..."
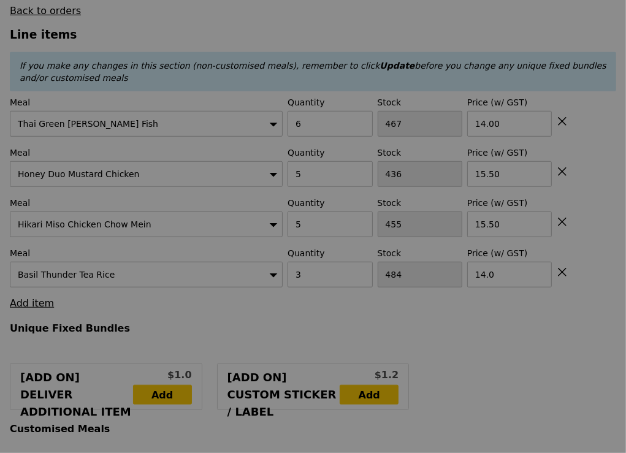
type input "4.59"
type input "5.00"
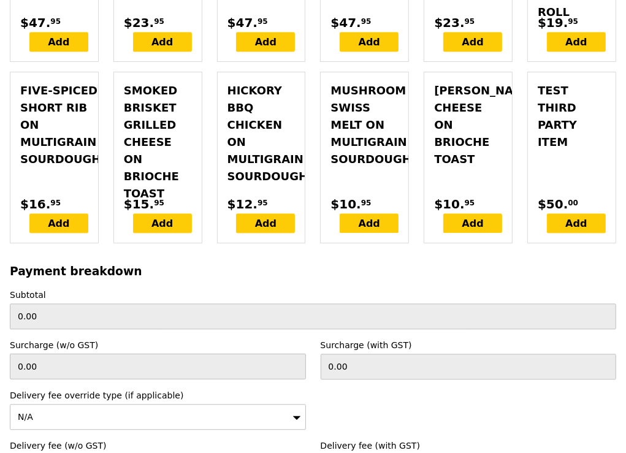
scroll to position [4156, 0]
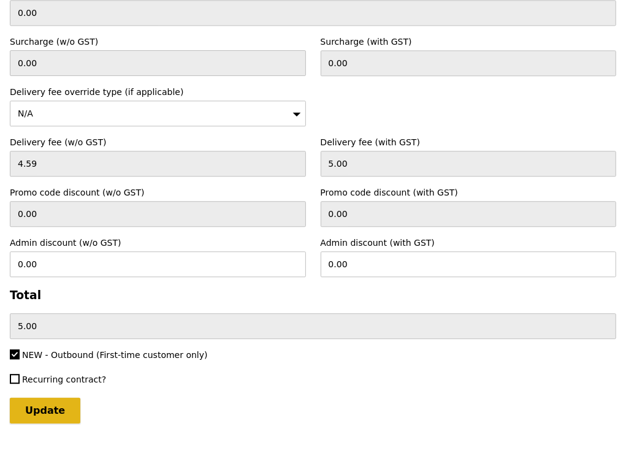
click at [63, 398] on input "Update" at bounding box center [45, 411] width 71 height 26
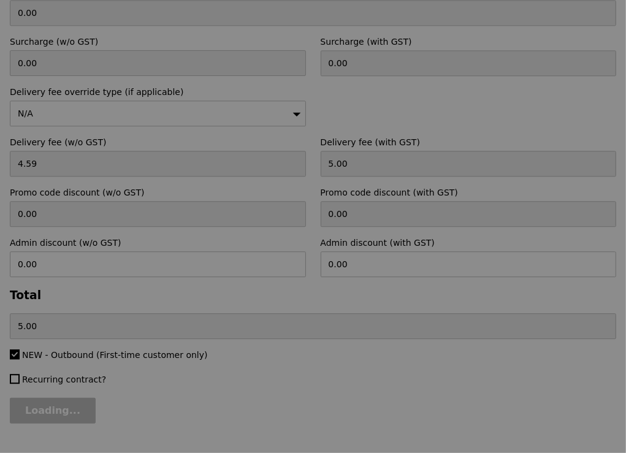
type input "Loading..."
type input "281.00"
type input "286.00"
type input "Update"
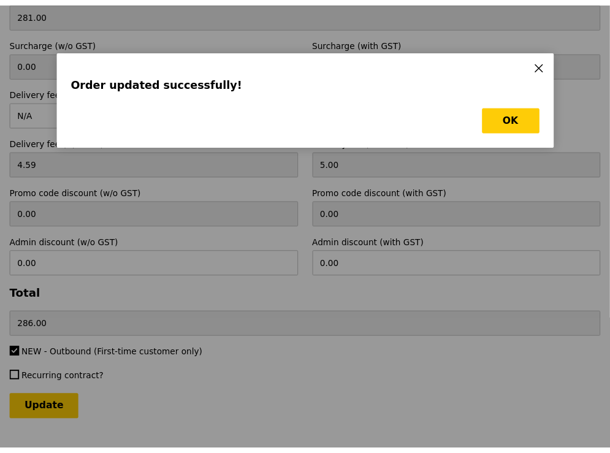
scroll to position [0, 0]
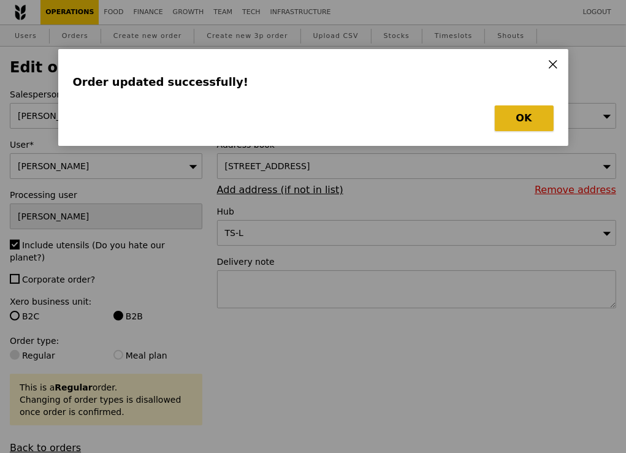
click at [525, 115] on button "OK" at bounding box center [524, 118] width 59 height 26
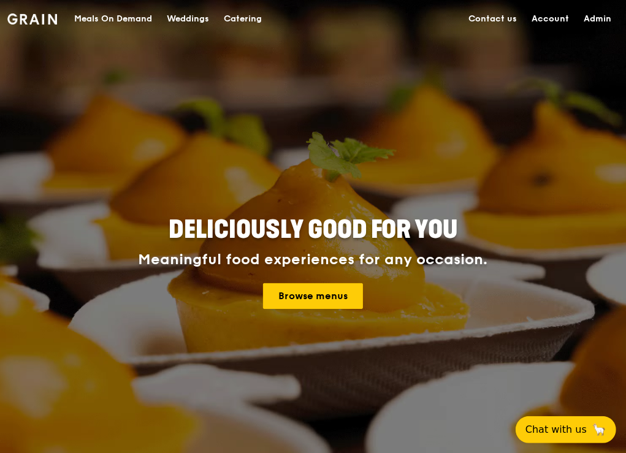
click at [126, 13] on div "Meals On Demand" at bounding box center [113, 19] width 78 height 37
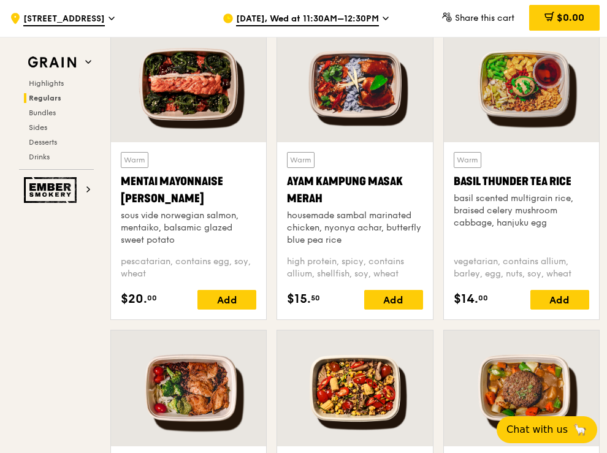
scroll to position [1048, 0]
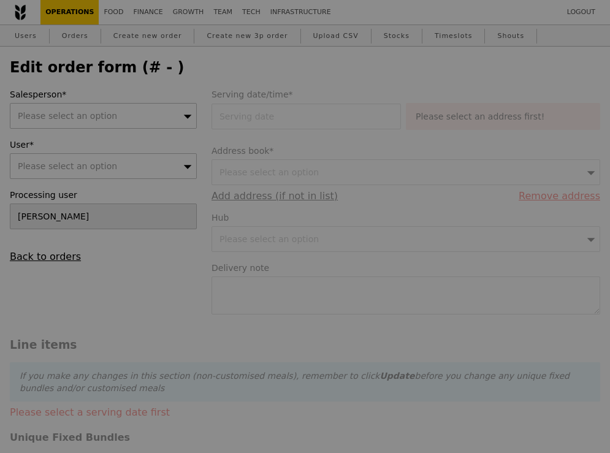
type input "[DATE]"
type input "281.00"
type input "4.59"
type input "5.00"
type input "286.00"
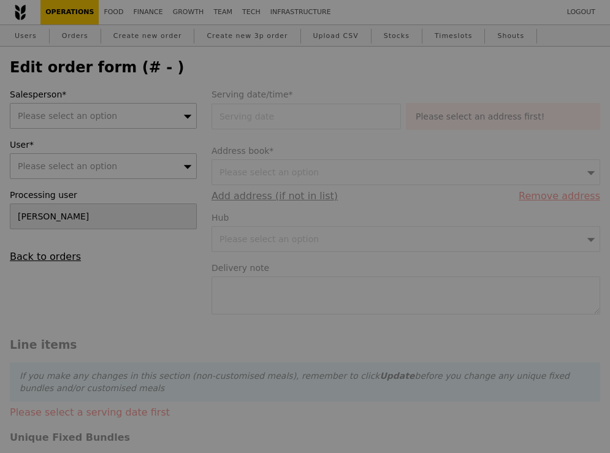
checkbox input "true"
type input "Loading..."
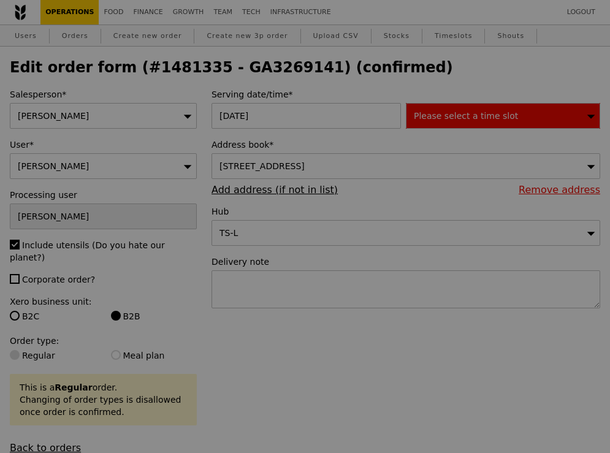
type input "481"
type input "456"
type input "438"
type input "467"
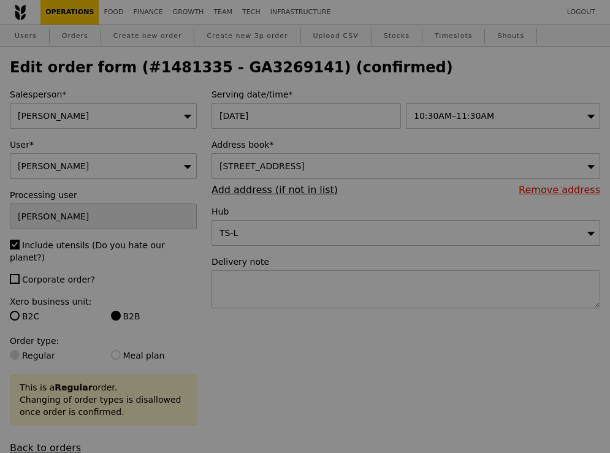
type input "Update"
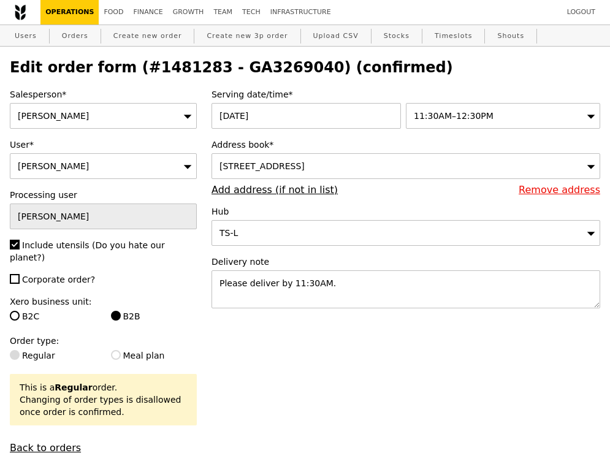
click at [72, 162] on div "[PERSON_NAME]" at bounding box center [103, 166] width 187 height 26
type input "IECN"
type input "Update"
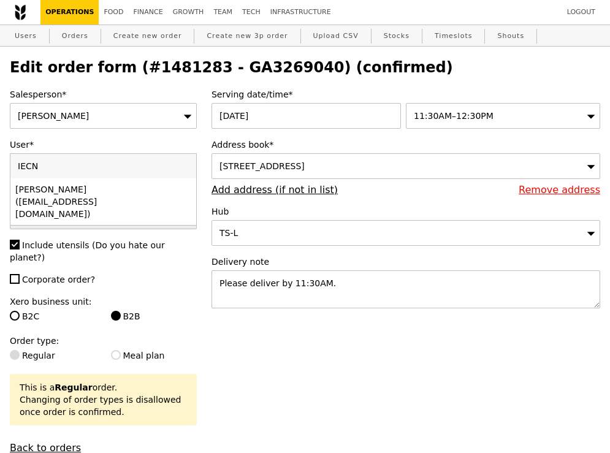
type input "IECN"
click at [80, 194] on div "[PERSON_NAME] ([EMAIL_ADDRESS][DOMAIN_NAME])" at bounding box center [81, 201] width 132 height 37
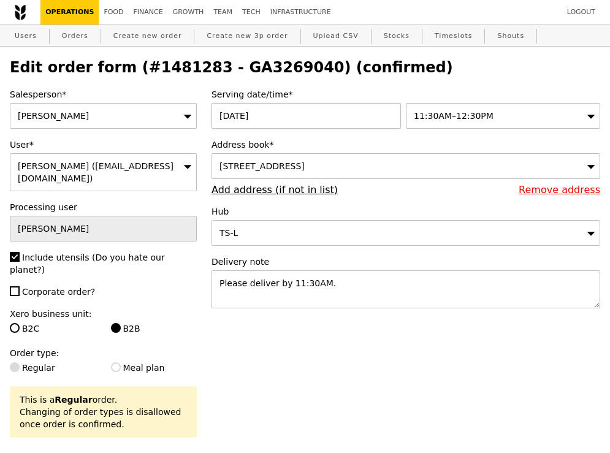
click at [366, 118] on div "[DATE]" at bounding box center [309, 116] width 194 height 26
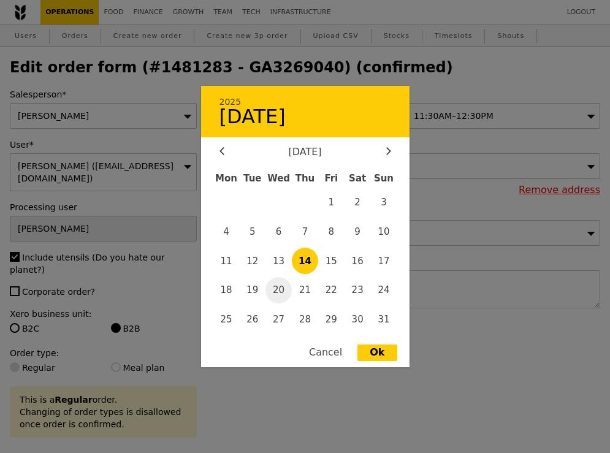
click at [278, 286] on span "20" at bounding box center [279, 290] width 26 height 26
type input "[DATE]"
type input "Loading..."
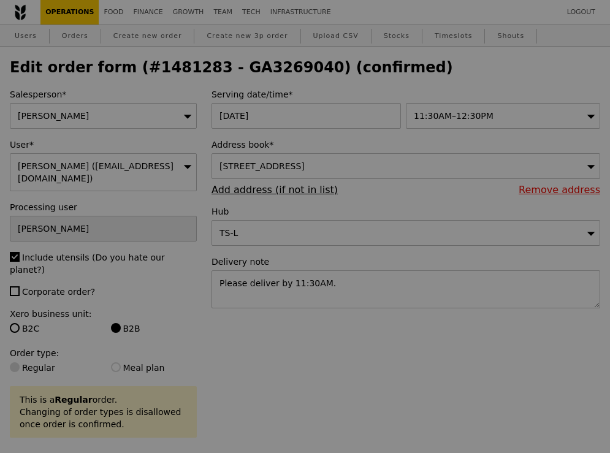
type input "497"
type input "500"
type input "489"
type input "499"
type input "500"
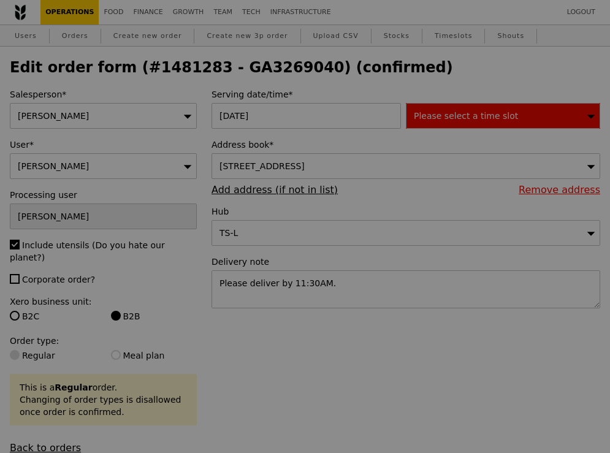
type input "63"
type input "69"
type input "77"
type input "92"
type input "72"
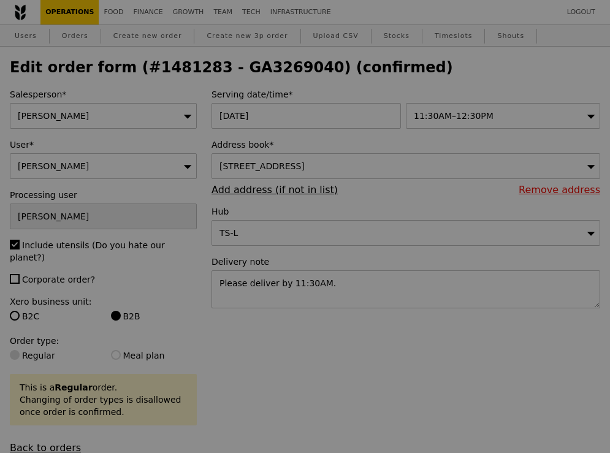
type input "Update"
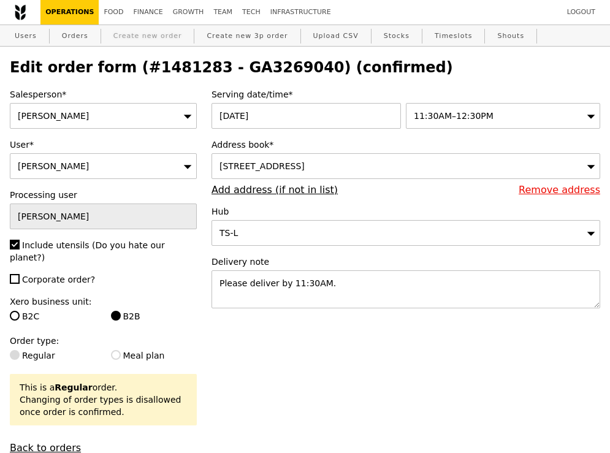
click at [120, 39] on link "Create new order" at bounding box center [148, 36] width 79 height 22
type input "0.00"
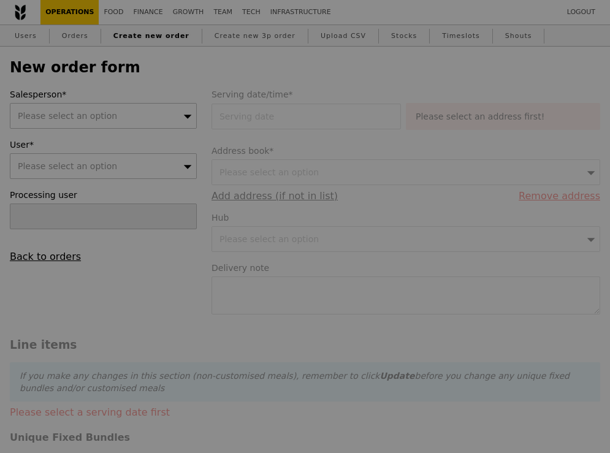
type input "Confirm"
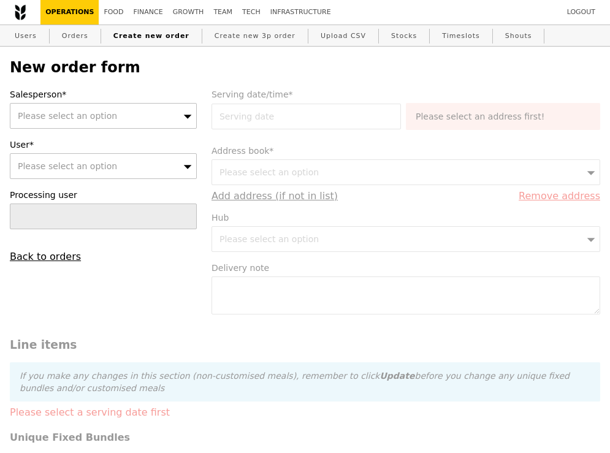
click at [88, 112] on span "Please select an option" at bounding box center [67, 116] width 99 height 10
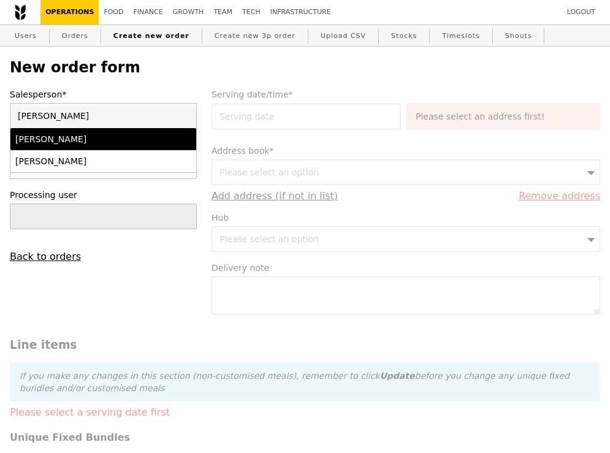
type input "[PERSON_NAME]"
click at [76, 148] on li "[PERSON_NAME]" at bounding box center [103, 139] width 186 height 22
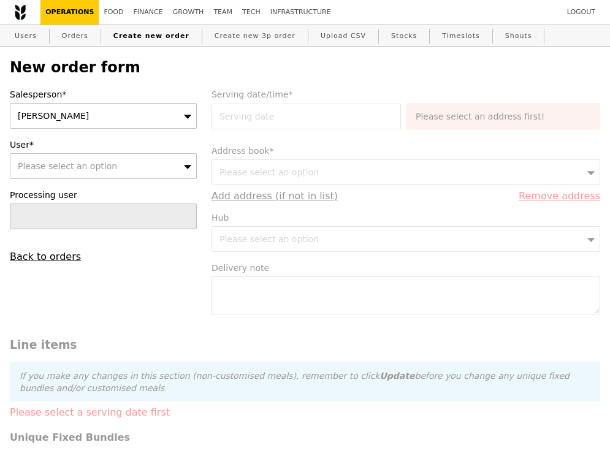
click at [76, 166] on span "Please select an option" at bounding box center [67, 166] width 99 height 10
type input "ICEN"
type input "Confirm"
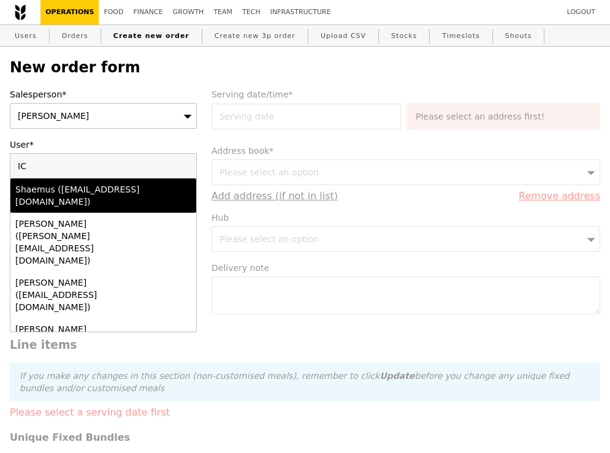
type input "I"
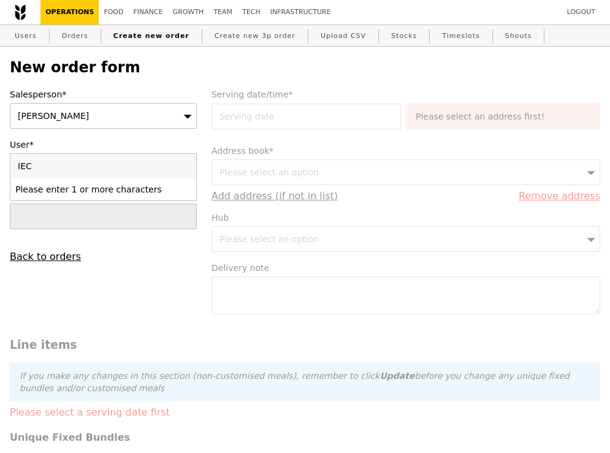
type input "IECN"
type input "Confirm"
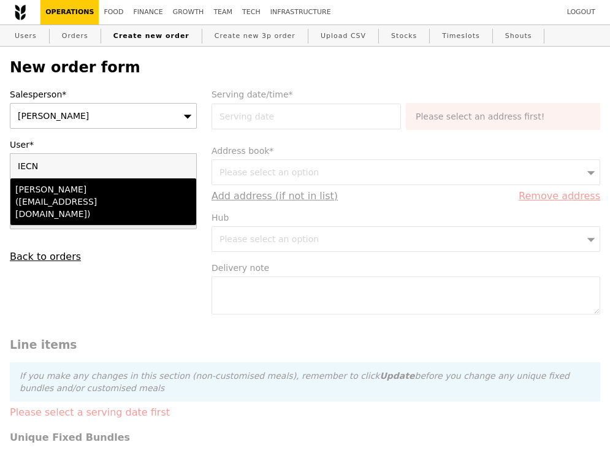
type input "IECN"
click at [50, 207] on li "[PERSON_NAME] ([EMAIL_ADDRESS][DOMAIN_NAME])" at bounding box center [103, 201] width 186 height 47
type input "Loading..."
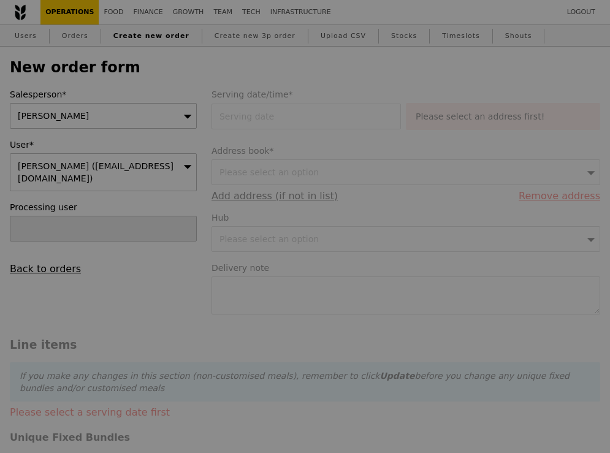
type input "9.82"
type input "10.70"
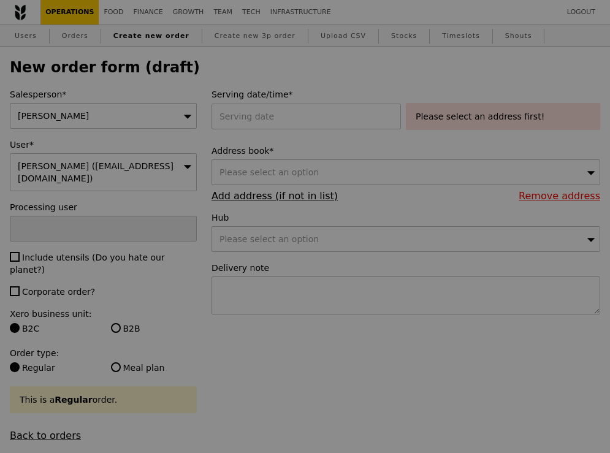
type input "Confirm"
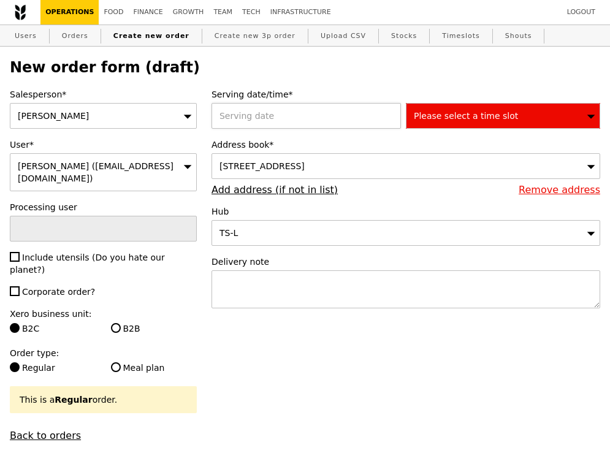
click at [301, 115] on div at bounding box center [309, 116] width 194 height 26
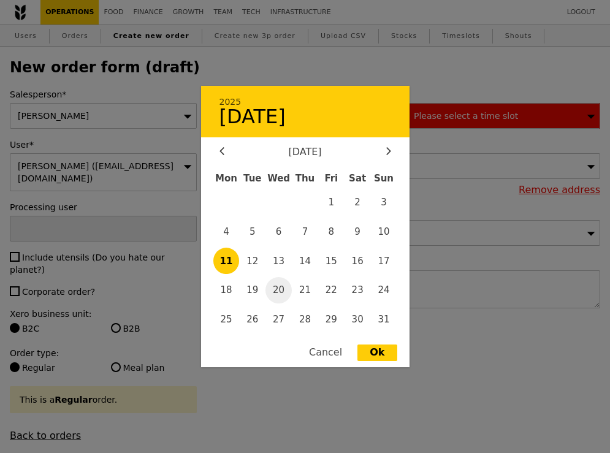
click at [283, 291] on span "20" at bounding box center [279, 290] width 26 height 26
type input "[DATE]"
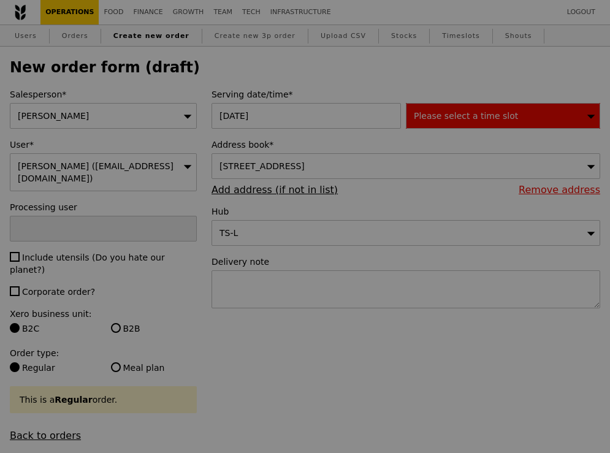
type input "Confirm"
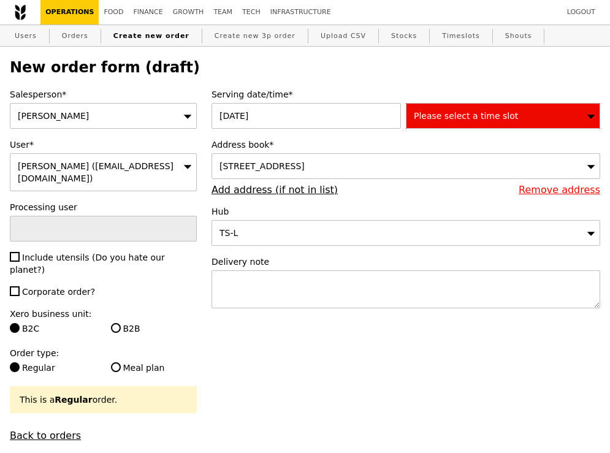
click at [466, 120] on span "Please select a time slot" at bounding box center [466, 116] width 104 height 10
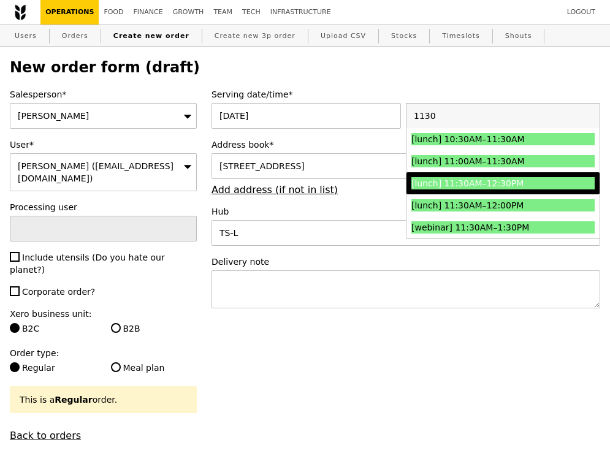
type input "1130"
click at [500, 172] on li "[lunch] 11:30AM–12:30PM" at bounding box center [503, 183] width 193 height 22
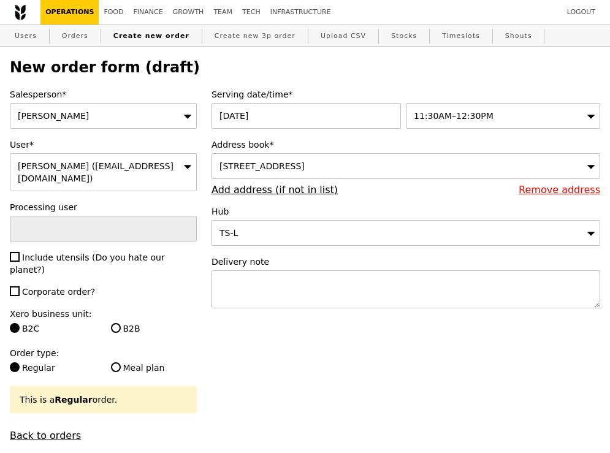
type input "Confirm"
click at [489, 170] on div "[STREET_ADDRESS]" at bounding box center [406, 166] width 389 height 26
type input "[STREET_ADDRESS],"
drag, startPoint x: 301, startPoint y: 158, endPoint x: 197, endPoint y: 182, distance: 106.4
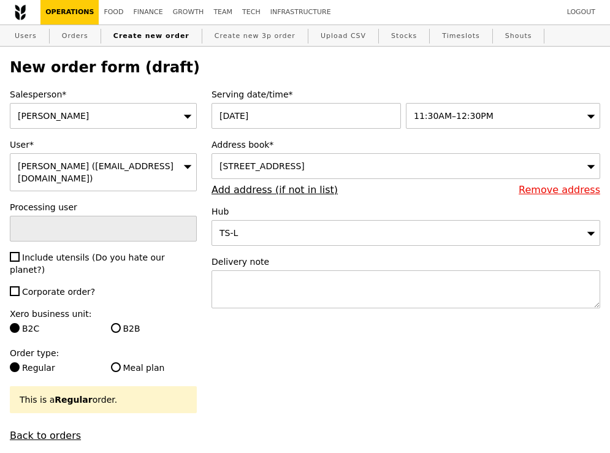
click at [305, 169] on span "[STREET_ADDRESS]" at bounding box center [262, 166] width 85 height 10
type input "1"
type input "189720"
click at [352, 193] on li "No results found" at bounding box center [406, 189] width 388 height 22
click at [337, 220] on div "TS-L" at bounding box center [406, 233] width 389 height 26
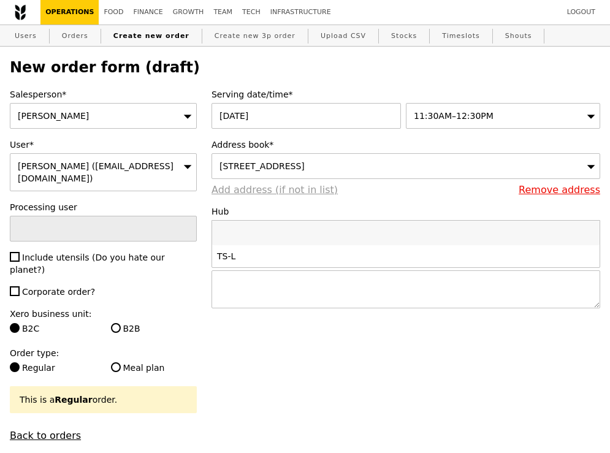
click at [309, 186] on link "Add address (if not in list)" at bounding box center [275, 190] width 126 height 12
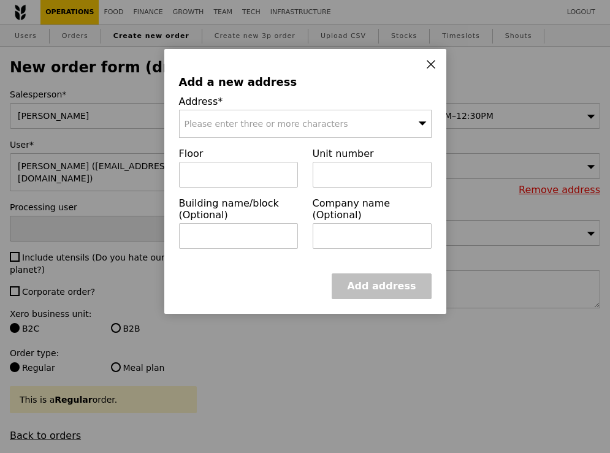
click at [331, 126] on span "Please enter three or more characters" at bounding box center [267, 124] width 164 height 10
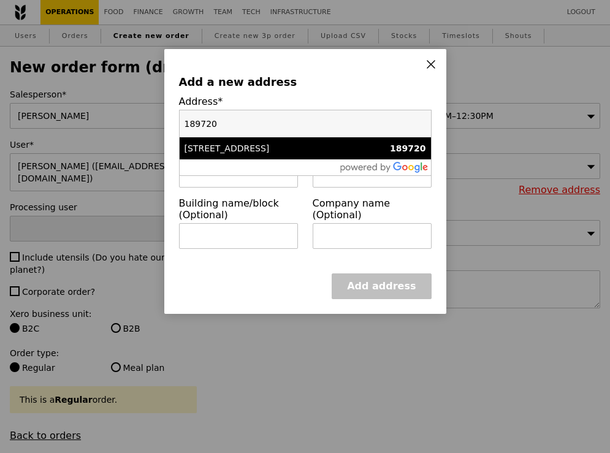
type input "189720"
click at [314, 145] on div "[STREET_ADDRESS]" at bounding box center [276, 148] width 182 height 12
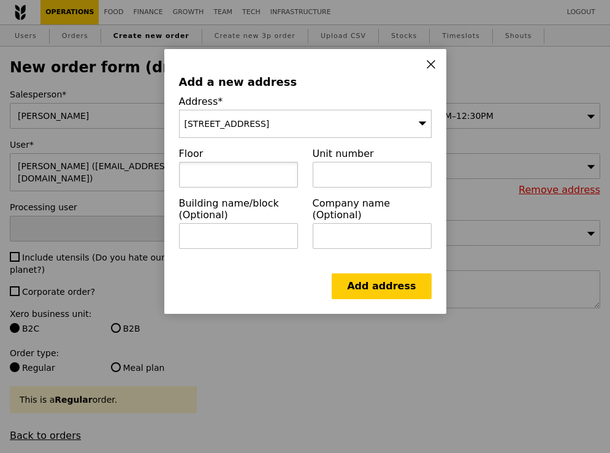
click at [284, 174] on input "text" at bounding box center [238, 175] width 119 height 26
type input "19-01"
click at [350, 180] on input "text" at bounding box center [372, 175] width 119 height 26
type input "19-01"
drag, startPoint x: 282, startPoint y: 182, endPoint x: 152, endPoint y: 183, distance: 130.0
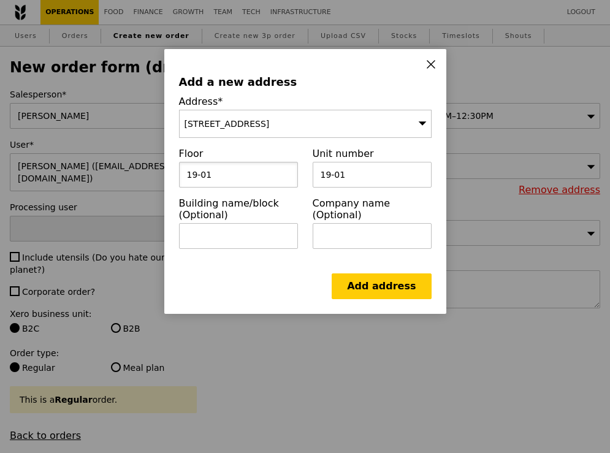
click at [152, 183] on div "Add a new address Address* [STREET_ADDRESS] Floor 19-01 Unit number 19-01 Build…" at bounding box center [305, 226] width 610 height 453
drag, startPoint x: 229, startPoint y: 180, endPoint x: 172, endPoint y: 177, distance: 57.1
click at [172, 177] on div "Floor 19-01" at bounding box center [239, 173] width 134 height 50
type input "19"
click at [218, 236] on input "text" at bounding box center [238, 236] width 119 height 26
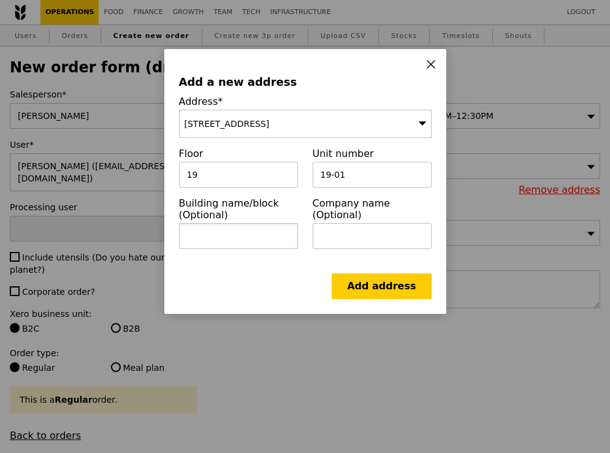
type input "G"
type input "The [GEOGRAPHIC_DATA]"
click at [378, 289] on link "Add address" at bounding box center [381, 287] width 99 height 26
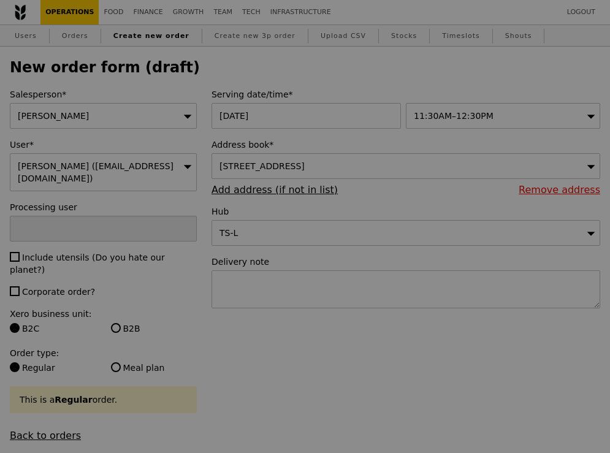
type input "Confirm"
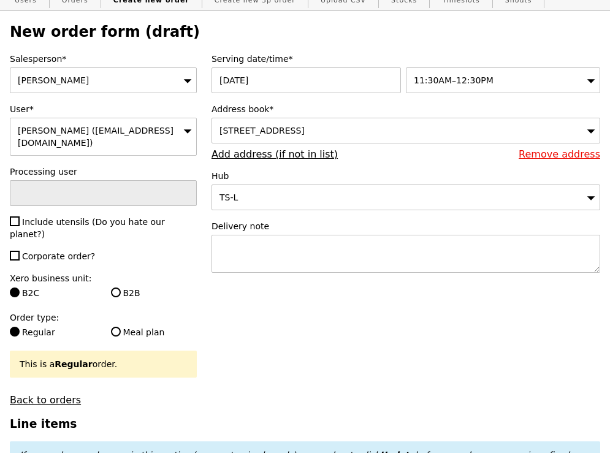
scroll to position [47, 0]
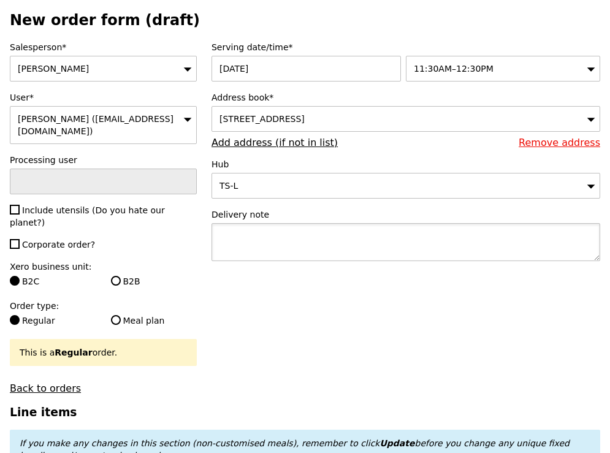
click at [370, 227] on textarea at bounding box center [406, 242] width 389 height 38
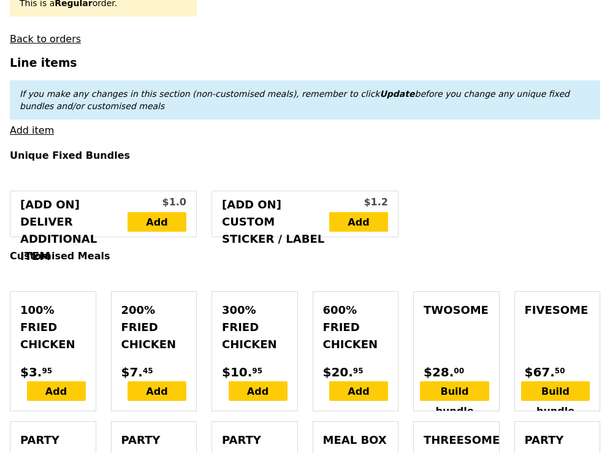
scroll to position [370, 0]
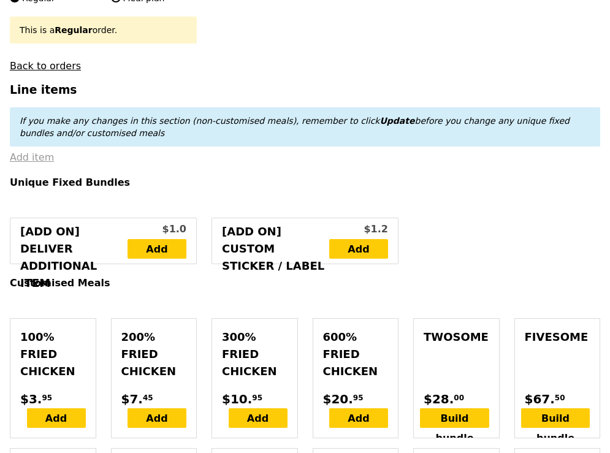
click at [20, 151] on link "Add item" at bounding box center [32, 157] width 44 height 12
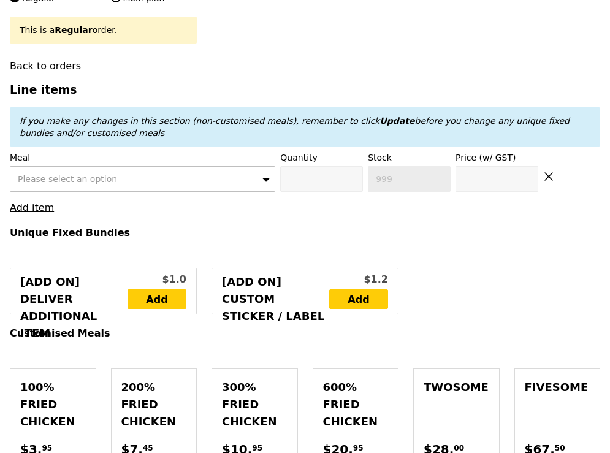
click at [38, 151] on div "Meal Please select an option" at bounding box center [143, 171] width 266 height 40
click at [40, 166] on div "Please select an option" at bounding box center [143, 179] width 266 height 26
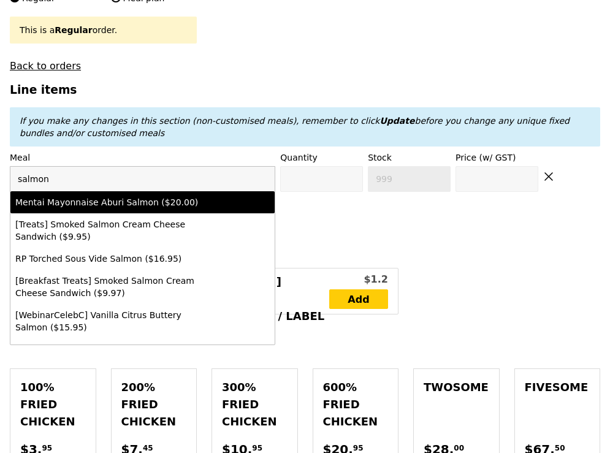
type input "salmon"
click at [72, 196] on div "Mentai Mayonnaise Aburi Salmon ($20.00)" at bounding box center [110, 202] width 191 height 12
type input "Confirm anyway"
type input "0"
type input "500"
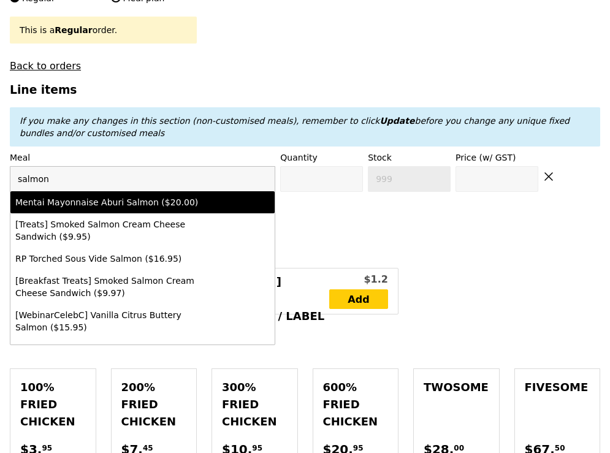
type input "20.0"
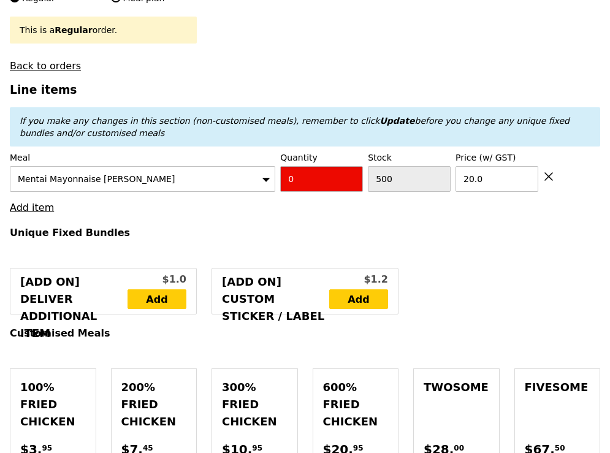
click at [307, 166] on input "0" at bounding box center [321, 179] width 83 height 26
type input "Confirm"
type input "2"
click at [43, 202] on link "Add item" at bounding box center [32, 208] width 44 height 12
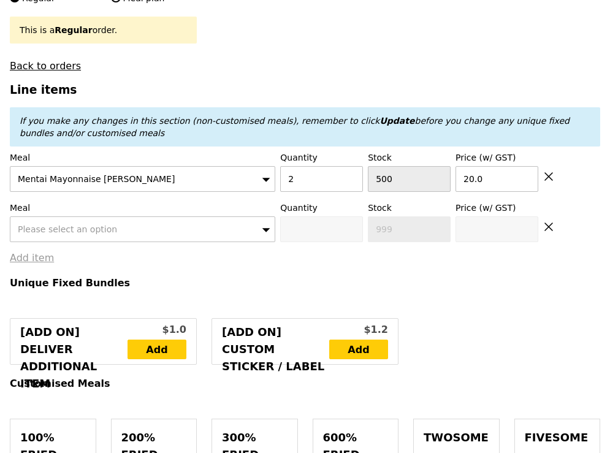
type input "Loading..."
type input "40.00"
type input "6.24"
type input "6.80"
type input "46.80"
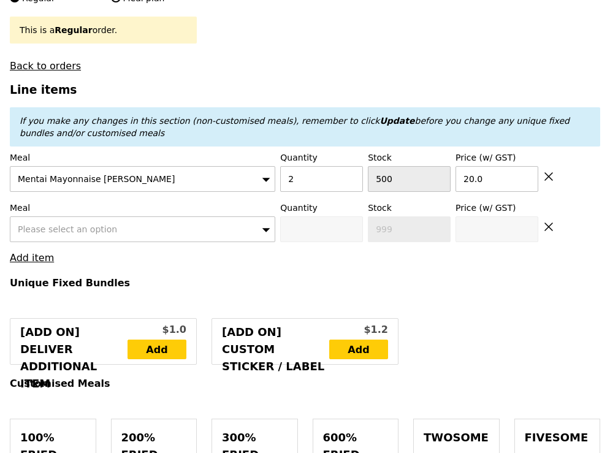
click at [59, 224] on span "Please select an option" at bounding box center [67, 229] width 99 height 10
type input "Confirm"
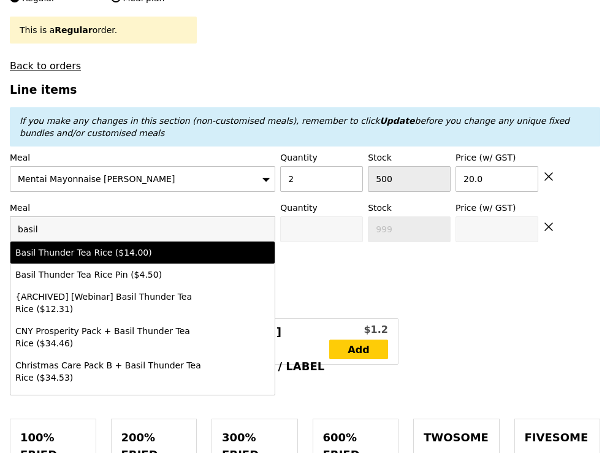
type input "basil"
click at [96, 247] on div "Basil Thunder Tea Rice ($14.00)" at bounding box center [110, 253] width 191 height 12
type input "Confirm anyway"
type input "0"
type input "499"
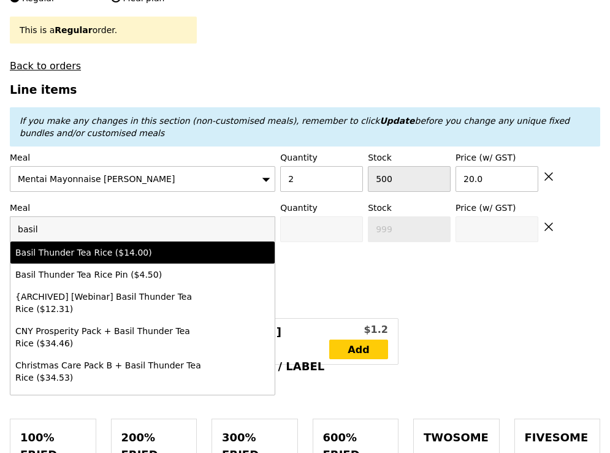
type input "14.0"
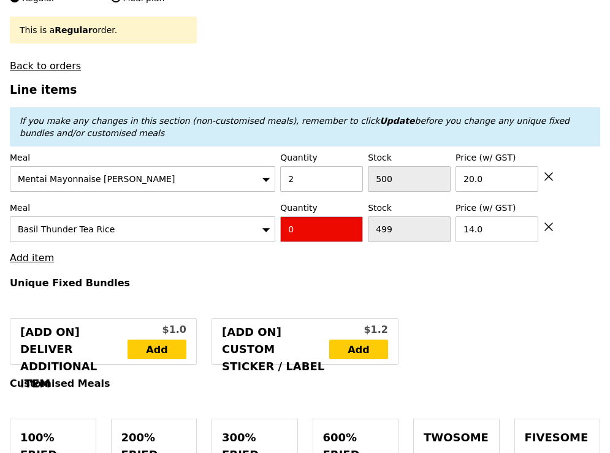
click at [340, 216] on input "0" at bounding box center [321, 229] width 83 height 26
type input "Confirm"
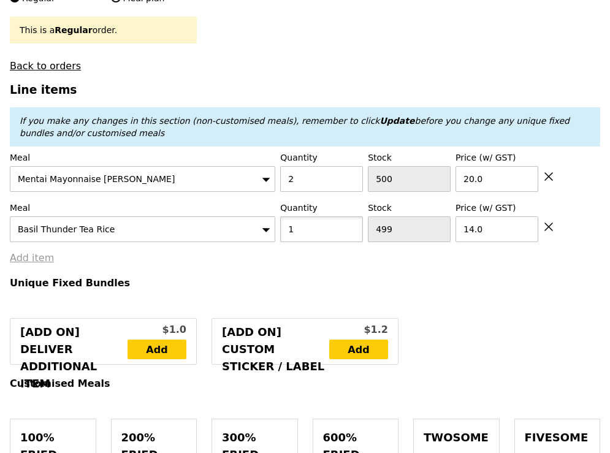
type input "1"
click at [42, 252] on link "Add item" at bounding box center [32, 258] width 44 height 12
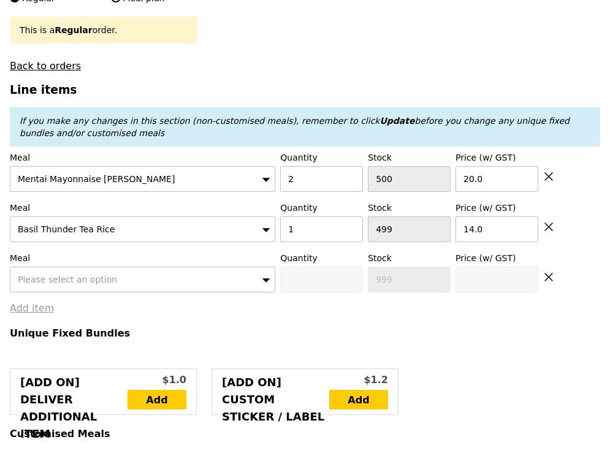
type input "Loading..."
type input "54.00"
type input "4.95"
type input "5.40"
type input "59.40"
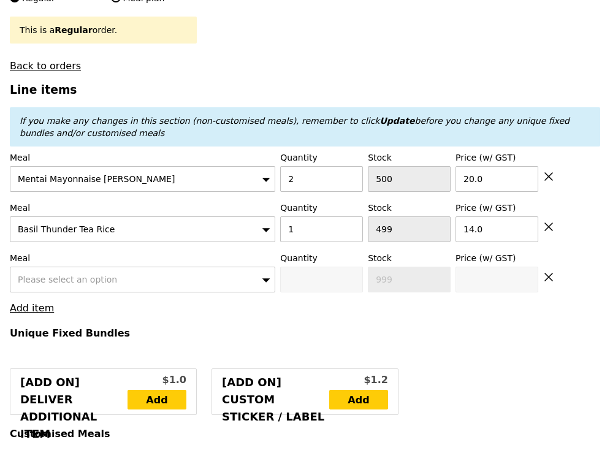
click at [54, 275] on span "Please select an option" at bounding box center [67, 280] width 99 height 10
type input "Confirm"
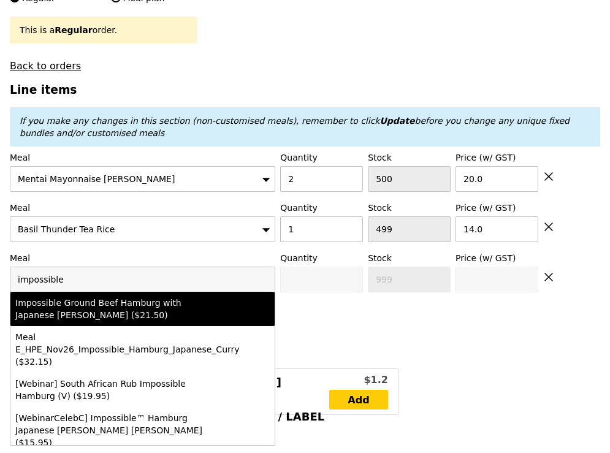
type input "impossible"
click at [97, 297] on div "Impossible Ground Beef Hamburg with Japanese [PERSON_NAME] ($21.50)" at bounding box center [110, 309] width 191 height 25
type input "Confirm anyway"
type input "0"
type input "500"
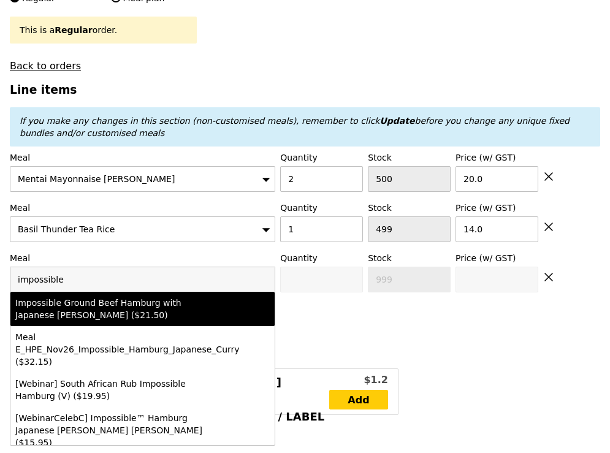
type input "21.5"
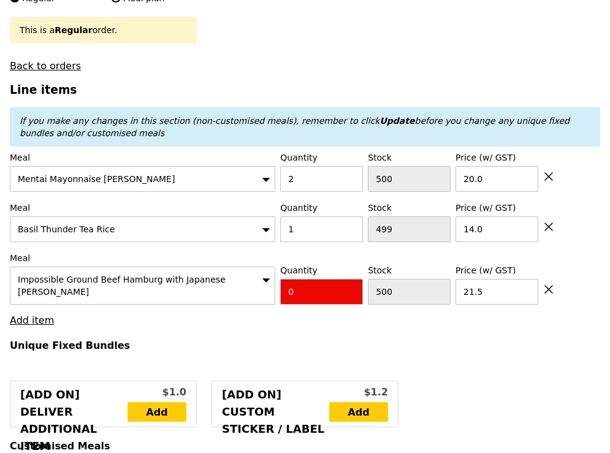
click at [333, 279] on input "0" at bounding box center [321, 292] width 83 height 26
type input "Confirm"
type input "2"
type input "Confirm anyway"
type input "Confirm"
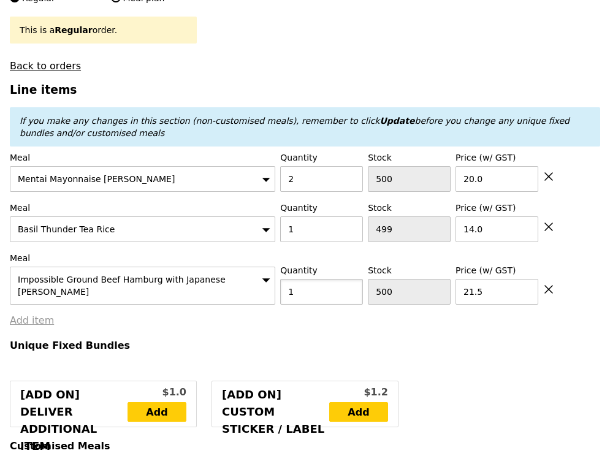
type input "1"
click at [47, 315] on link "Add item" at bounding box center [32, 321] width 44 height 12
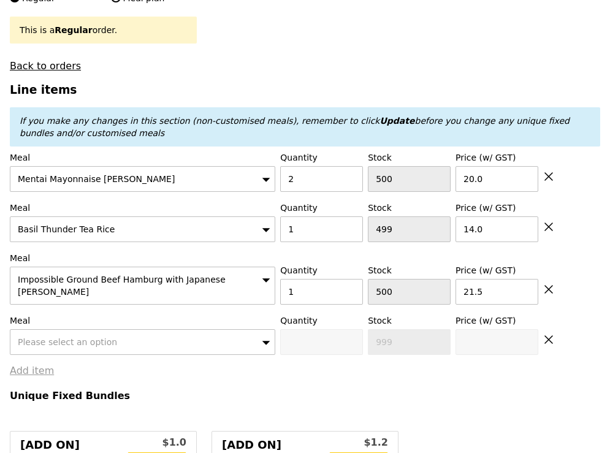
type input "Loading..."
type input "75.50"
type input "3.62"
type input "3.95"
type input "79.45"
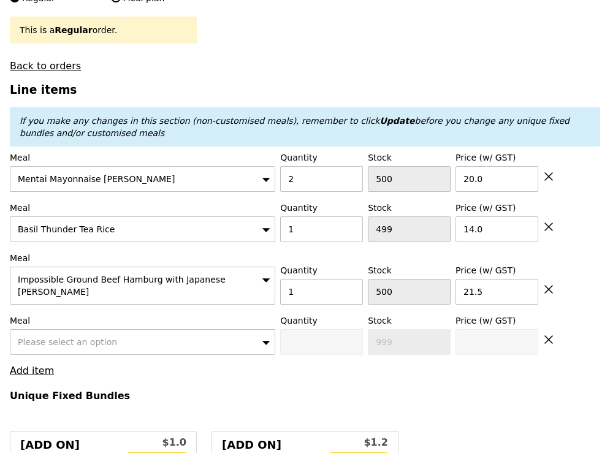
click at [57, 337] on span "Please select an option" at bounding box center [67, 342] width 99 height 10
type input "Confirm"
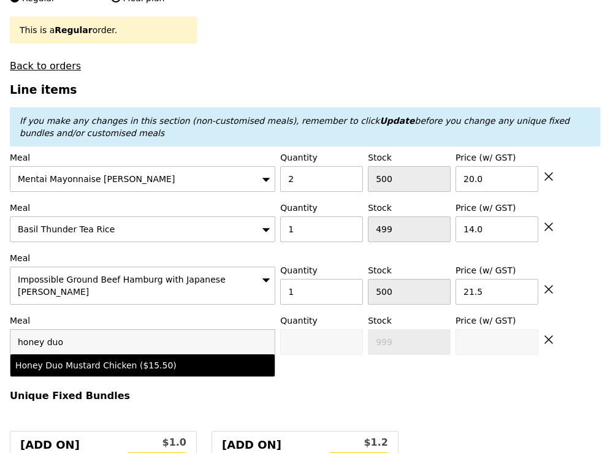
type input "honey duo"
click at [66, 354] on li "Honey Duo Mustard Chicken ($15.50)" at bounding box center [142, 365] width 264 height 22
type input "Confirm anyway"
type input "0"
type input "489"
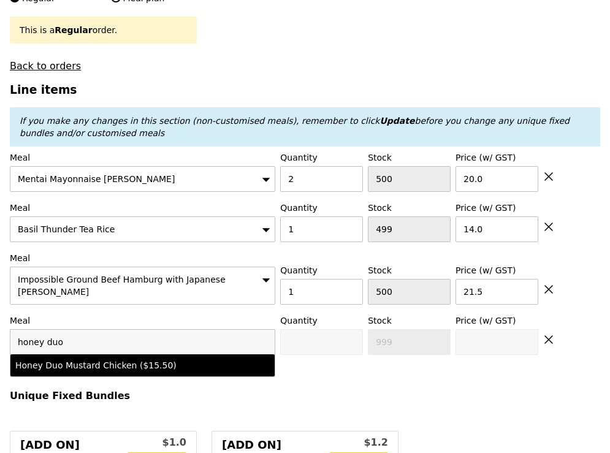
type input "15.5"
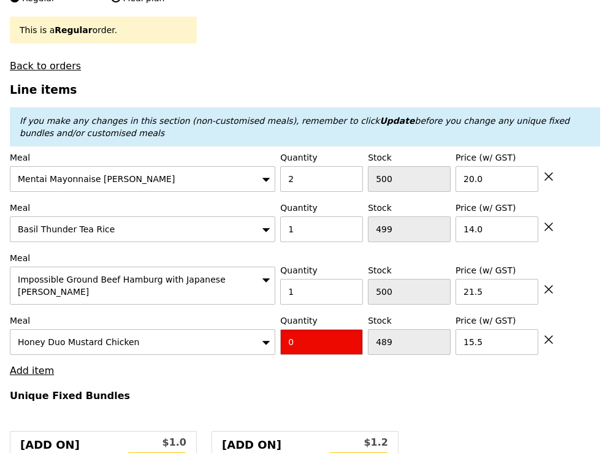
click at [320, 329] on input "0" at bounding box center [321, 342] width 83 height 26
type input "Confirm"
type input "2"
type input "Confirm anyway"
type input "0"
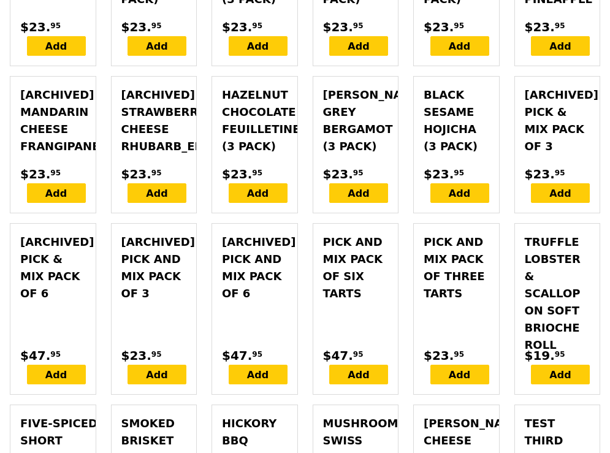
scroll to position [4254, 0]
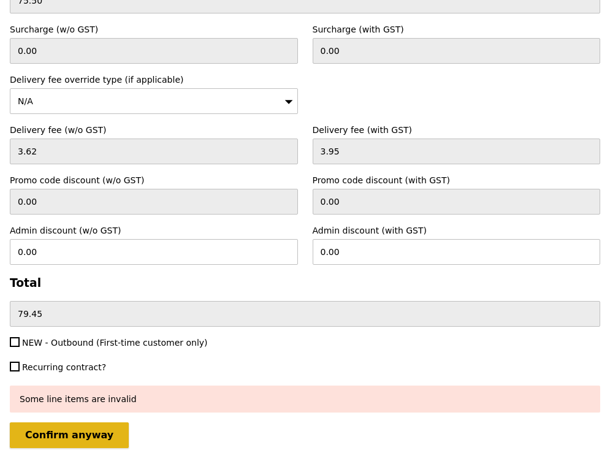
click at [64, 423] on input "Confirm anyway" at bounding box center [69, 436] width 119 height 26
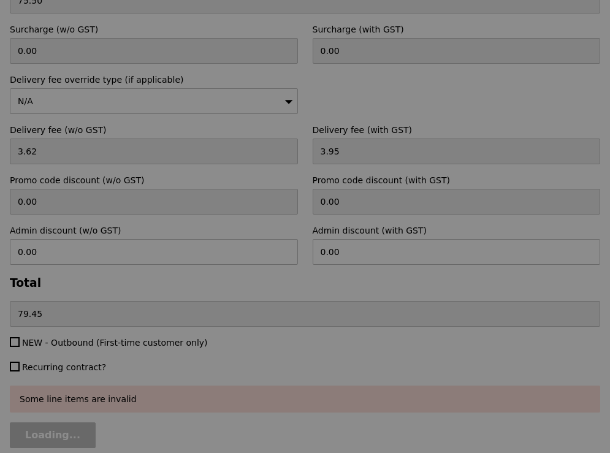
type input "Loading..."
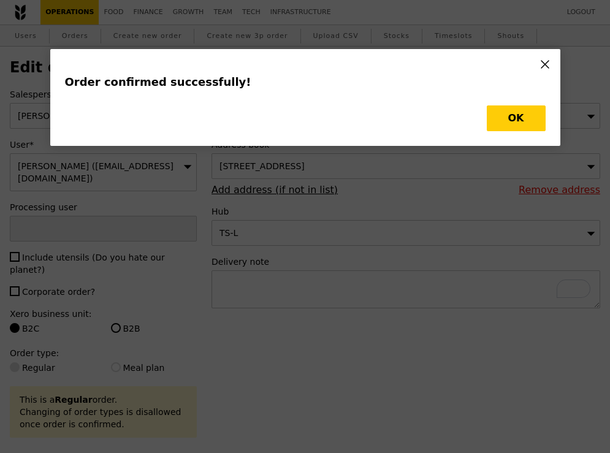
type input "[PERSON_NAME]"
type input "Loading..."
type input "1"
type input "21.50"
type input "14.00"
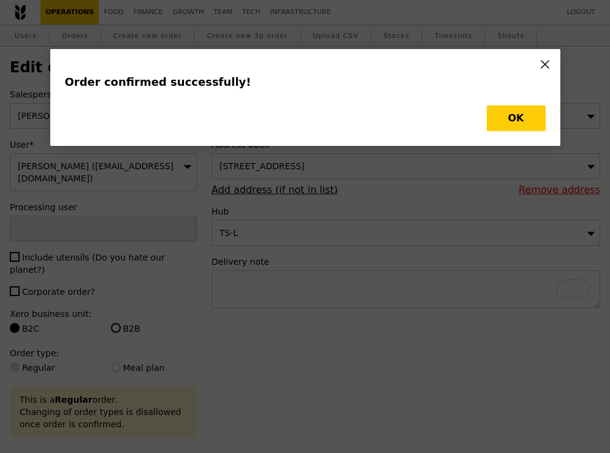
type input "2"
type input "20.00"
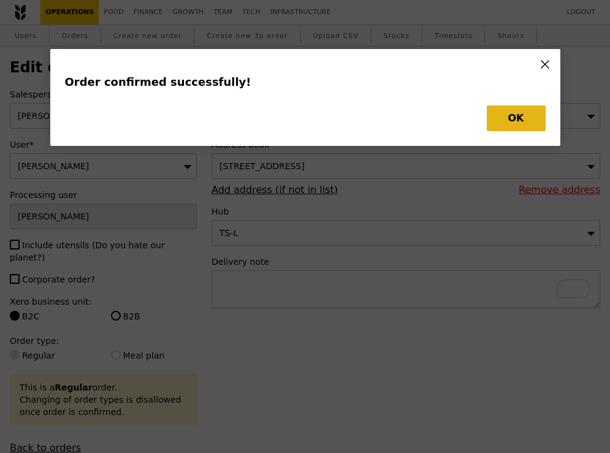
type input "499"
type input "498"
click at [526, 113] on button "OK" at bounding box center [516, 118] width 59 height 26
type input "Update"
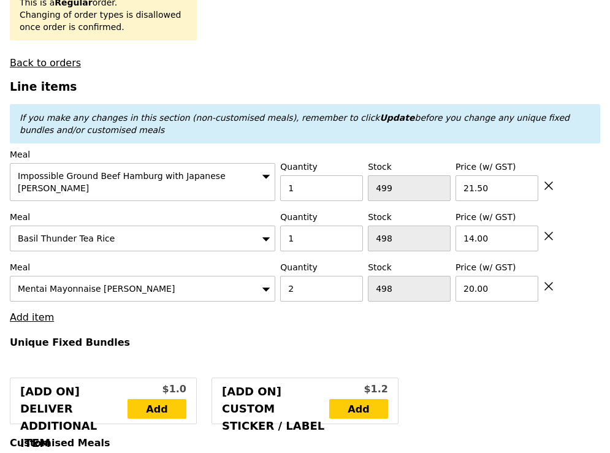
scroll to position [385, 0]
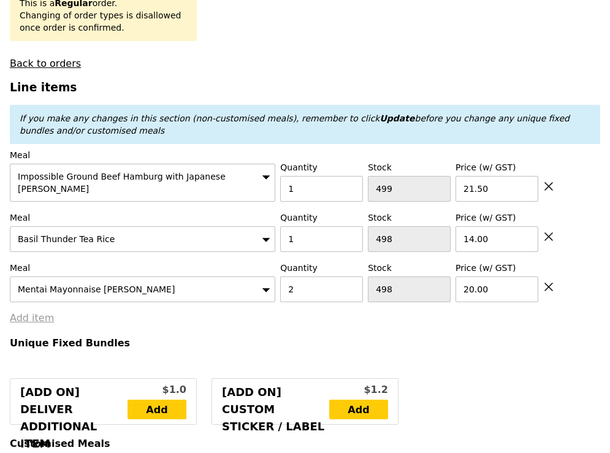
click at [42, 312] on link "Add item" at bounding box center [32, 318] width 44 height 12
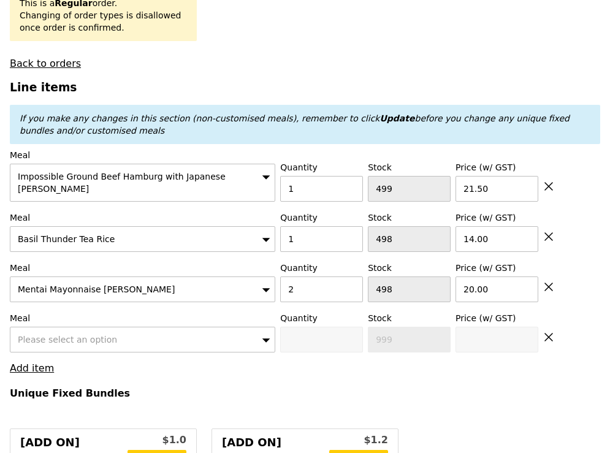
click at [57, 335] on span "Please select an option" at bounding box center [67, 340] width 99 height 10
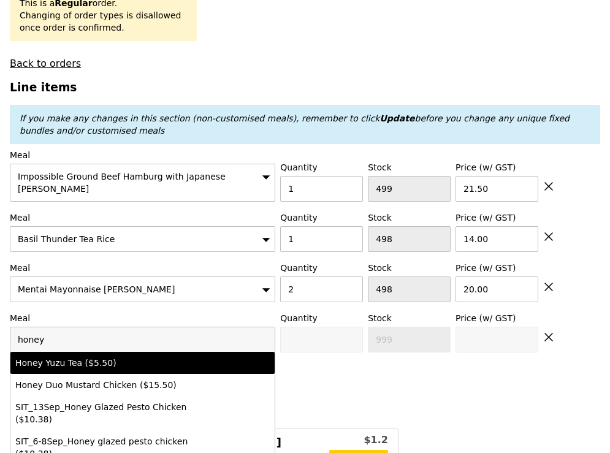
type input "honey"
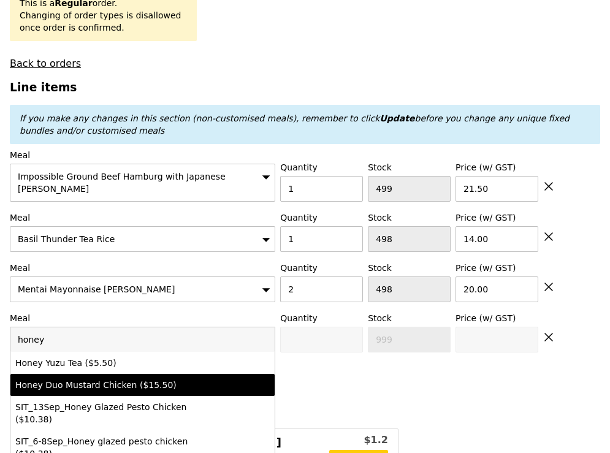
click at [98, 379] on div "Honey Duo Mustard Chicken ($15.50)" at bounding box center [110, 385] width 191 height 12
type input "0"
type input "489"
type input "15.5"
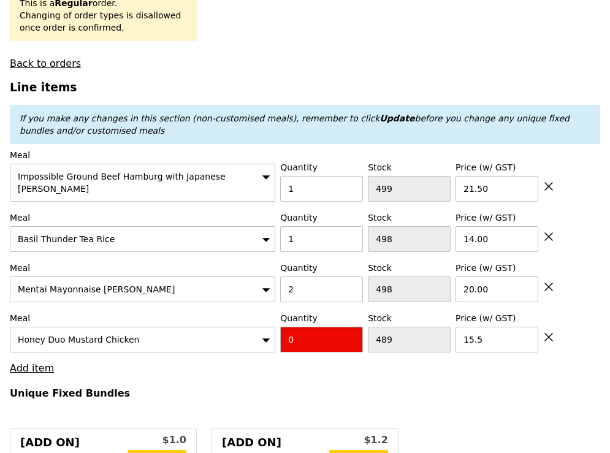
click at [342, 327] on input "0" at bounding box center [321, 340] width 83 height 26
type input "2"
type input "Loading..."
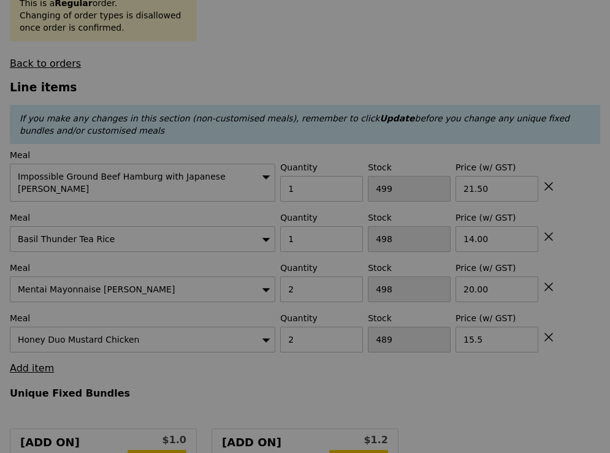
type input "106.50"
type input "110.45"
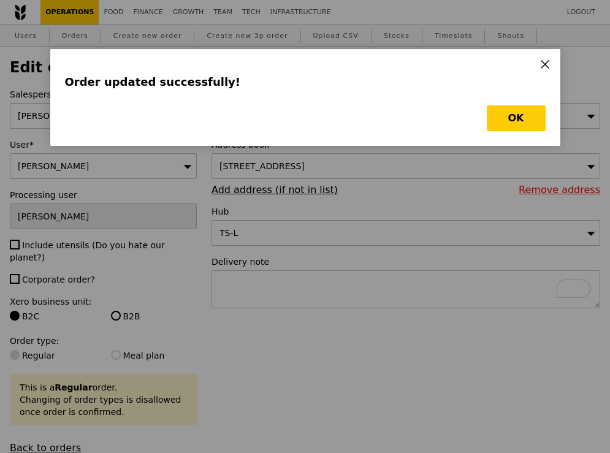
type input "Loading..."
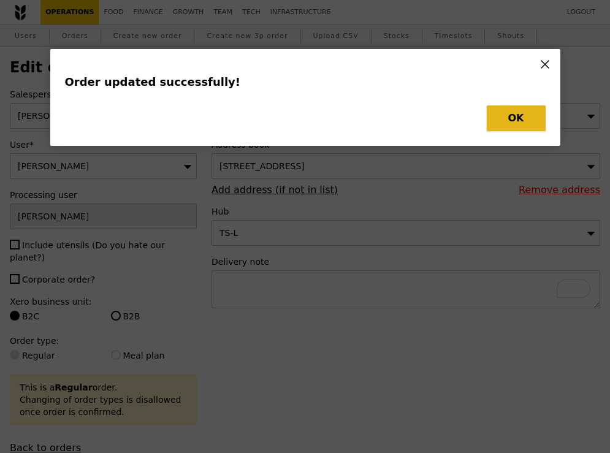
click at [512, 110] on button "OK" at bounding box center [516, 118] width 59 height 26
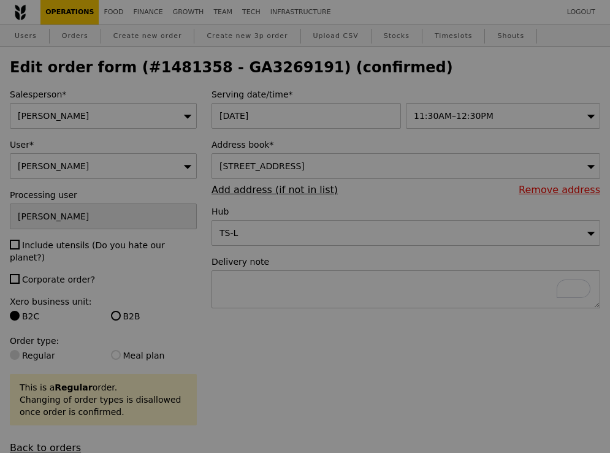
type input "0.00"
type input "3.95"
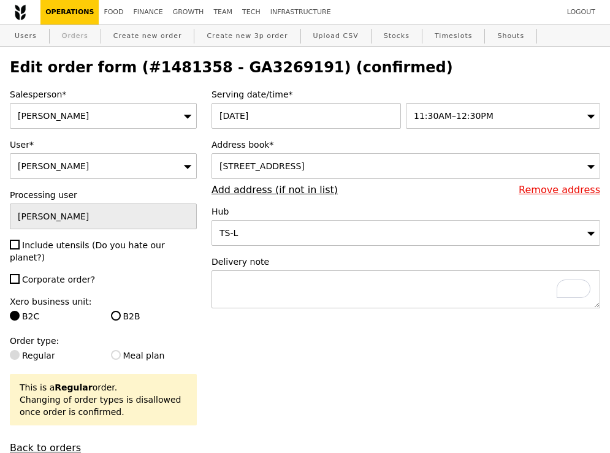
click at [81, 39] on link "Orders" at bounding box center [75, 36] width 36 height 22
type input "Loading..."
select select "100"
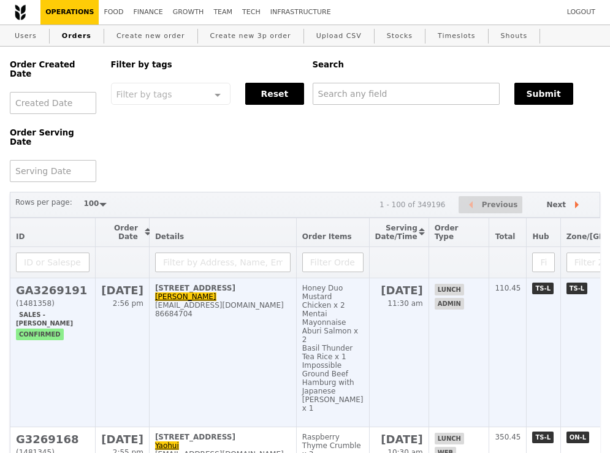
click at [72, 284] on h2 "GA3269191" at bounding box center [53, 290] width 74 height 13
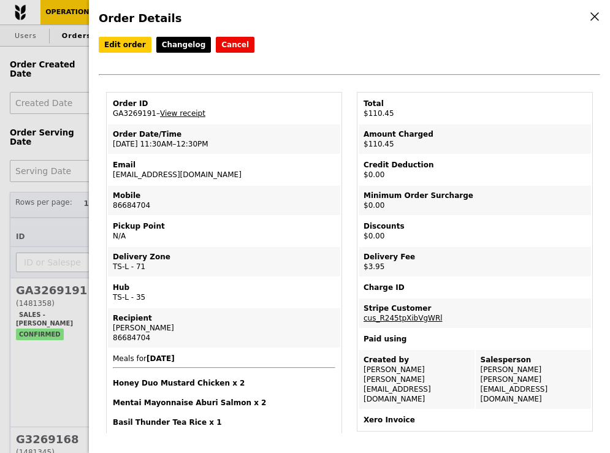
click at [597, 16] on icon at bounding box center [594, 16] width 11 height 11
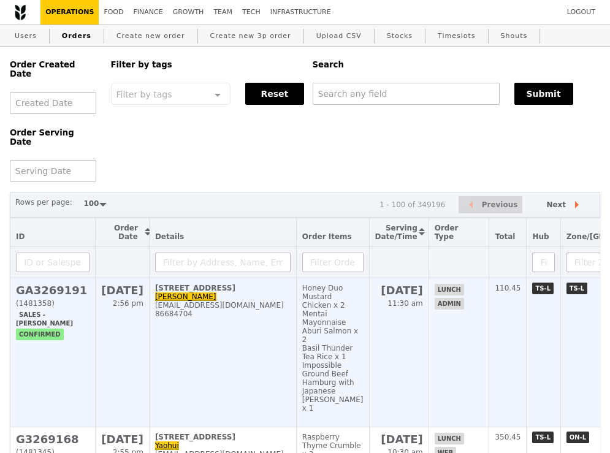
click at [181, 278] on td "[STREET_ADDRESS] [PERSON_NAME] [EMAIL_ADDRESS][DOMAIN_NAME] 86684704" at bounding box center [222, 352] width 147 height 149
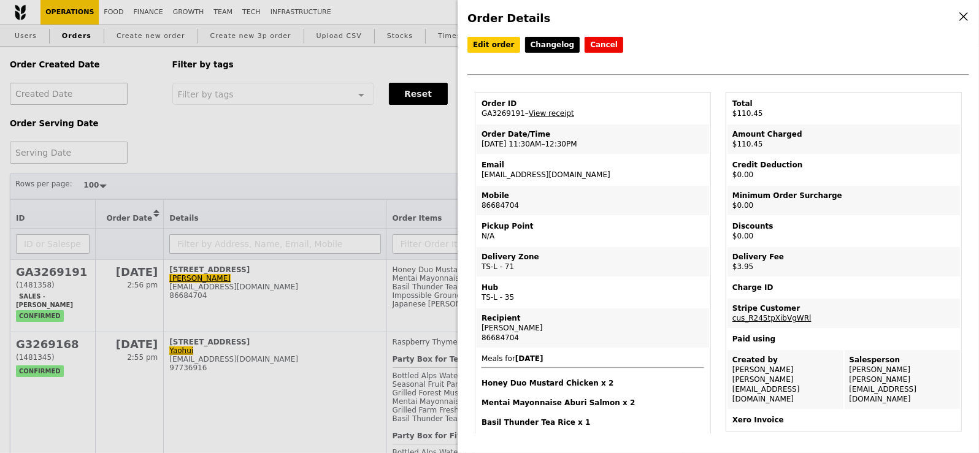
click at [85, 256] on div "Order Details Edit order Changelog Cancel Order ID GA3269191 – View receipt Ord…" at bounding box center [489, 226] width 979 height 453
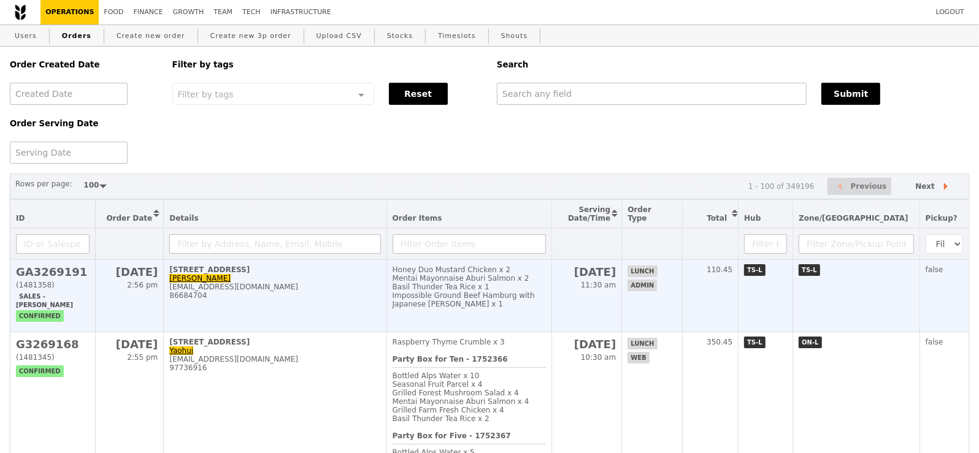
click at [81, 274] on h2 "GA3269191" at bounding box center [53, 272] width 74 height 13
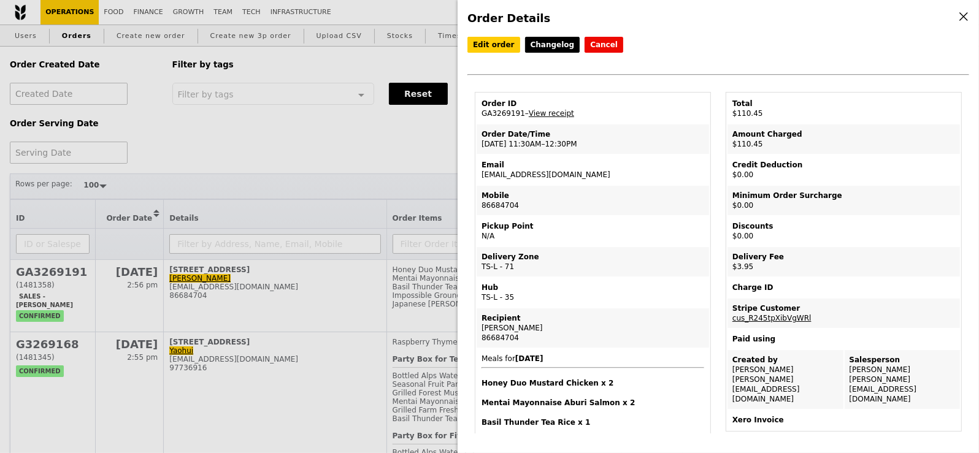
click at [73, 274] on div "Order Details Edit order Changelog Cancel Order ID GA3269191 – View receipt Ord…" at bounding box center [489, 226] width 979 height 453
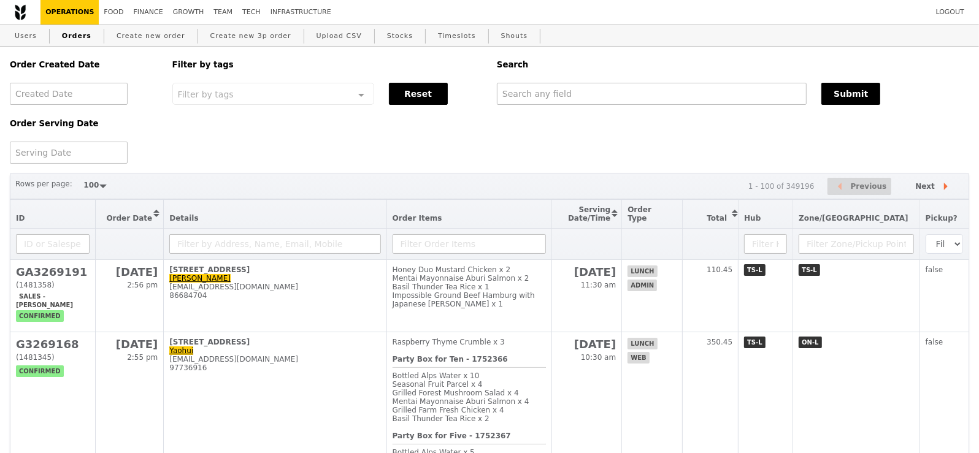
click at [73, 274] on h2 "GA3269191" at bounding box center [53, 272] width 74 height 13
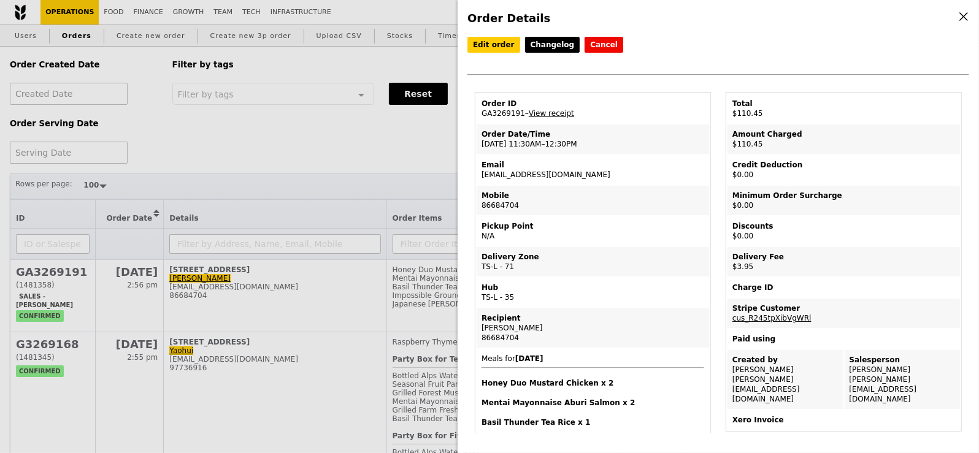
copy tbody "Order ID GA3269191"
drag, startPoint x: 520, startPoint y: 112, endPoint x: 971, endPoint y: 23, distance: 459.5
click at [610, 23] on div "Order Details Edit order Changelog Cancel Order ID GA3269191 – View receipt Ord…" at bounding box center [718, 226] width 521 height 453
click at [610, 15] on h4 "Order Details" at bounding box center [718, 18] width 502 height 17
click at [610, 17] on icon at bounding box center [963, 16] width 11 height 11
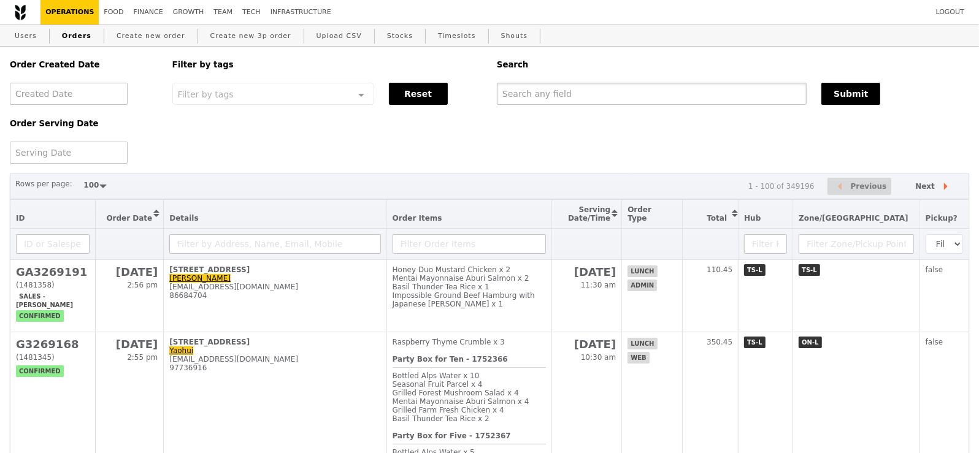
click at [542, 92] on input "text" at bounding box center [652, 94] width 310 height 22
paste input "Order ID GA3269191"
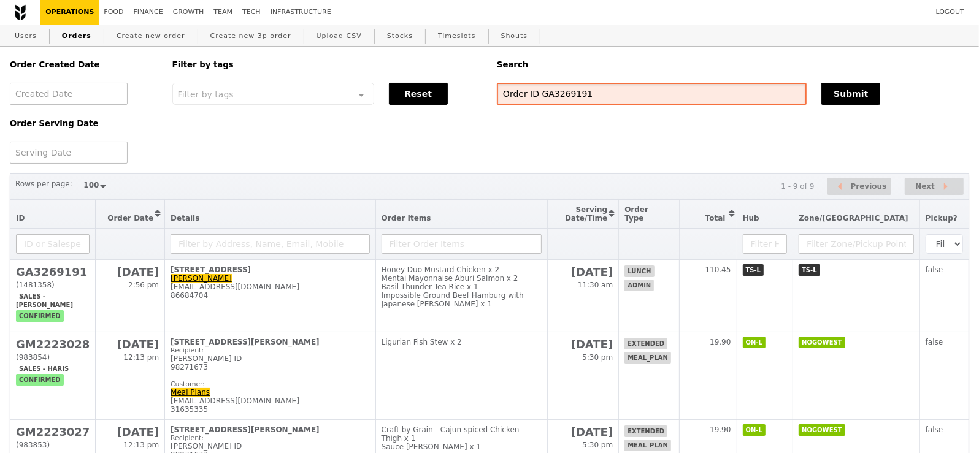
drag, startPoint x: 537, startPoint y: 94, endPoint x: 459, endPoint y: 94, distance: 78.5
click at [459, 94] on div "Order Created Date Order Serving Date Filter by tags Filter by tags Meal_Plan W…" at bounding box center [489, 105] width 974 height 117
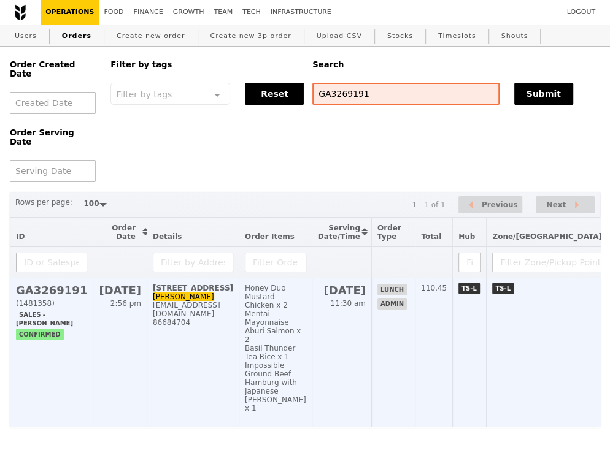
type input "GA3269191"
click at [42, 284] on h2 "GA3269191" at bounding box center [51, 290] width 71 height 13
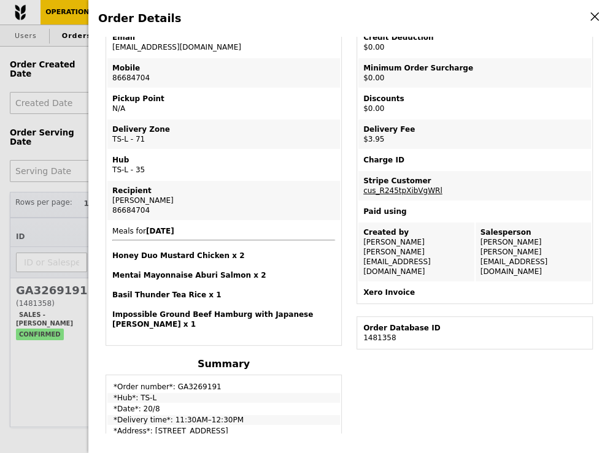
scroll to position [99, 0]
